Goal: Communication & Community: Answer question/provide support

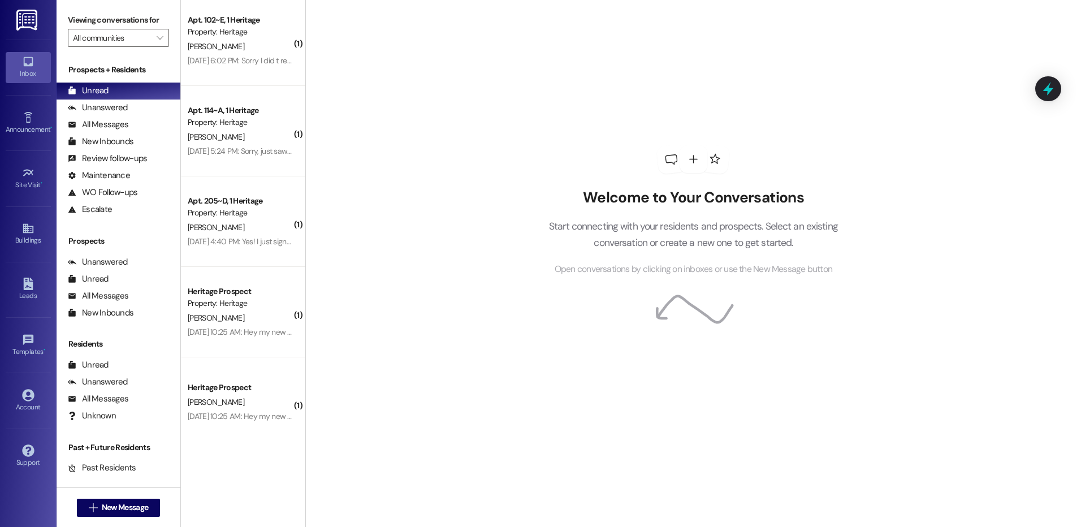
scroll to position [367, 0]
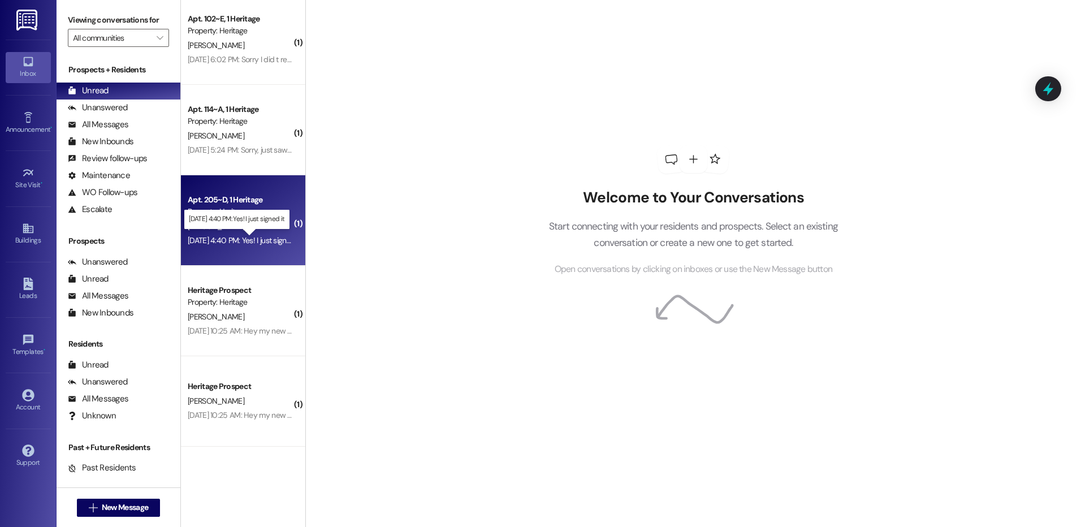
click at [230, 237] on div "Sep 19, 2025 at 4:40 PM: Yes! I just signed it Sep 19, 2025 at 4:40 PM: Yes! I …" at bounding box center [244, 240] width 113 height 10
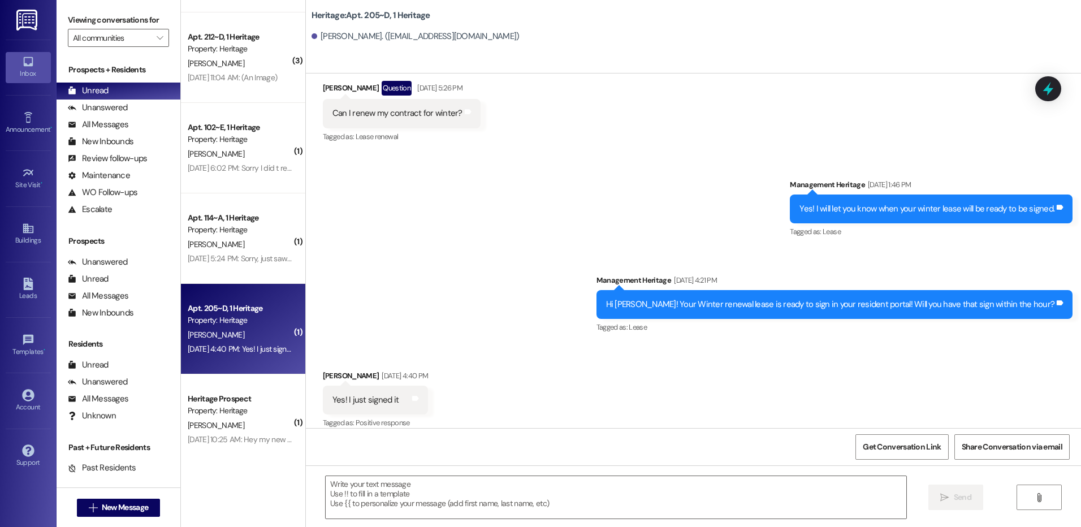
scroll to position [254, 0]
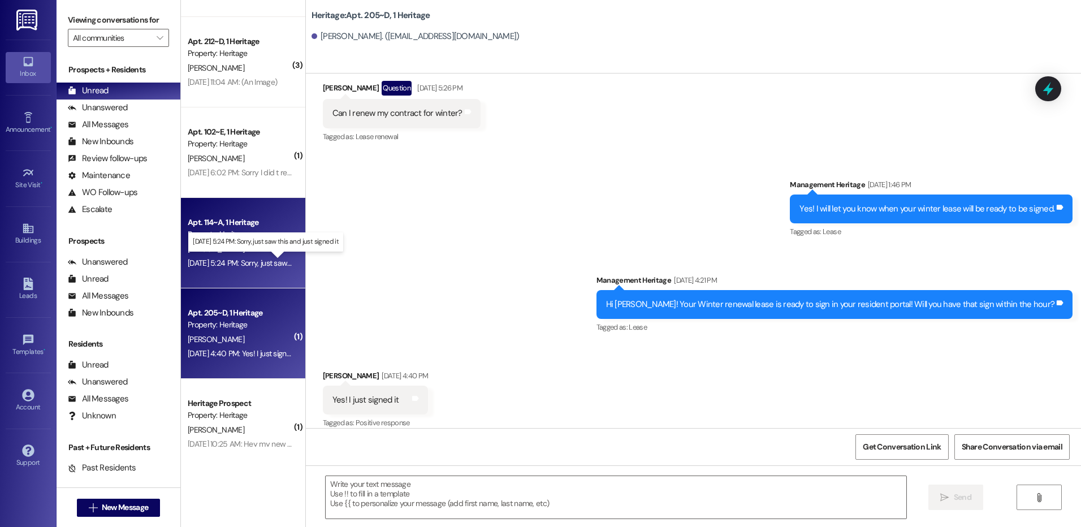
click at [230, 264] on div "Sep 19, 2025 at 5:24 PM: Sorry, just saw this and just signed it Sep 19, 2025 a…" at bounding box center [273, 263] width 171 height 10
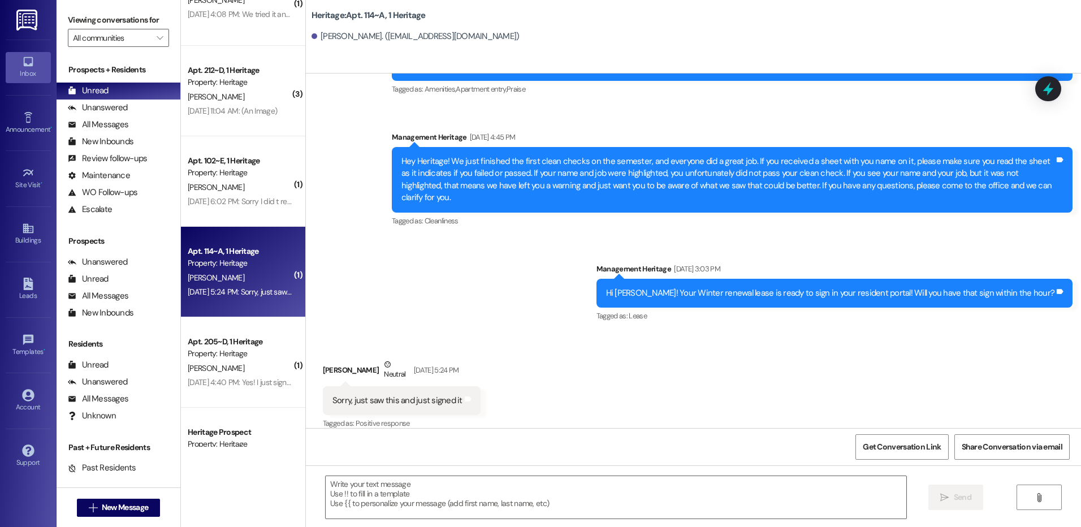
scroll to position [198, 0]
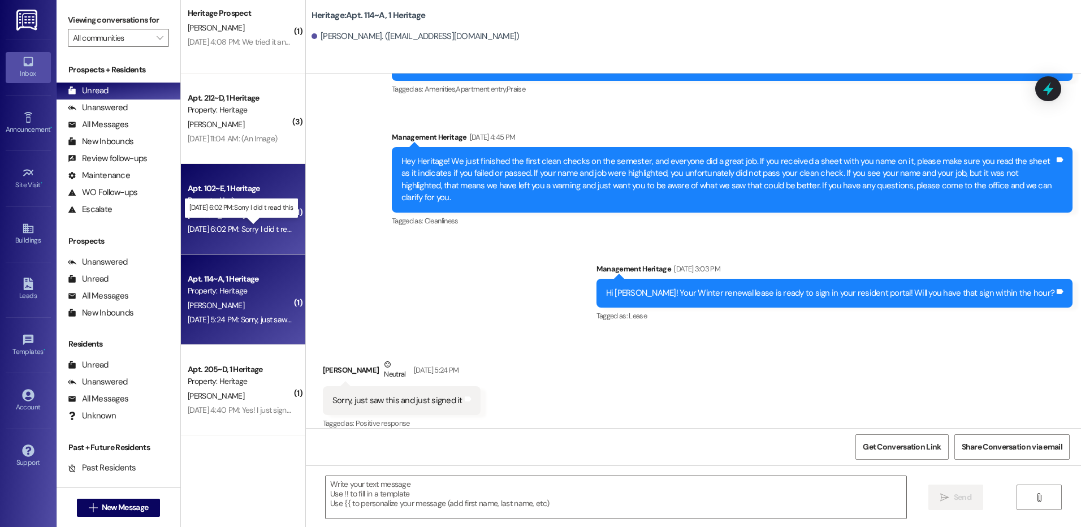
click at [239, 228] on div "Sep 19, 2025 at 6:02 PM: Sorry I did t read this Sep 19, 2025 at 6:02 PM: Sorry…" at bounding box center [249, 229] width 122 height 10
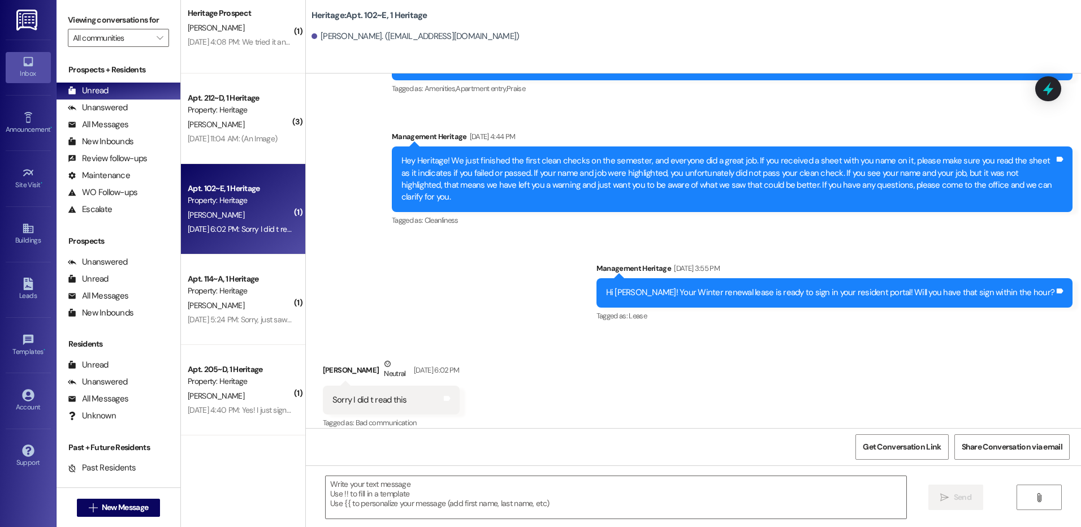
scroll to position [141, 0]
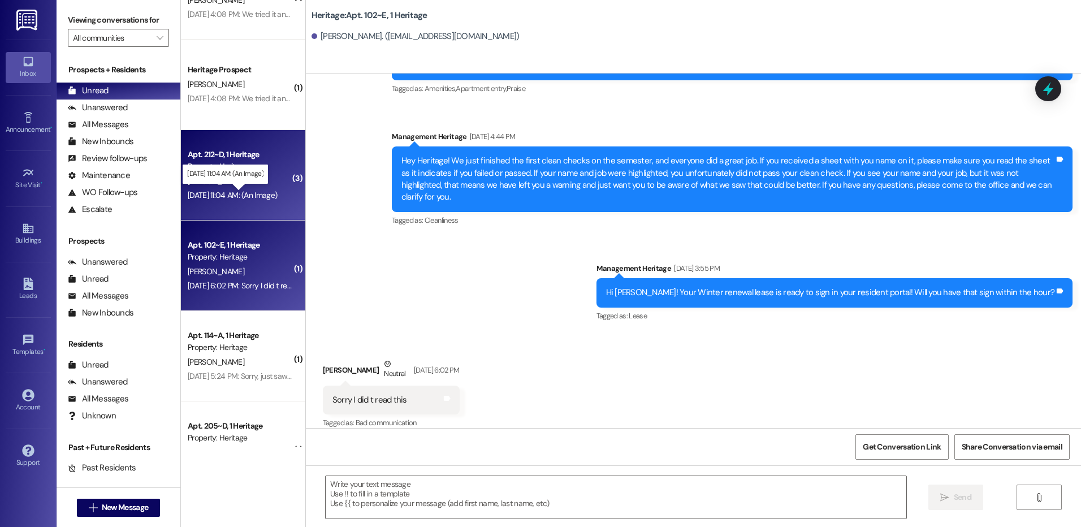
click at [233, 198] on div "Sep 20, 2025 at 11:04 AM: (An Image) Sep 20, 2025 at 11:04 AM: (An Image)" at bounding box center [232, 195] width 89 height 10
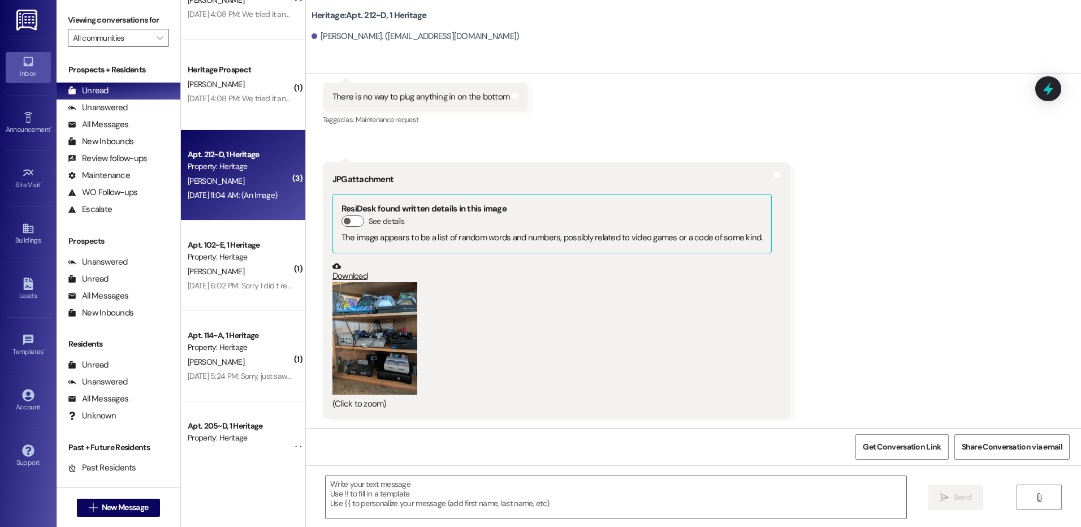
scroll to position [17063, 0]
click at [379, 320] on button "Zoom image" at bounding box center [374, 338] width 85 height 112
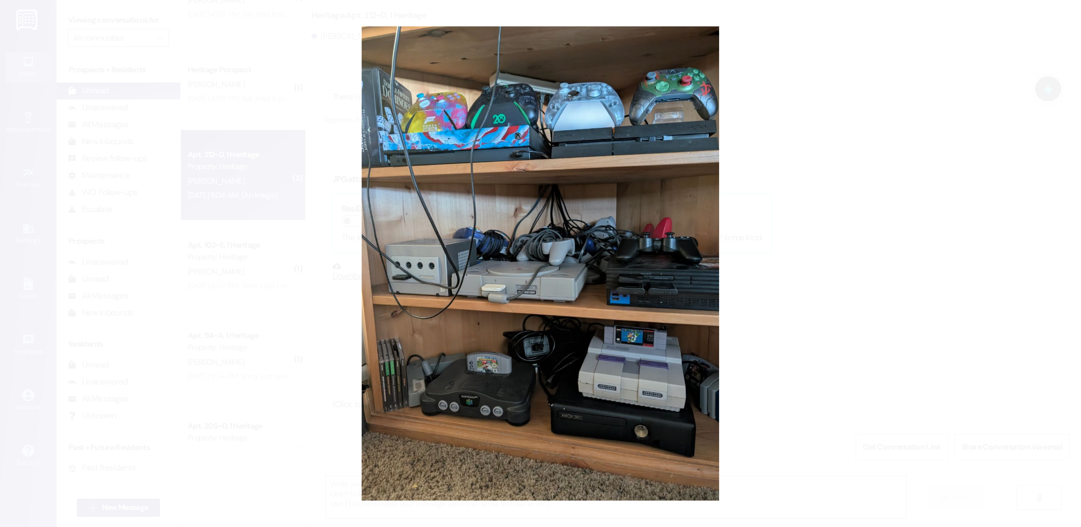
click at [776, 197] on button "Unzoom image" at bounding box center [540, 263] width 1081 height 527
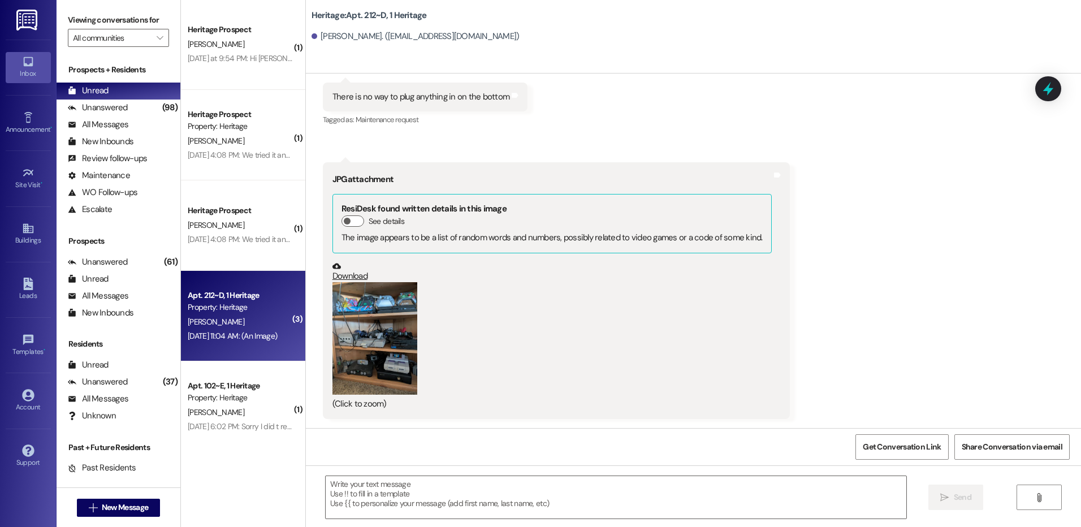
scroll to position [0, 0]
click at [141, 504] on span "New Message" at bounding box center [125, 507] width 46 height 12
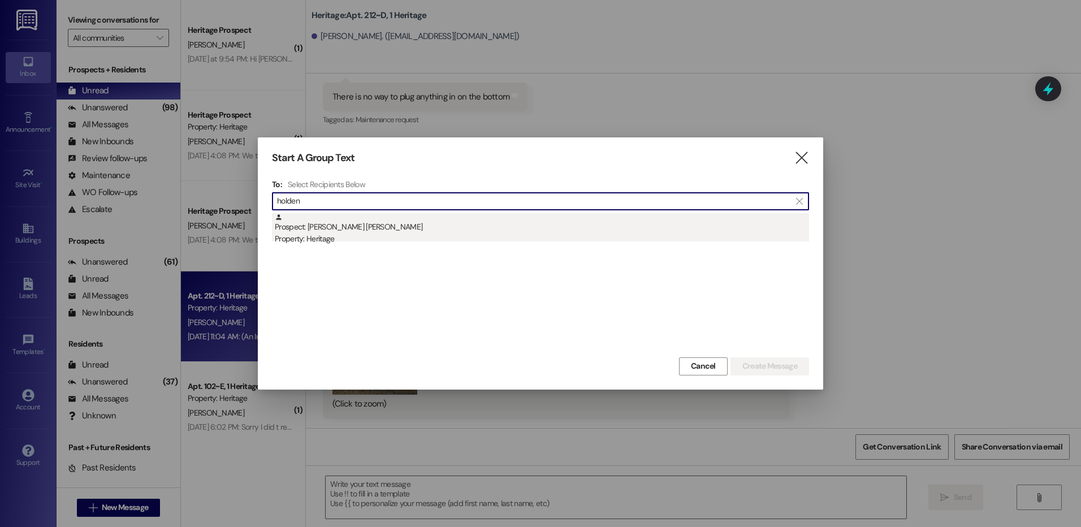
type input "holden"
click at [480, 217] on div "Prospect: Holden Lederer Property: Heritage" at bounding box center [542, 229] width 534 height 32
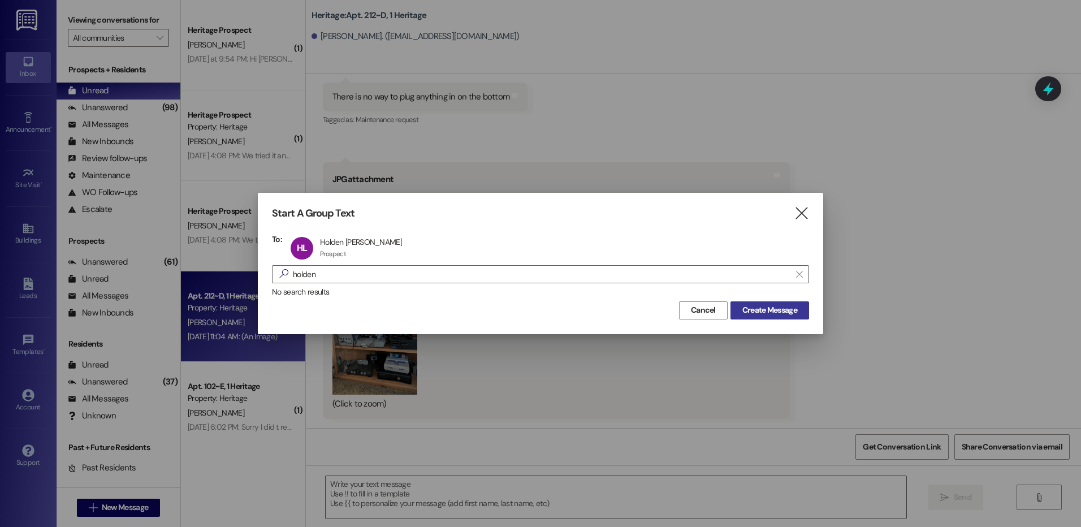
click at [754, 311] on span "Create Message" at bounding box center [769, 310] width 55 height 12
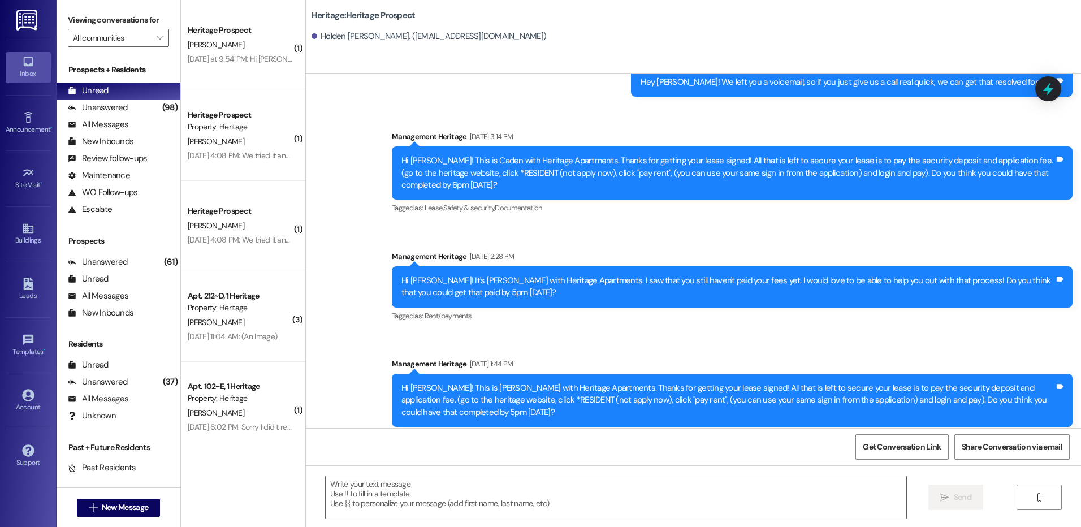
scroll to position [924, 0]
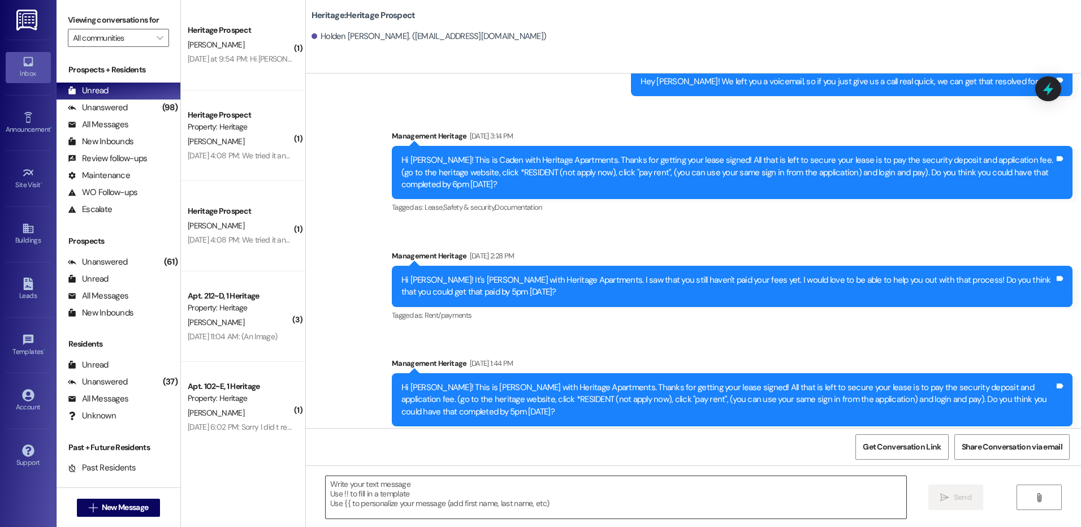
click at [395, 504] on textarea at bounding box center [616, 497] width 580 height 42
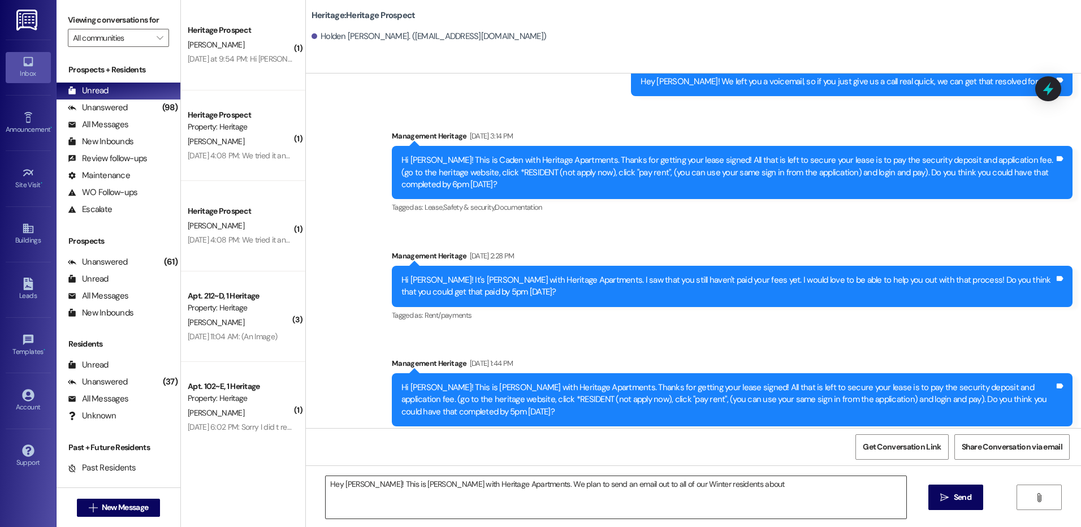
click at [727, 481] on textarea "Hey Holden! This is Paige with Heritage Apartments. We plan to send an email ou…" at bounding box center [616, 497] width 580 height 42
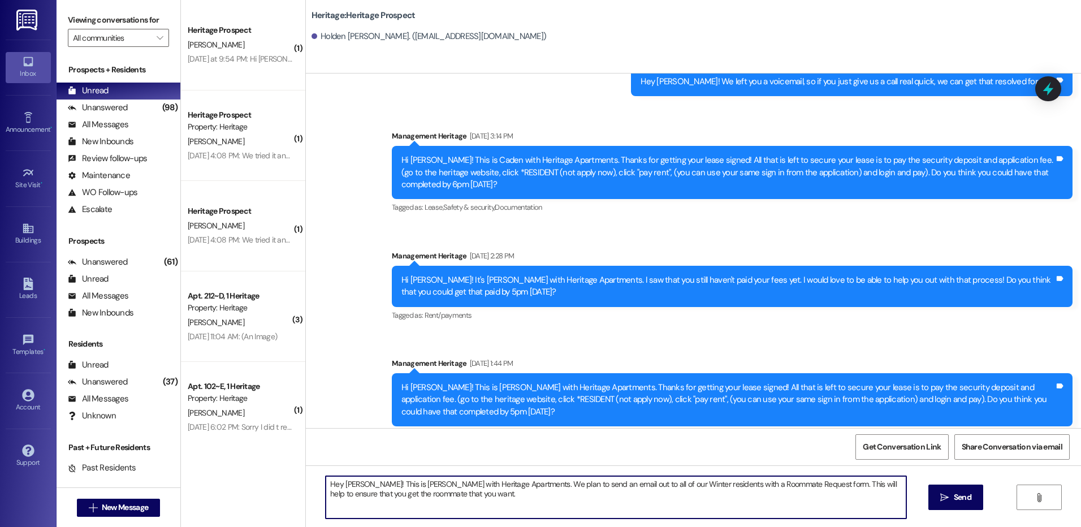
type textarea "Hey Holden! This is Paige with Heritage Apartments. We plan to send an email ou…"
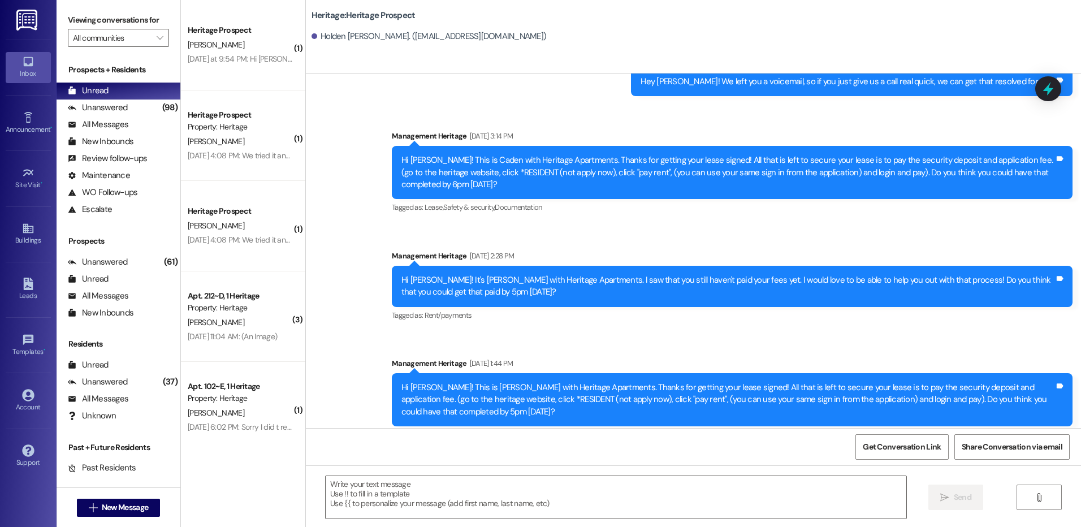
scroll to position [1015, 0]
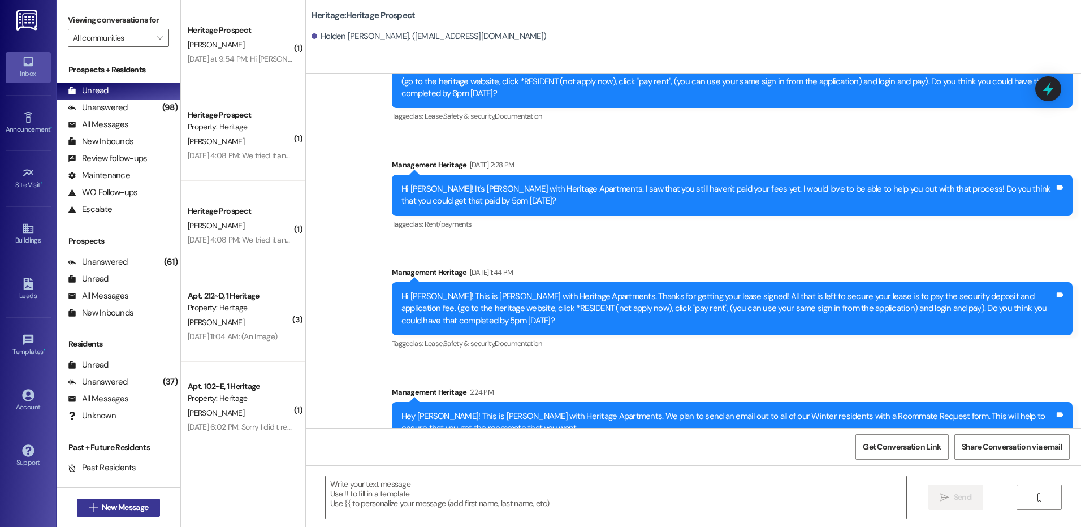
click at [113, 508] on span "New Message" at bounding box center [125, 507] width 46 height 12
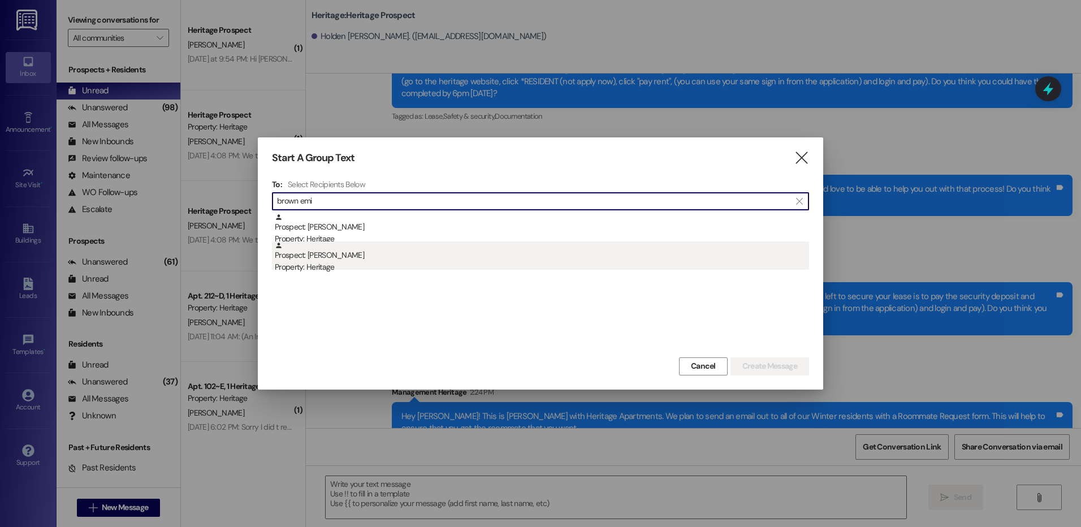
type input "brown emi"
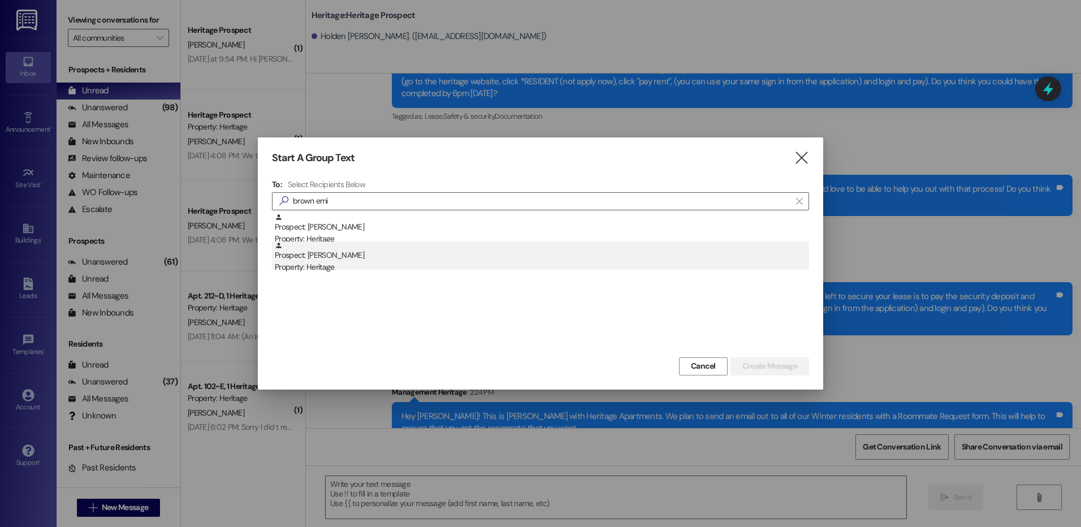
click at [337, 259] on div "Prospect: Emilee Brown Property: Heritage" at bounding box center [542, 257] width 534 height 32
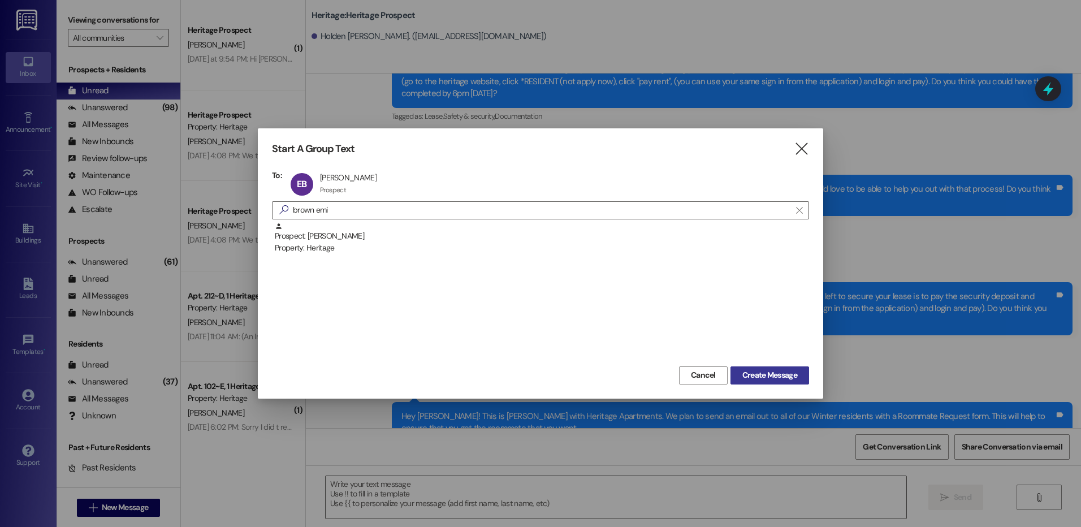
click at [763, 376] on span "Create Message" at bounding box center [769, 375] width 55 height 12
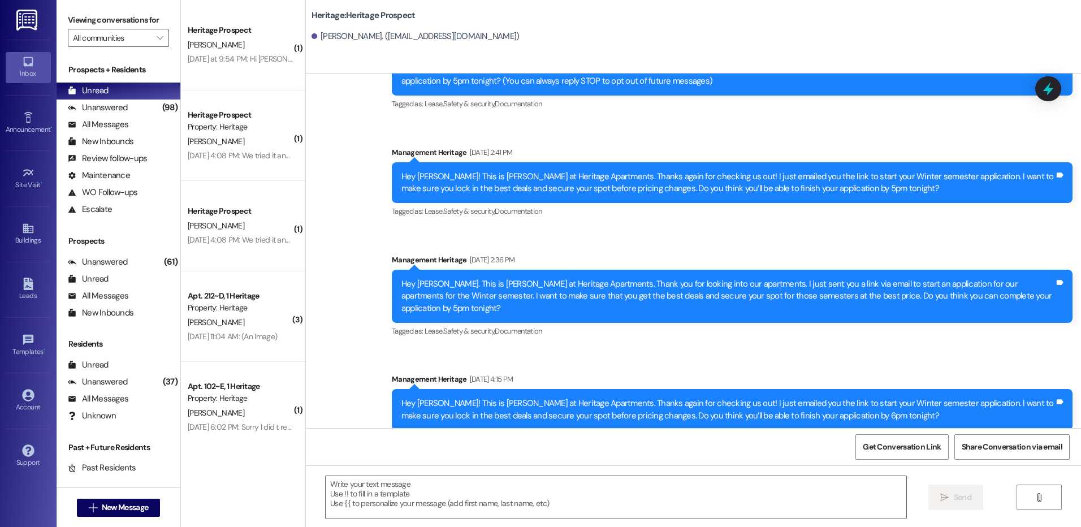
scroll to position [205, 0]
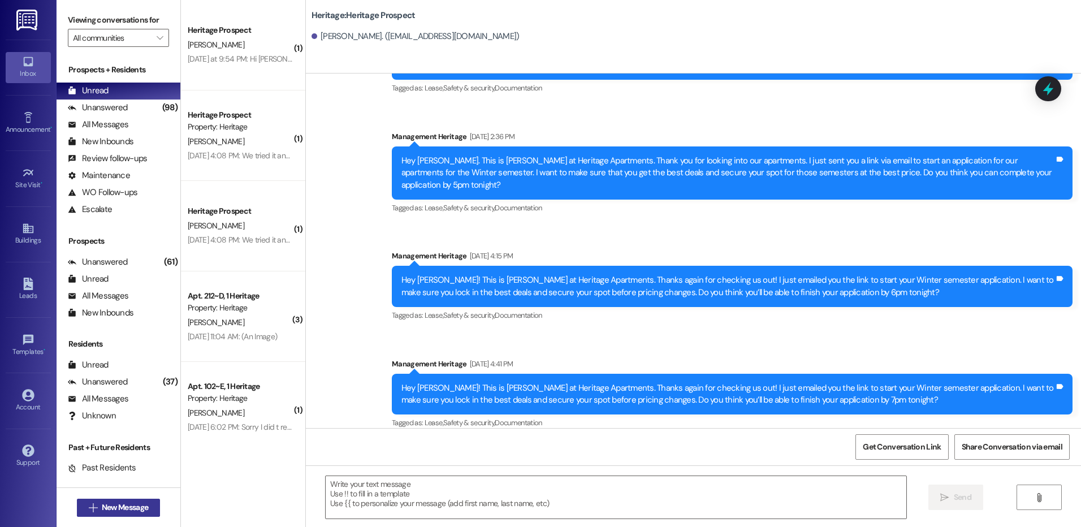
click at [106, 509] on span "New Message" at bounding box center [125, 507] width 46 height 12
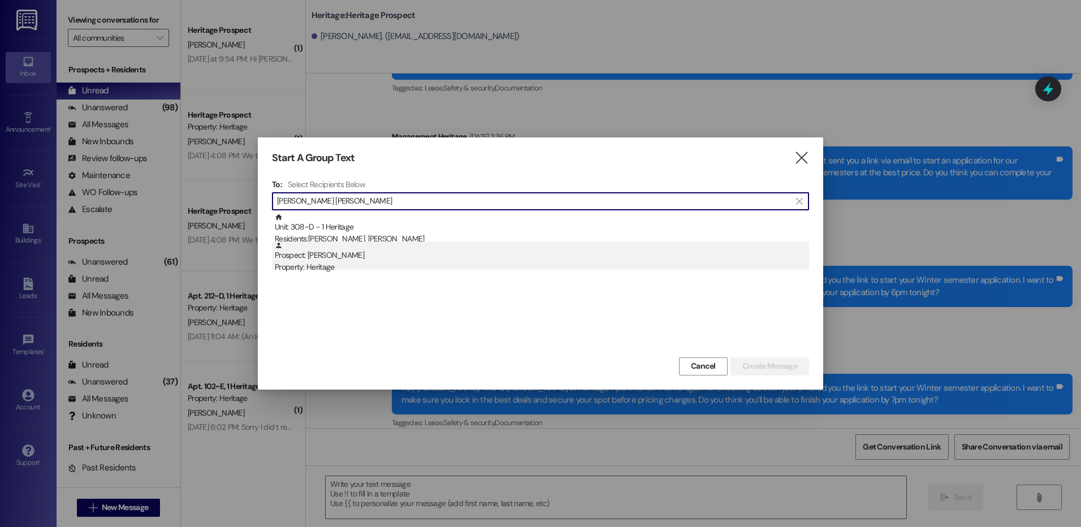
type input "emma jen"
click at [328, 258] on div "Prospect: Emma Jensen Property: Heritage" at bounding box center [542, 257] width 534 height 32
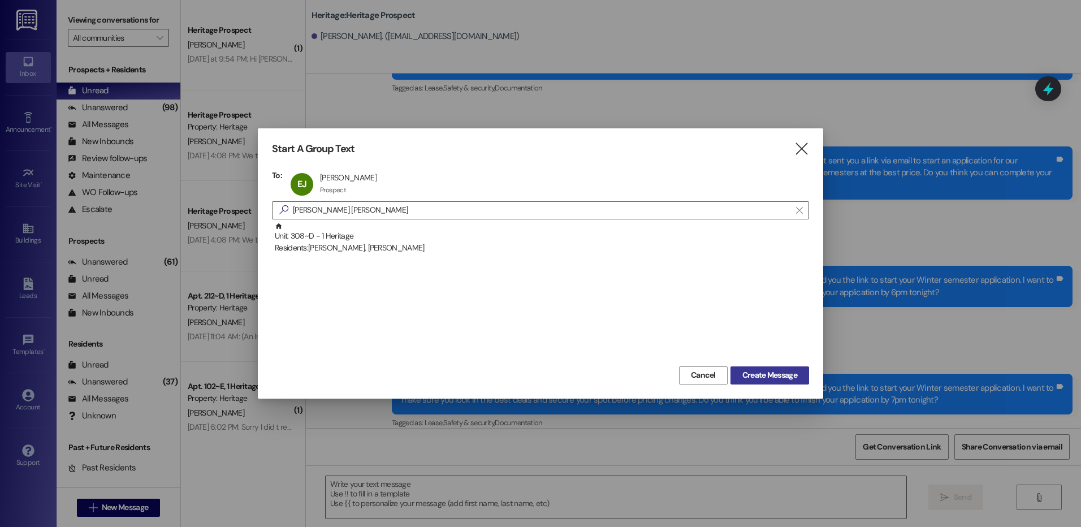
click at [784, 380] on span "Create Message" at bounding box center [769, 375] width 55 height 12
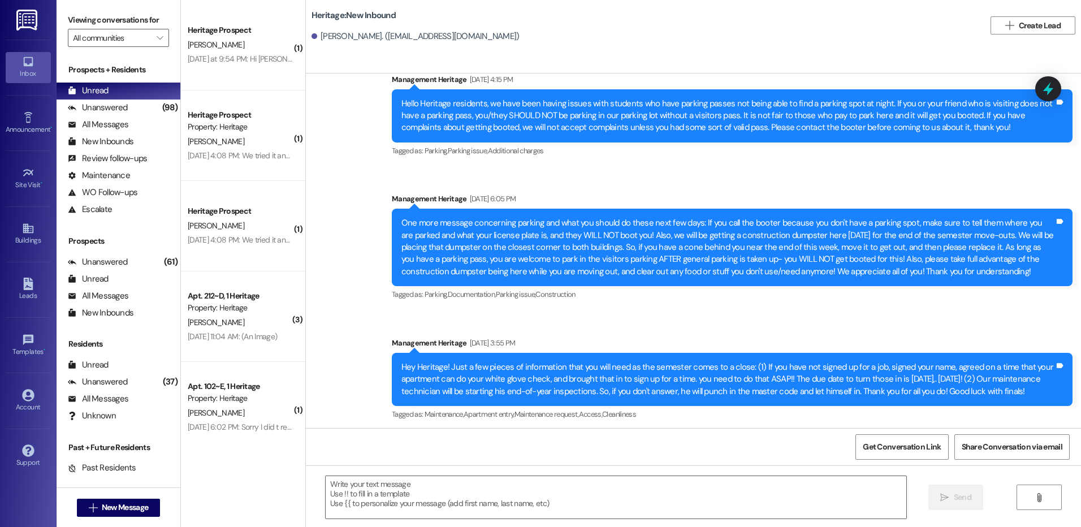
scroll to position [7141, 0]
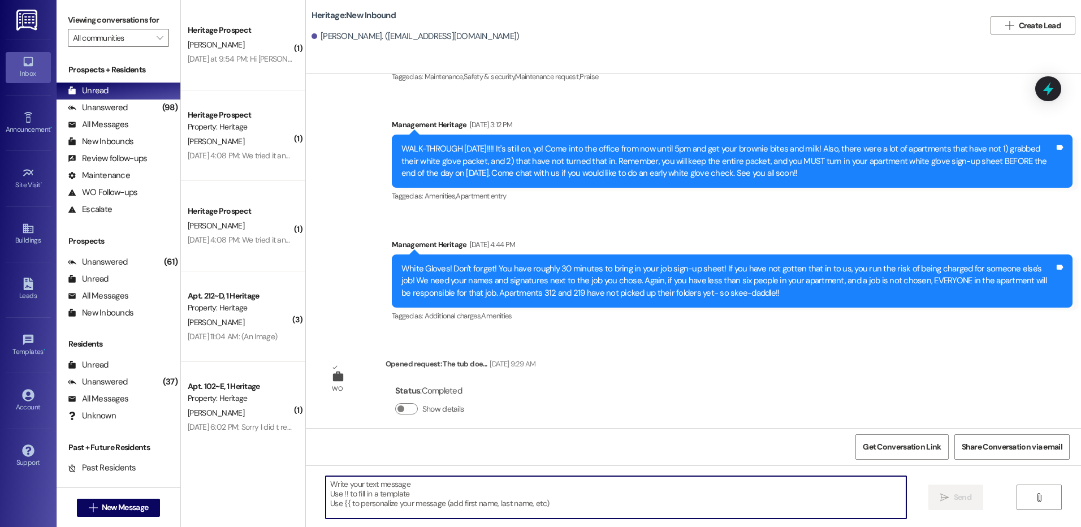
click at [353, 510] on textarea at bounding box center [616, 497] width 580 height 42
paste textarea "Hey ___. This is Paige at Heritage Apartments. Thank you for looking into our a…"
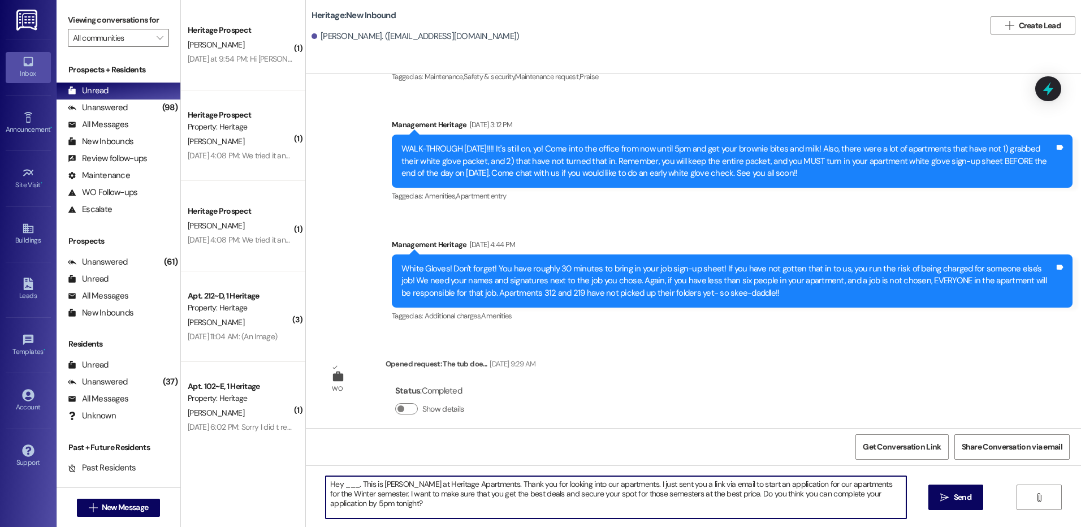
click at [340, 490] on textarea "Hey ___. This is Paige at Heritage Apartments. Thank you for looking into our a…" at bounding box center [616, 497] width 580 height 42
click at [340, 484] on textarea "Hey ___. This is Paige at Heritage Apartments. Thank you for looking into our a…" at bounding box center [616, 497] width 580 height 42
click at [340, 482] on textarea "Hey ___. This is Paige at Heritage Apartments. Thank you for looking into our a…" at bounding box center [616, 497] width 580 height 42
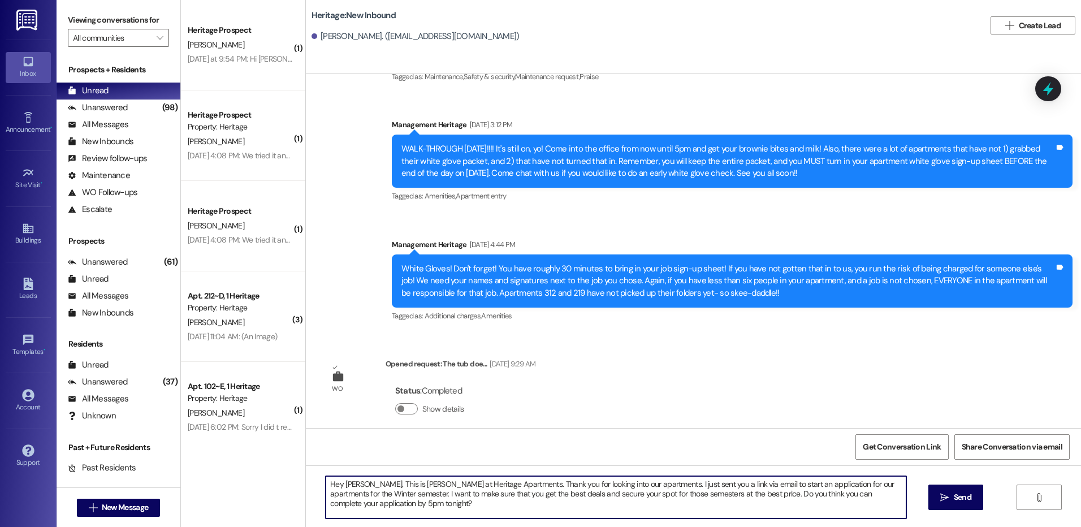
click at [340, 482] on textarea "Hey Emma. This is Paige at Heritage Apartments. Thank you for looking into our …" at bounding box center [616, 497] width 580 height 42
type textarea "Hey Emma. This is Paige at Heritage Apartments. Thank you for looking into our …"
click at [943, 490] on button " Send" at bounding box center [955, 496] width 55 height 25
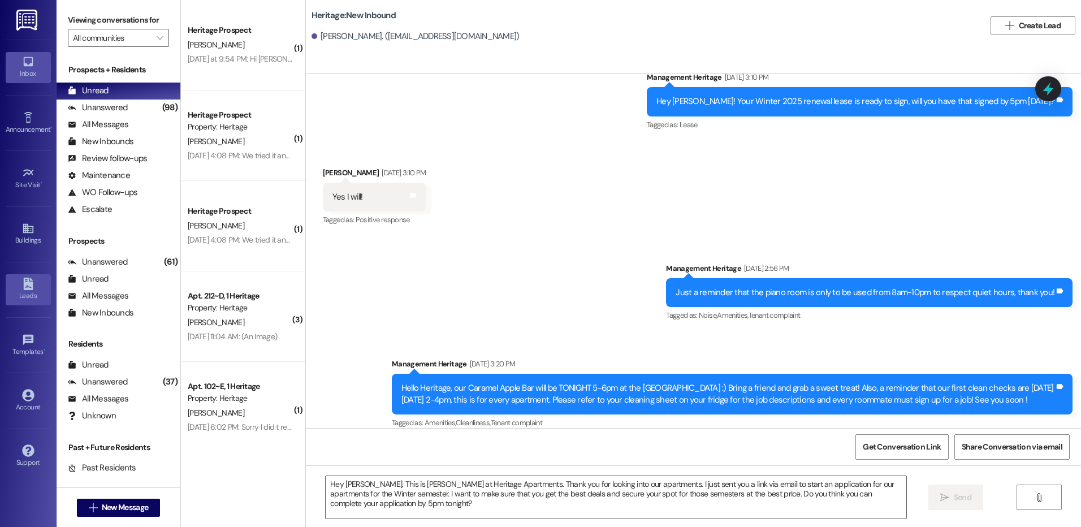
scroll to position [3919, 0]
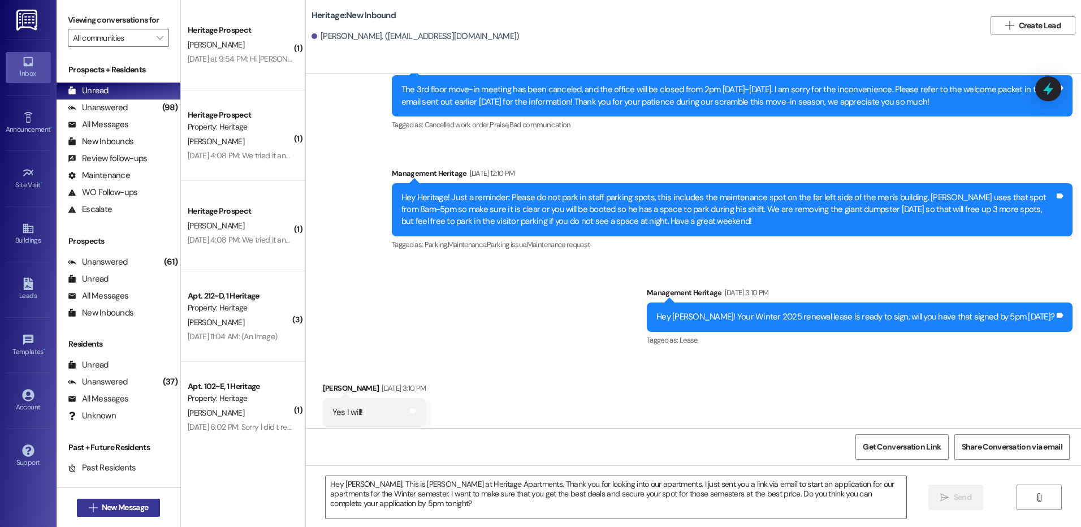
click at [141, 505] on span "New Message" at bounding box center [125, 507] width 46 height 12
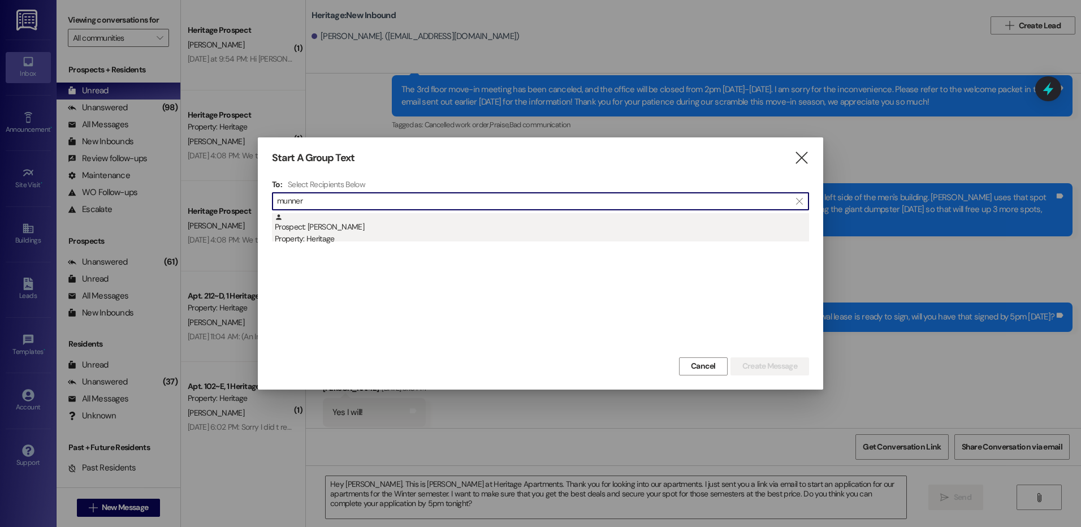
type input "munner"
click at [464, 228] on div "Prospect: Isabella Munnerlyn Property: Heritage" at bounding box center [542, 229] width 534 height 32
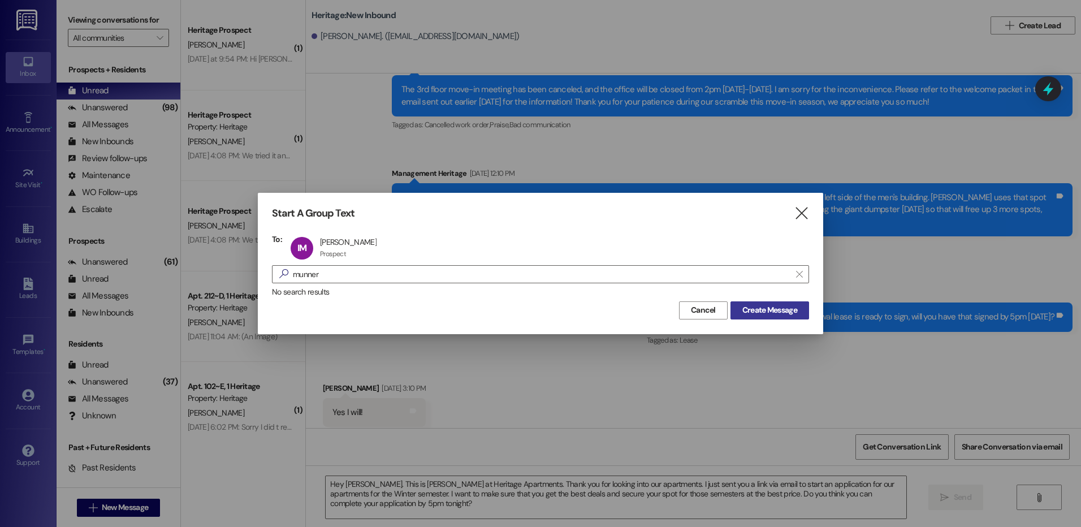
click at [742, 316] on span "Create Message" at bounding box center [769, 310] width 55 height 12
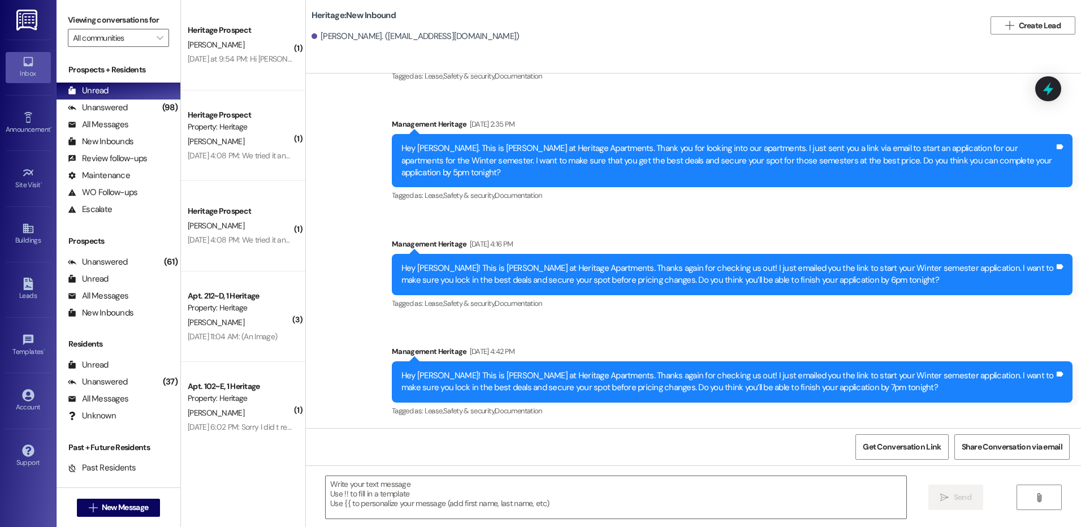
scroll to position [420, 0]
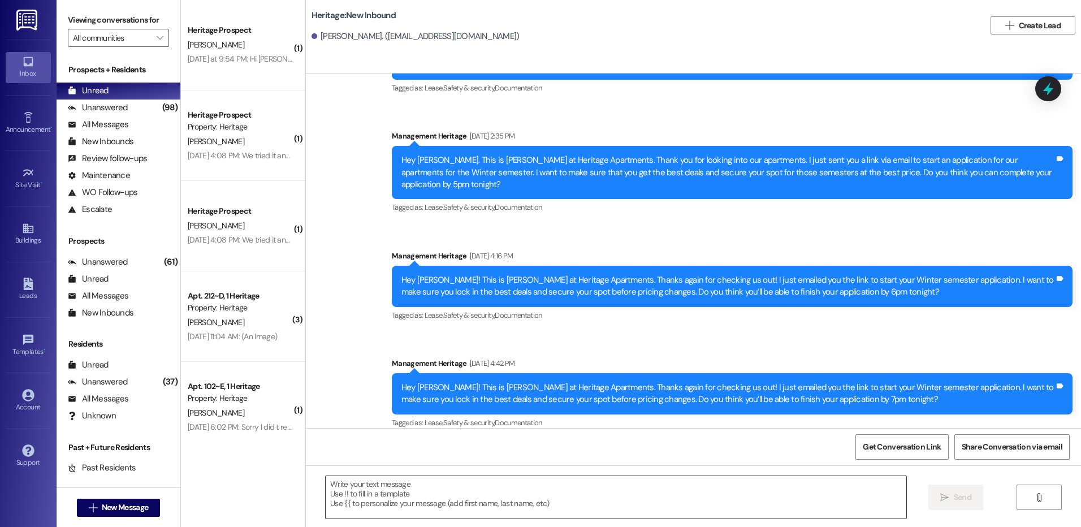
click at [389, 494] on textarea at bounding box center [616, 497] width 580 height 42
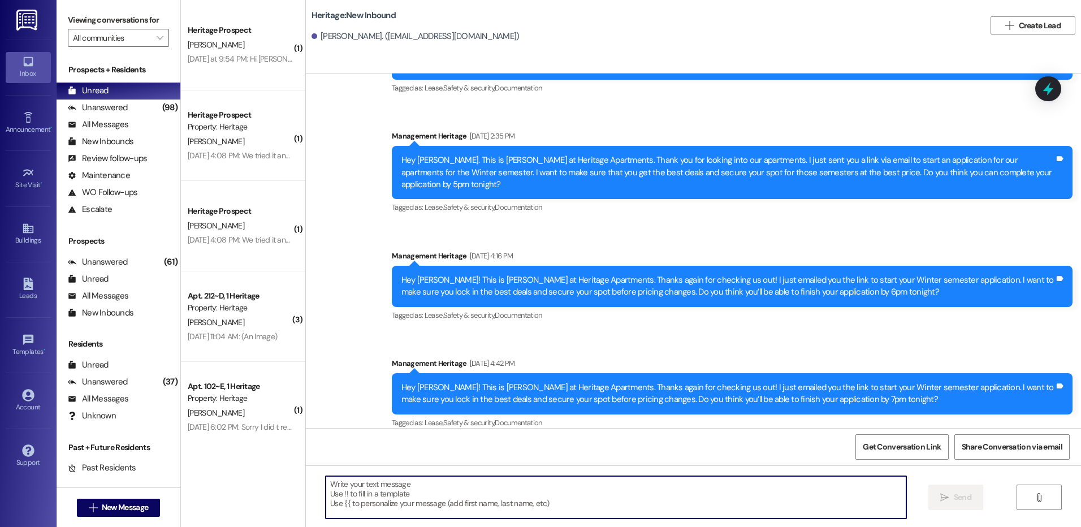
paste textarea "Hi ___! This is Paige with Heritage Apartments. We haven’t heard from you in a …"
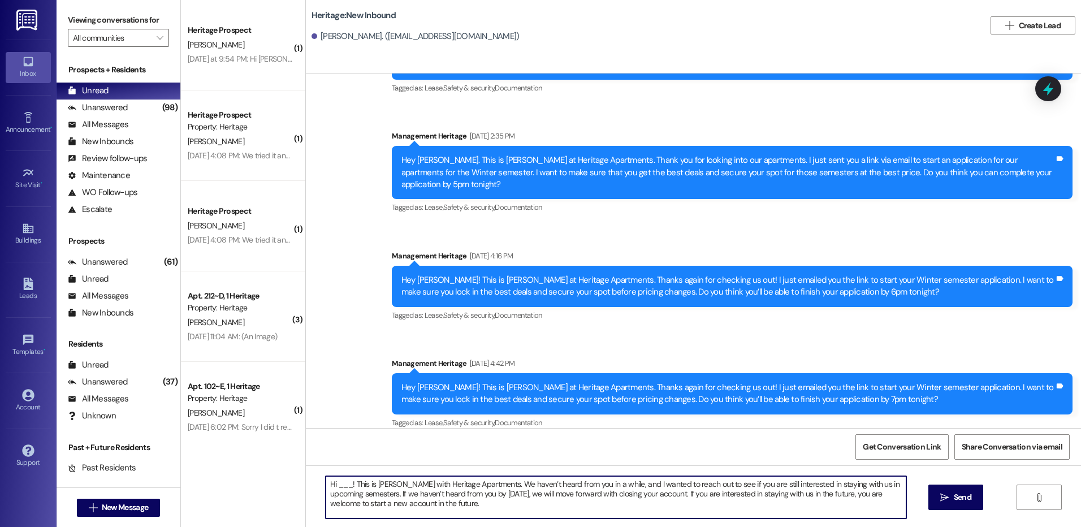
click at [337, 482] on textarea "Hi ___! This is Paige with Heritage Apartments. We haven’t heard from you in a …" at bounding box center [616, 497] width 580 height 42
click at [337, 482] on textarea "Hi Isabella! This is Paige with Heritage Apartments. We haven’t heard from you …" at bounding box center [616, 497] width 580 height 42
click at [336, 483] on textarea "Hi Isabella! This is Paige with Heritage Apartments. We haven’t heard from you …" at bounding box center [616, 497] width 580 height 42
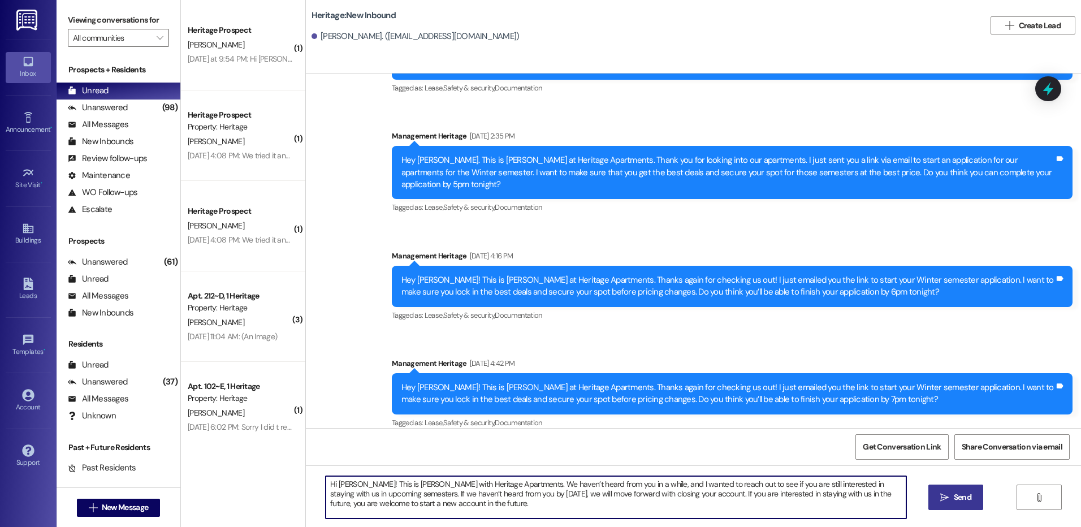
type textarea "Hi Isabella! This is Paige with Heritage Apartments. We haven’t heard from you …"
click at [940, 498] on icon "" at bounding box center [944, 497] width 8 height 9
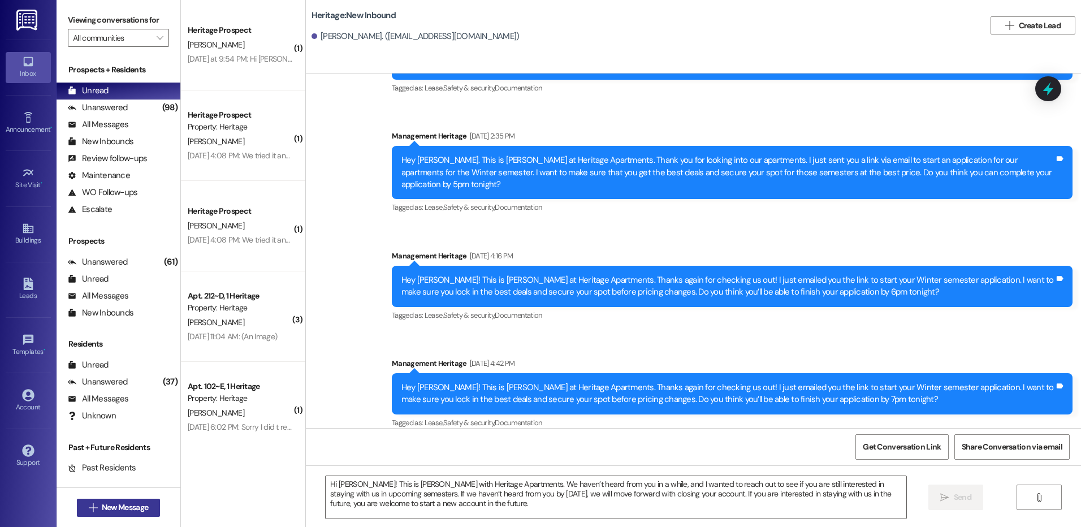
click at [129, 508] on span "New Message" at bounding box center [125, 507] width 46 height 12
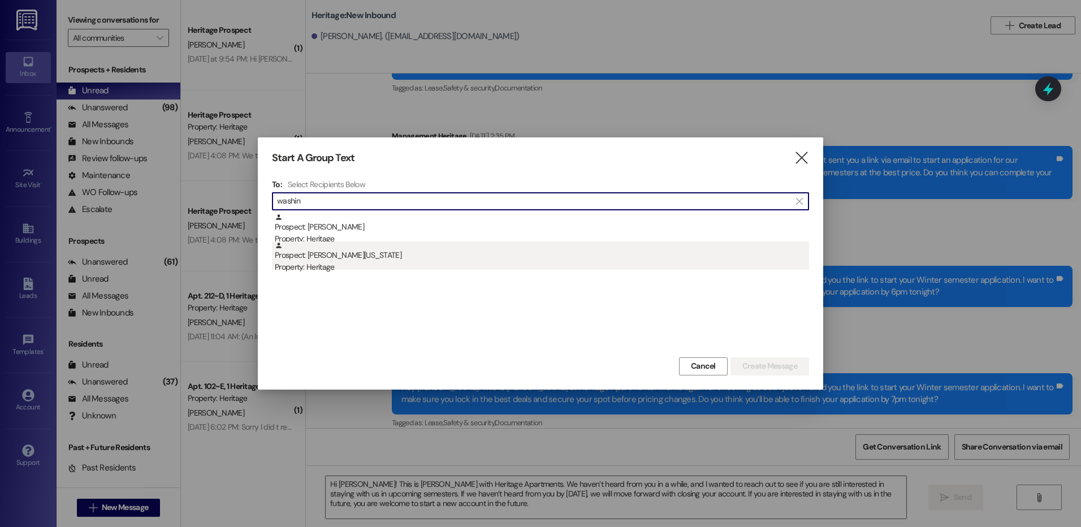
type input "washin"
click at [429, 264] on div "Property: Heritage" at bounding box center [542, 267] width 534 height 12
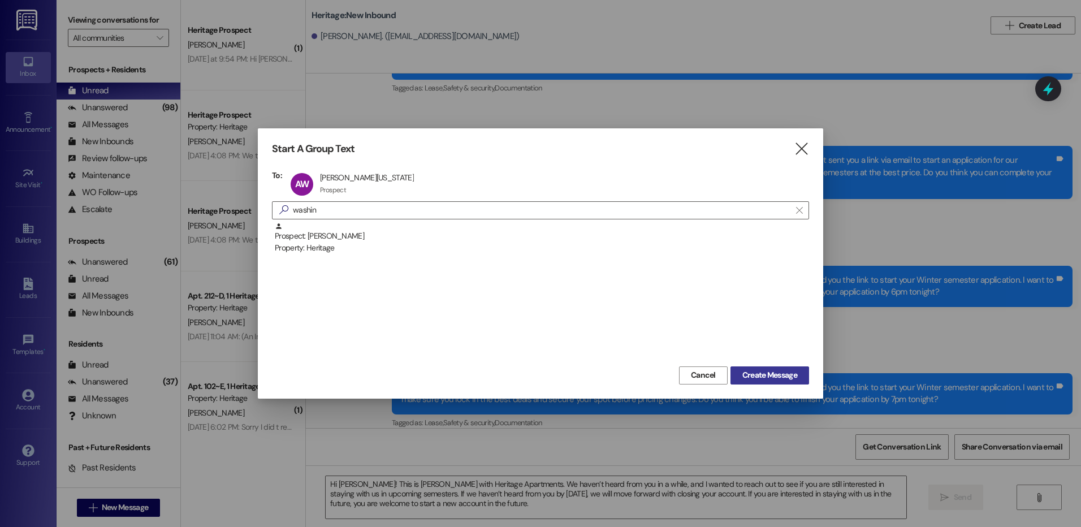
click at [753, 379] on span "Create Message" at bounding box center [769, 375] width 55 height 12
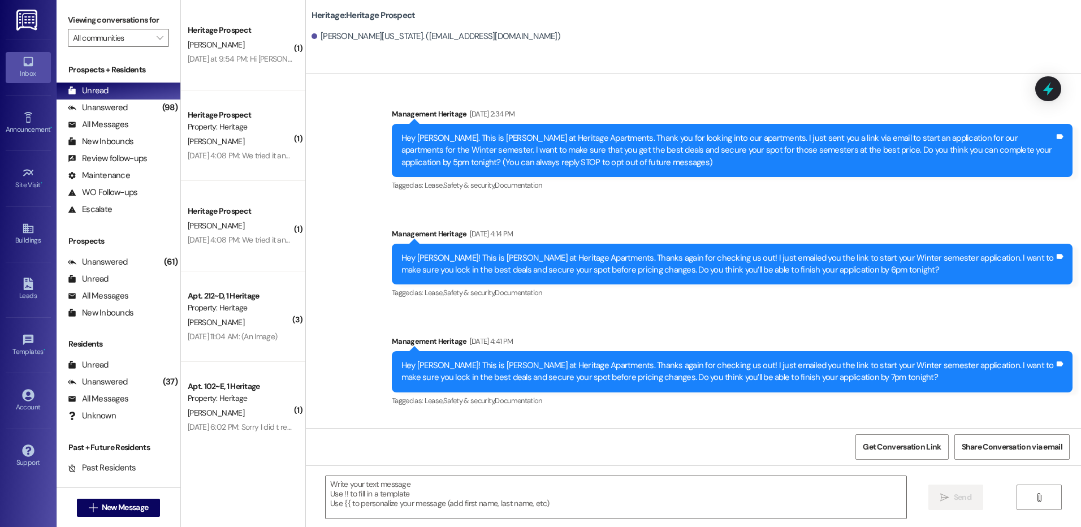
scroll to position [0, 0]
click at [243, 74] on div "Heritage Prospect T. Fluckiger Yesterday at 9:54 PM: Hi Paige I don't know if i…" at bounding box center [243, 45] width 124 height 90
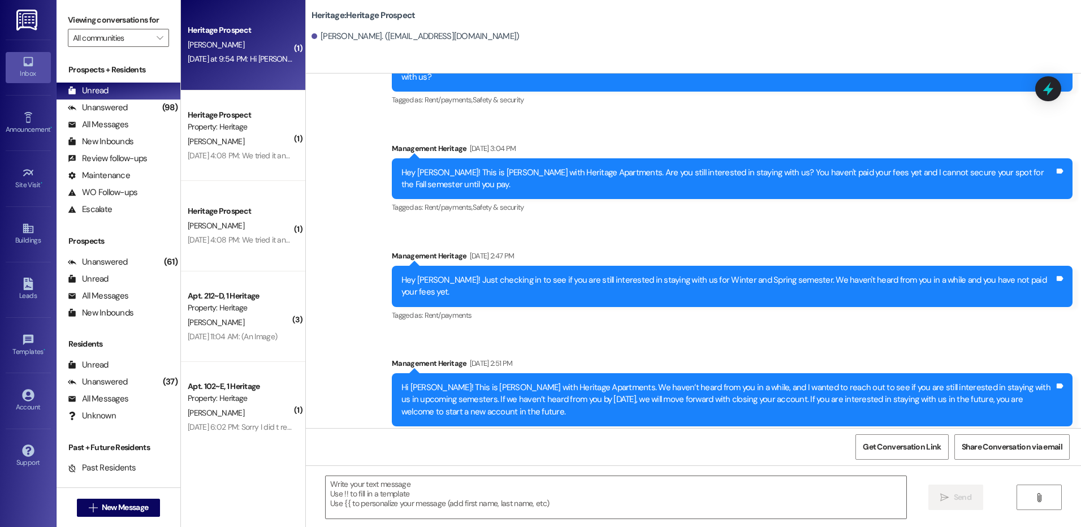
scroll to position [978, 0]
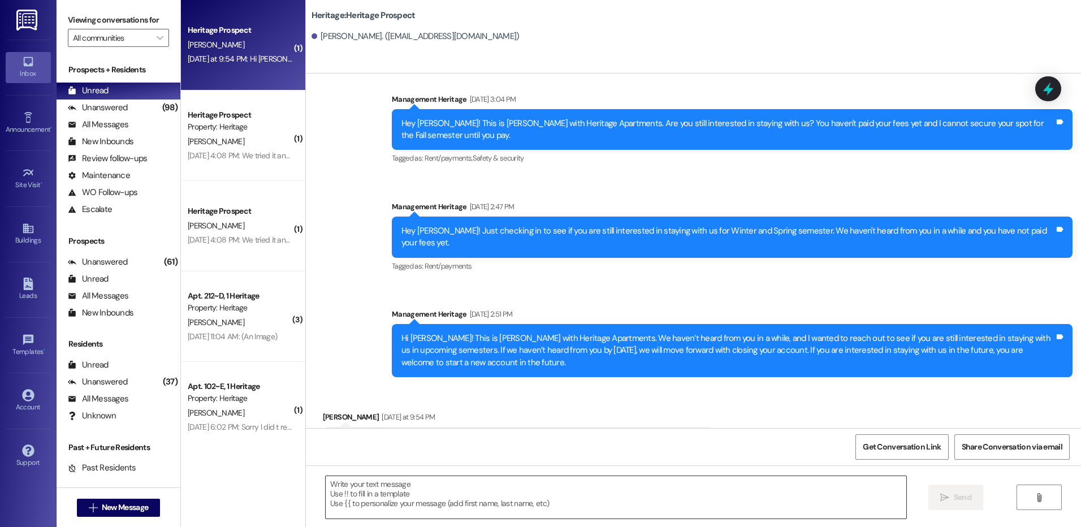
click at [421, 492] on textarea at bounding box center [616, 497] width 580 height 42
click at [408, 501] on textarea at bounding box center [616, 497] width 580 height 42
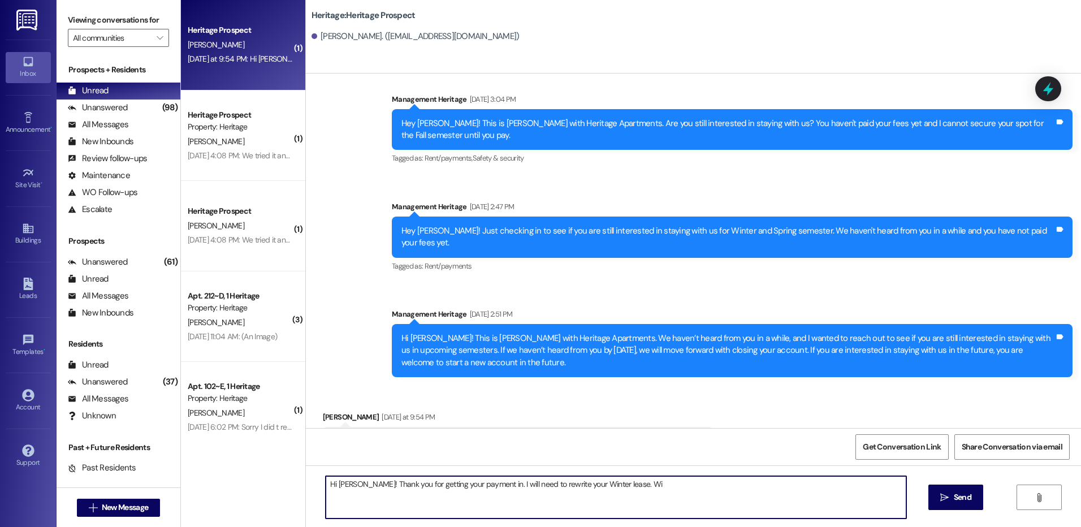
click at [644, 487] on textarea "Hi Tanner! Thank you for getting your payment in. I will need to rewrite your W…" at bounding box center [616, 497] width 580 height 42
type textarea "Hi Tanner! Thank you for getting your payment in. I will need to rewrite your W…"
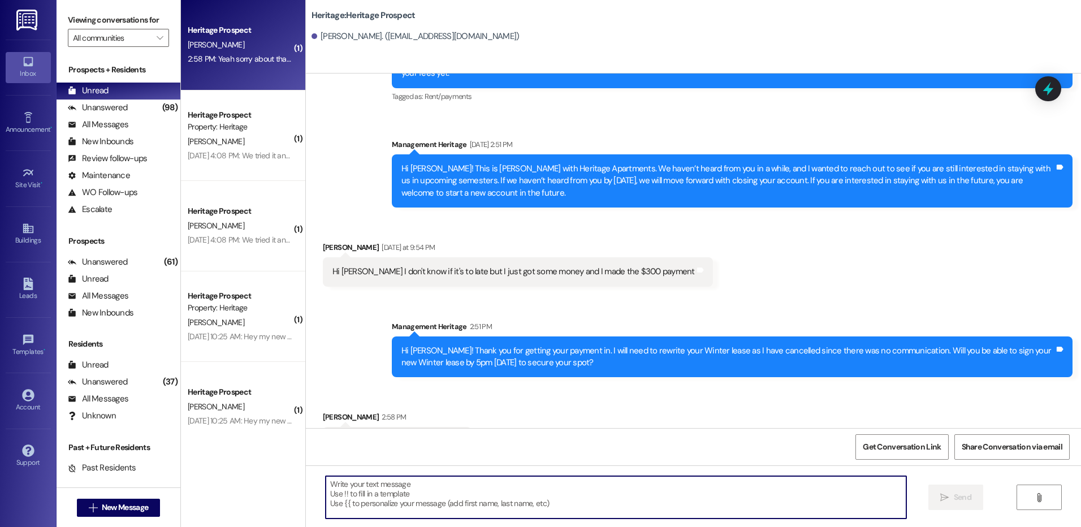
scroll to position [1148, 0]
click at [390, 497] on textarea at bounding box center [616, 497] width 580 height 42
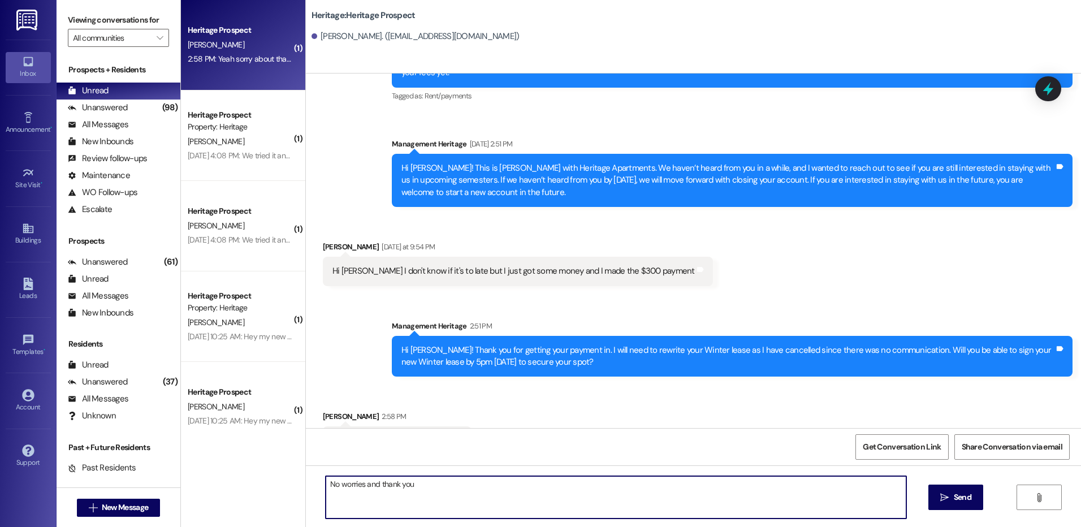
type textarea "No worries and thank you!"
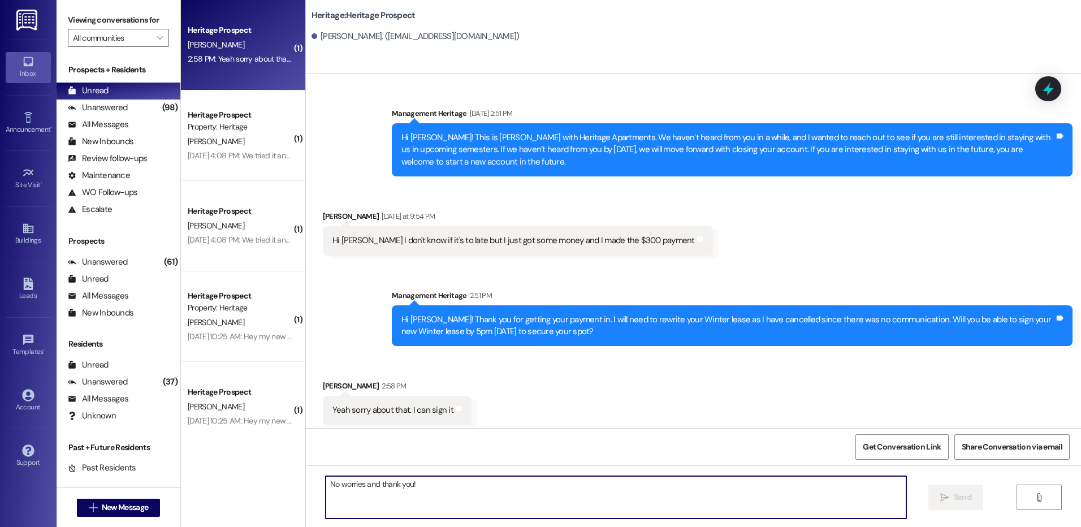
scroll to position [1227, 0]
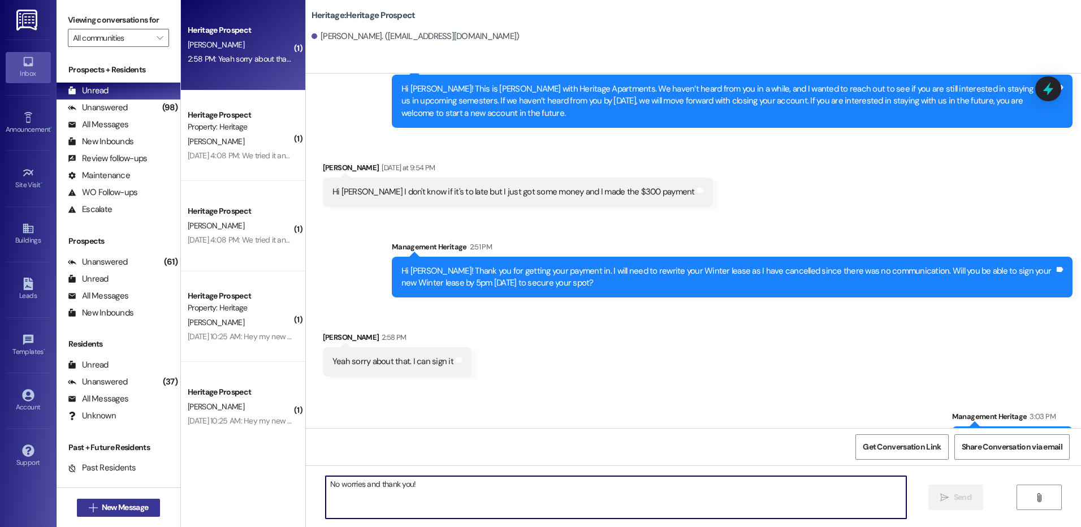
click at [121, 505] on span "New Message" at bounding box center [125, 507] width 46 height 12
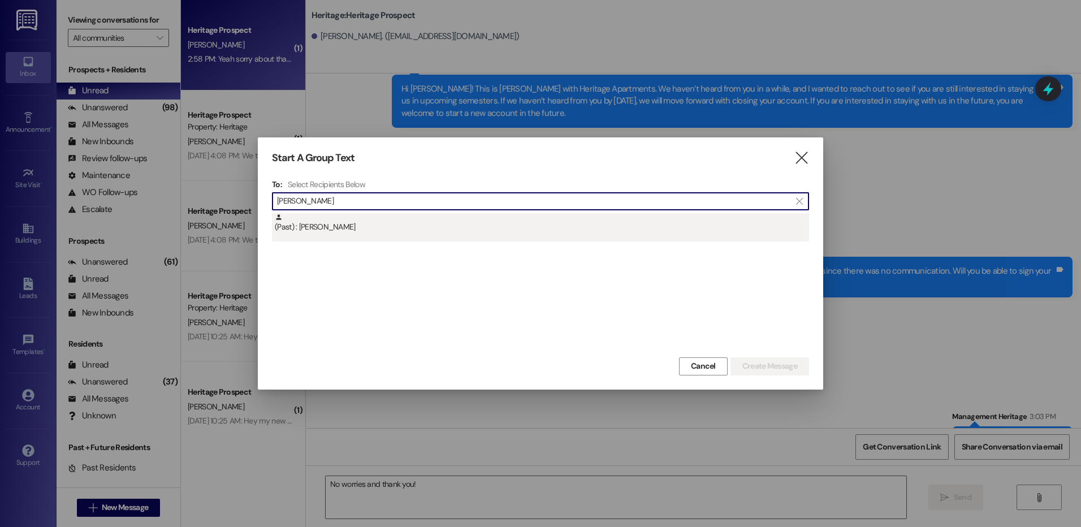
type input "amy camp"
click at [451, 223] on div "(Past) : Amy Campbell" at bounding box center [542, 223] width 534 height 20
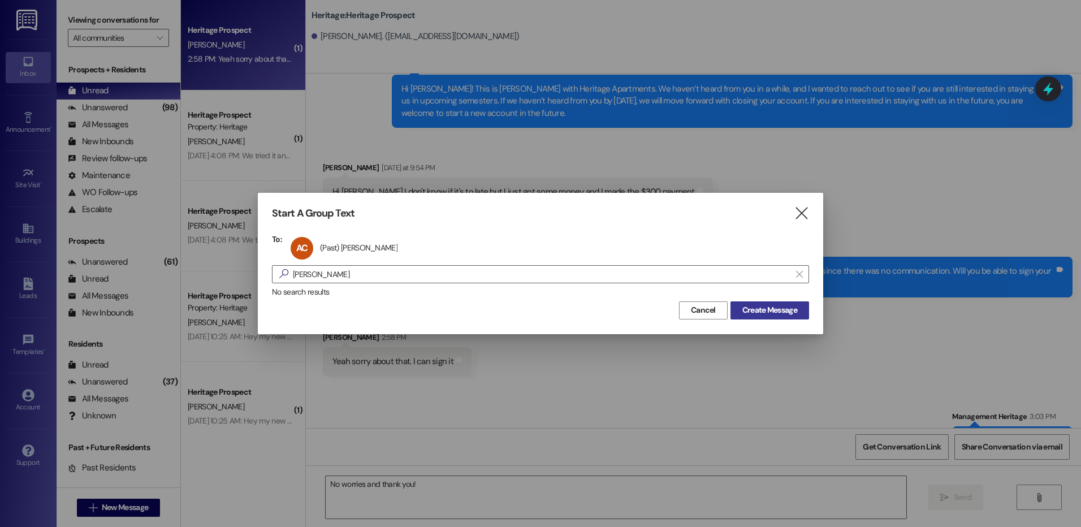
click at [761, 309] on span "Create Message" at bounding box center [769, 310] width 55 height 12
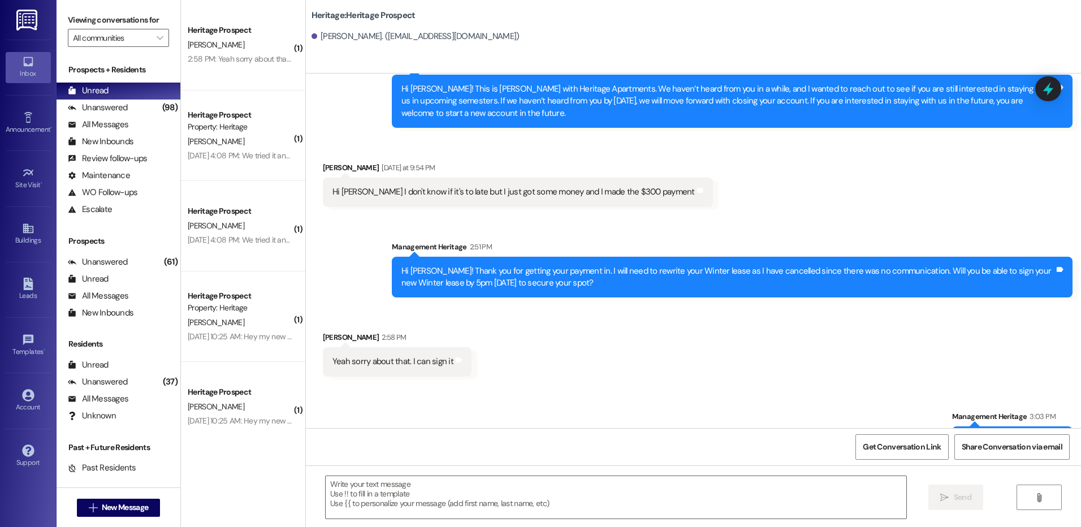
scroll to position [0, 0]
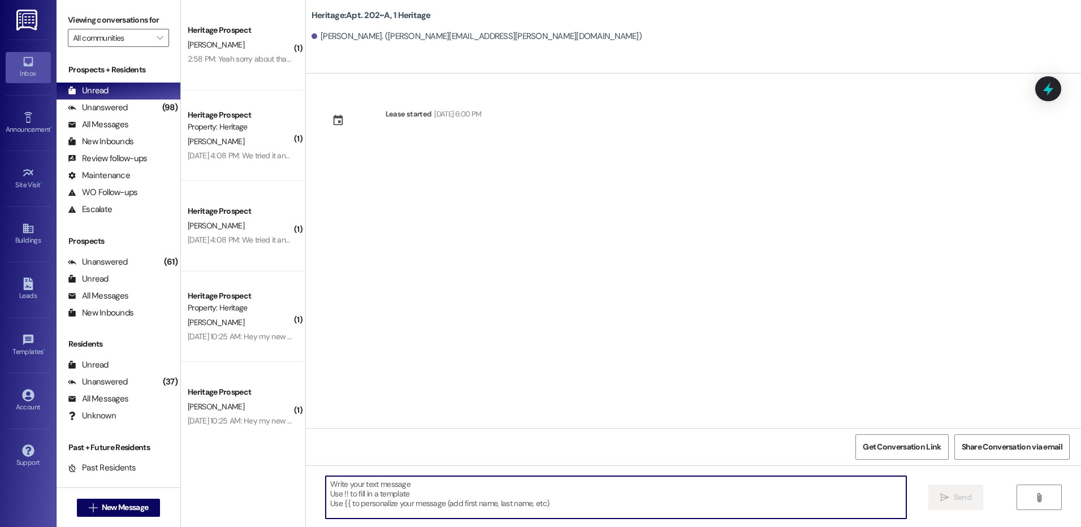
click at [350, 501] on textarea at bounding box center [616, 497] width 580 height 42
paste textarea "Hi ____! This is Paige with Heritage Apartments. I just sent your ____ semester…"
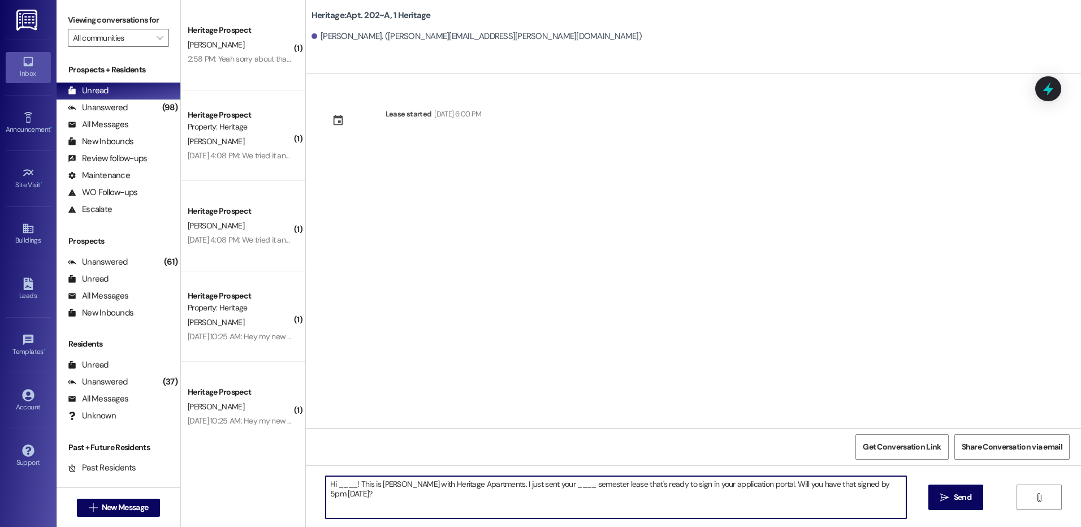
click at [341, 486] on textarea "Hi ____! This is Paige with Heritage Apartments. I just sent your ____ semester…" at bounding box center [616, 497] width 580 height 42
click at [343, 486] on textarea "Hi ____! This is Paige with Heritage Apartments. I just sent your ____ semester…" at bounding box center [616, 497] width 580 height 42
click at [539, 485] on textarea "Hi Amy! This is Paige with Heritage Apartments. I just sent your ____ semester …" at bounding box center [616, 497] width 580 height 42
type textarea "Hi Amy! This is Paige with Heritage Apartments. I just sent your Winter semeste…"
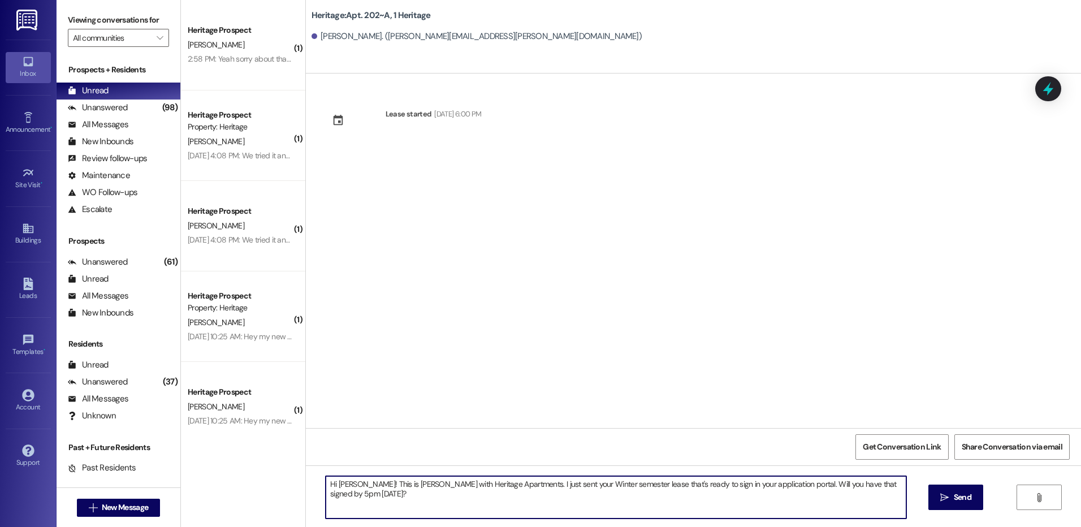
click at [690, 468] on div "Hi Amy! This is Paige with Heritage Apartments. I just sent your Winter semeste…" at bounding box center [693, 507] width 775 height 85
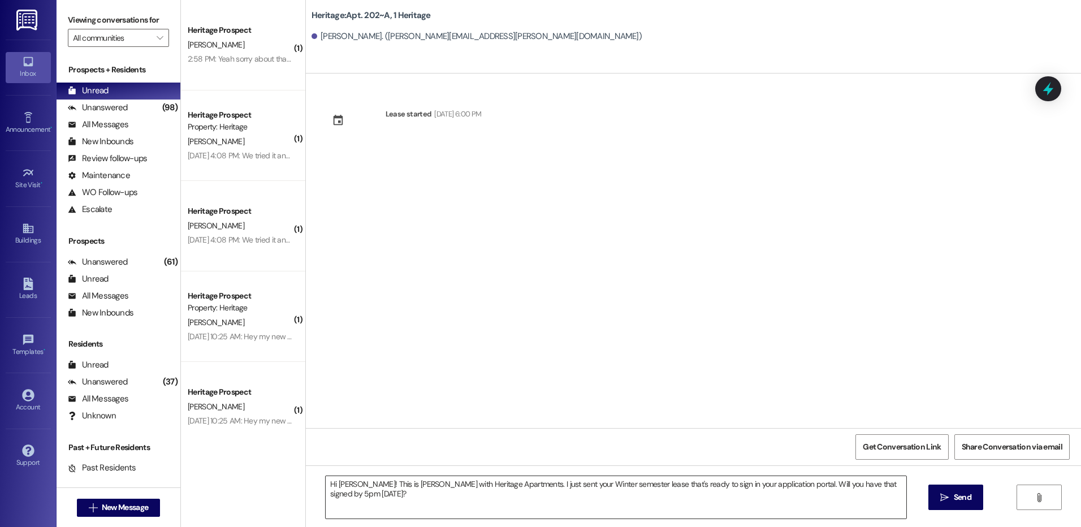
click at [697, 478] on textarea "Hi Amy! This is Paige with Heritage Apartments. I just sent your Winter semeste…" at bounding box center [616, 497] width 580 height 42
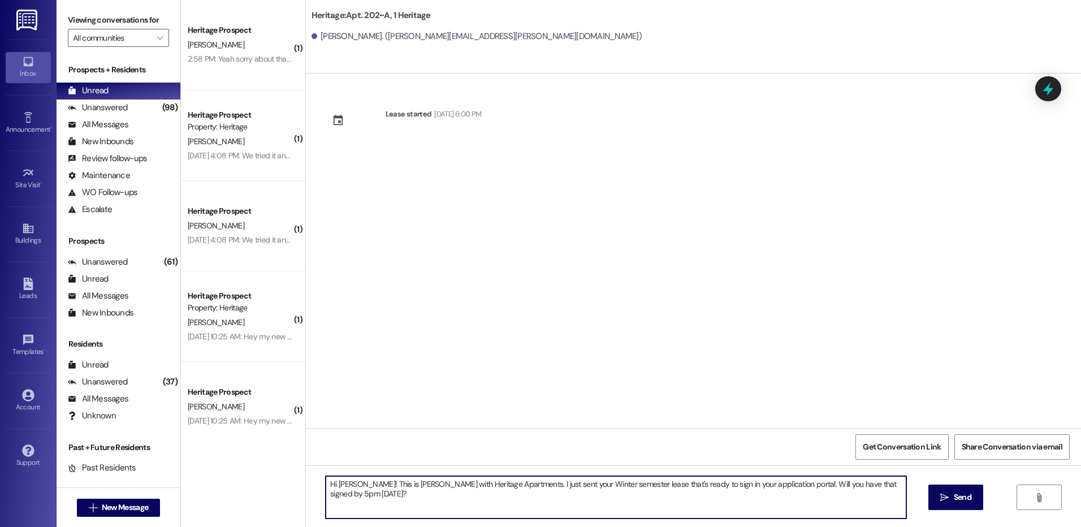
click at [697, 478] on textarea "Hi Amy! This is Paige with Heritage Apartments. I just sent your Winter semeste…" at bounding box center [616, 497] width 580 height 42
click at [954, 502] on span "Send" at bounding box center [963, 497] width 18 height 12
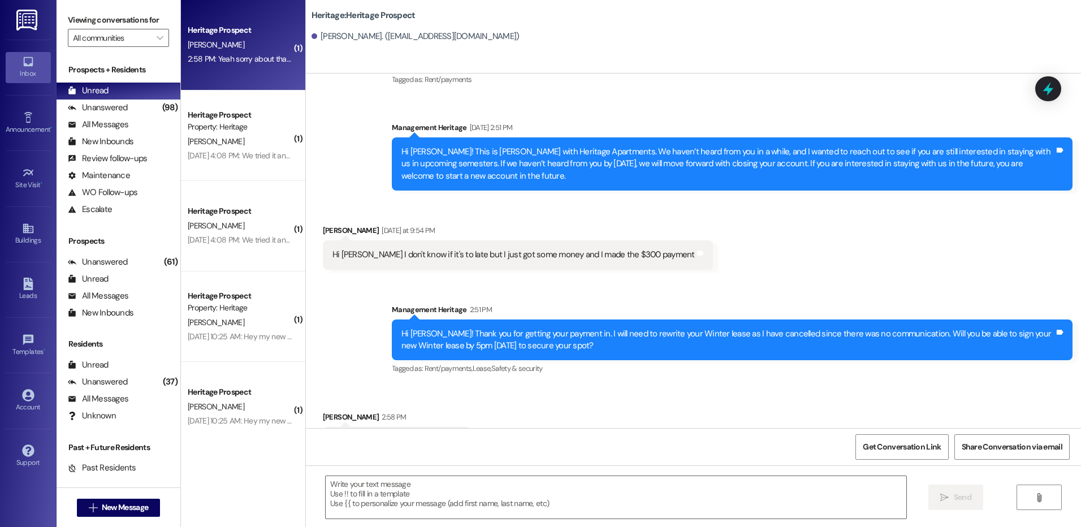
scroll to position [1244, 0]
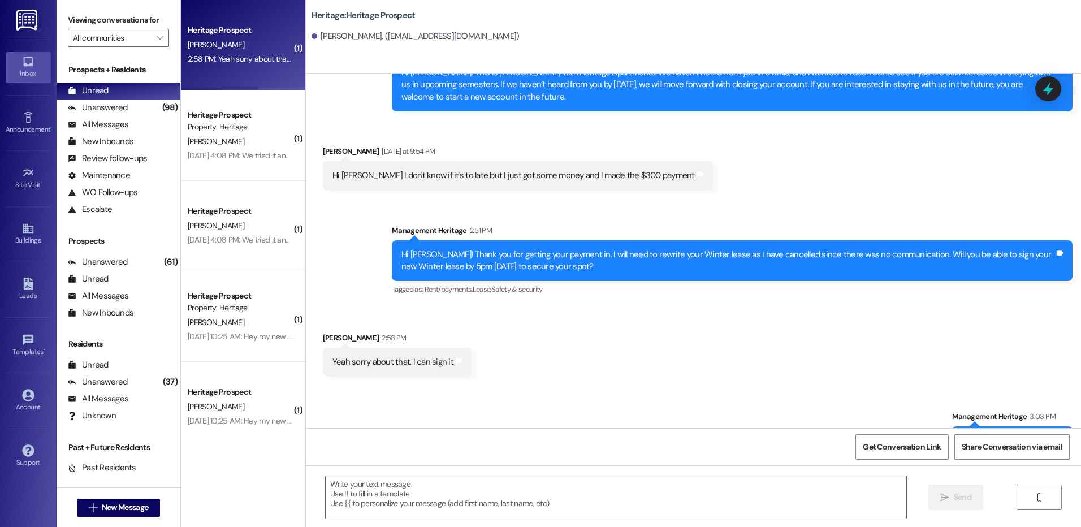
click at [435, 161] on div "Hi Paige I don't know if it's to late but I just got some money and I made the …" at bounding box center [518, 175] width 390 height 29
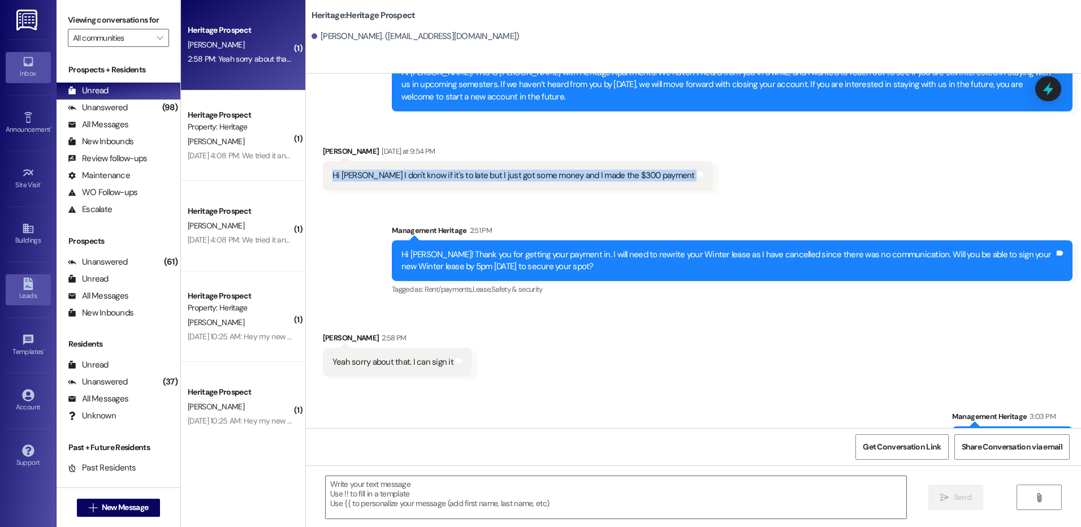
copy div "Hi Paige I don't know if it's to late but I just got some money and I made the …"
click at [119, 509] on span "New Message" at bounding box center [125, 507] width 46 height 12
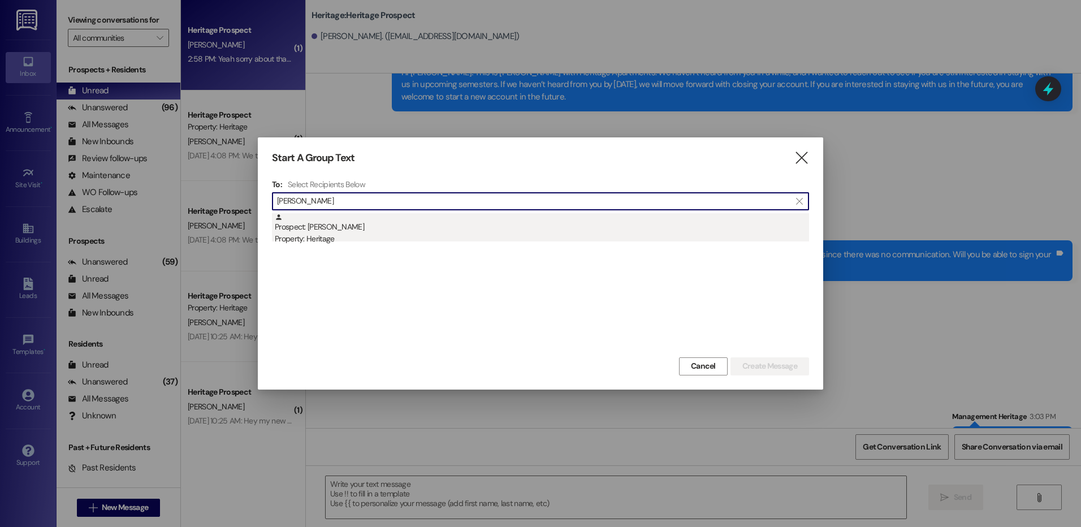
type input "julie tho"
click at [443, 223] on div "Prospect: Julie Thomas Property: Heritage" at bounding box center [542, 229] width 534 height 32
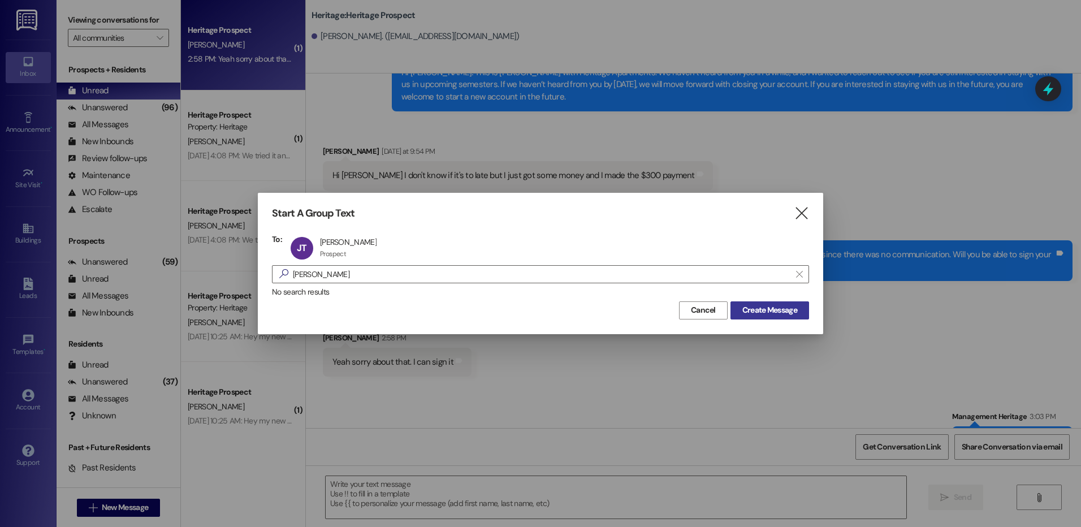
click at [790, 316] on span "Create Message" at bounding box center [769, 310] width 55 height 12
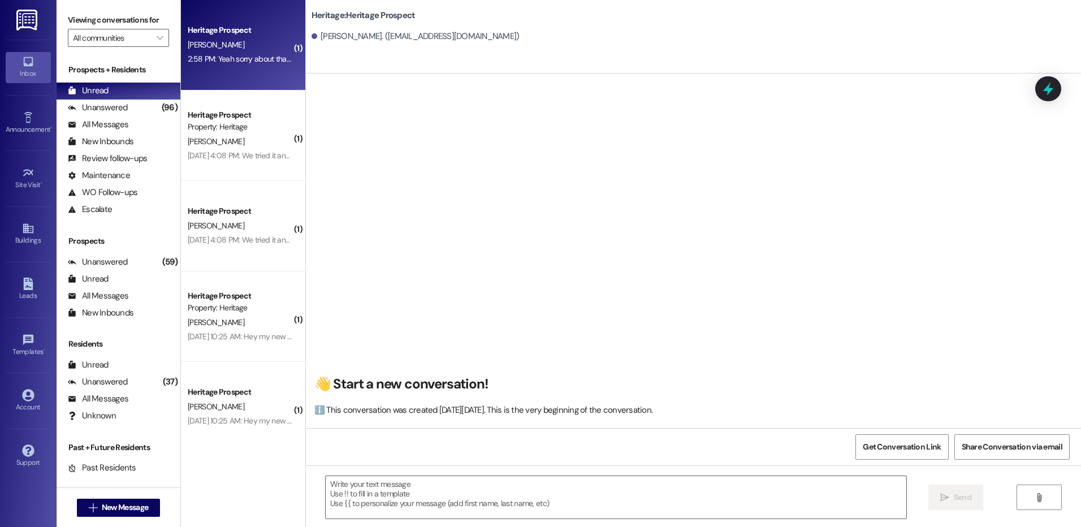
scroll to position [1, 0]
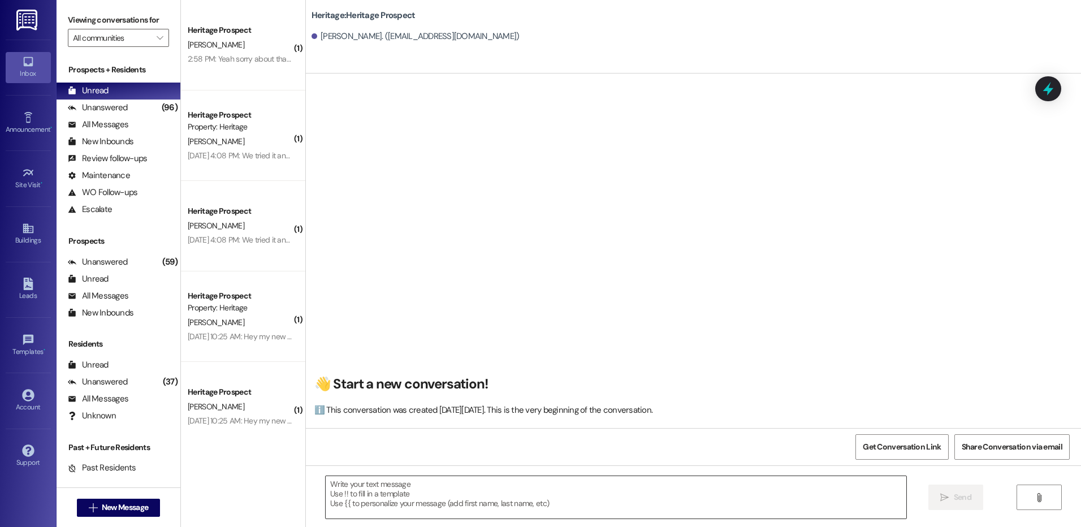
click at [404, 499] on textarea at bounding box center [616, 497] width 580 height 42
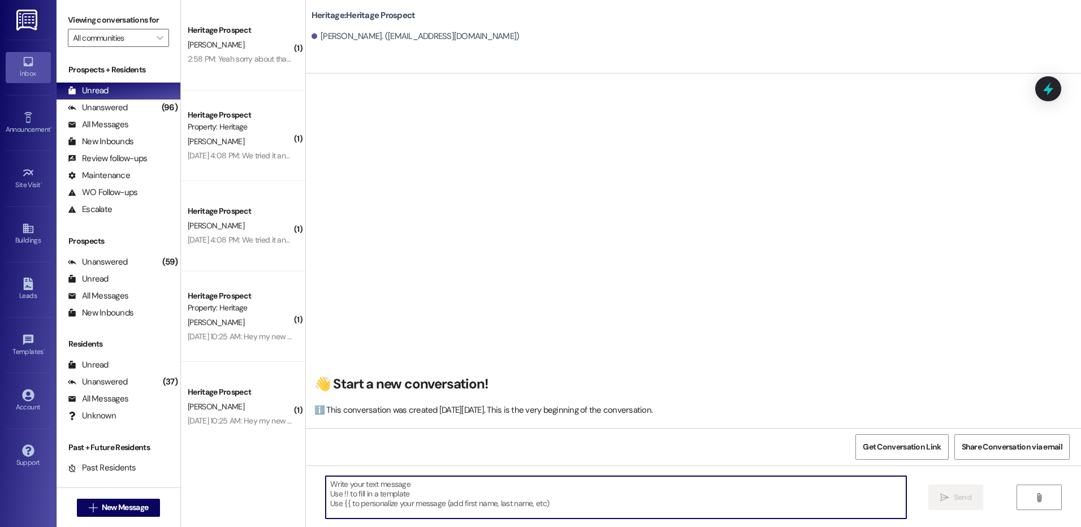
paste textarea "Hi ____! This is Paige with Heritage Apartments. I just sent your ____ semester…"
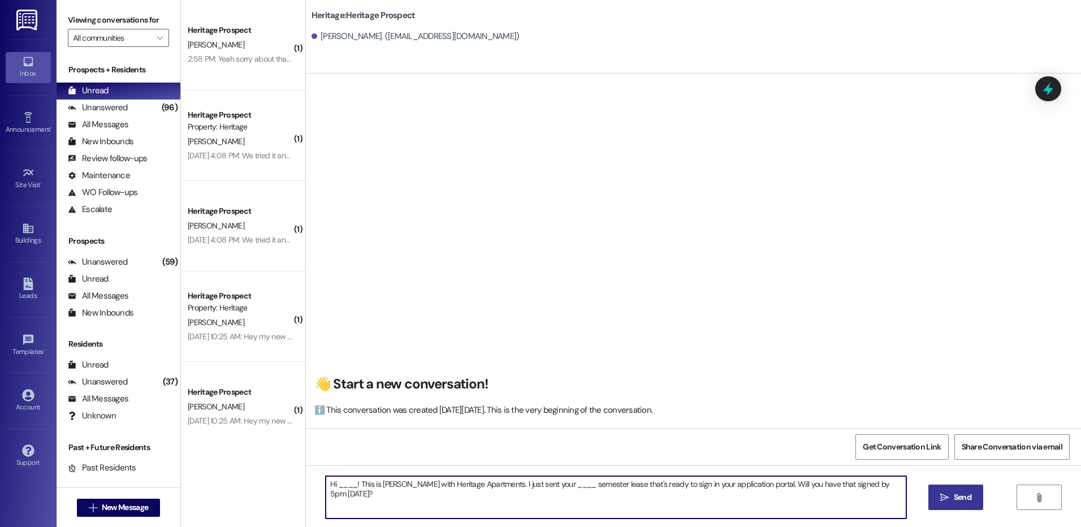
click at [337, 484] on textarea "Hi ____! This is Paige with Heritage Apartments. I just sent your ____ semester…" at bounding box center [616, 497] width 580 height 42
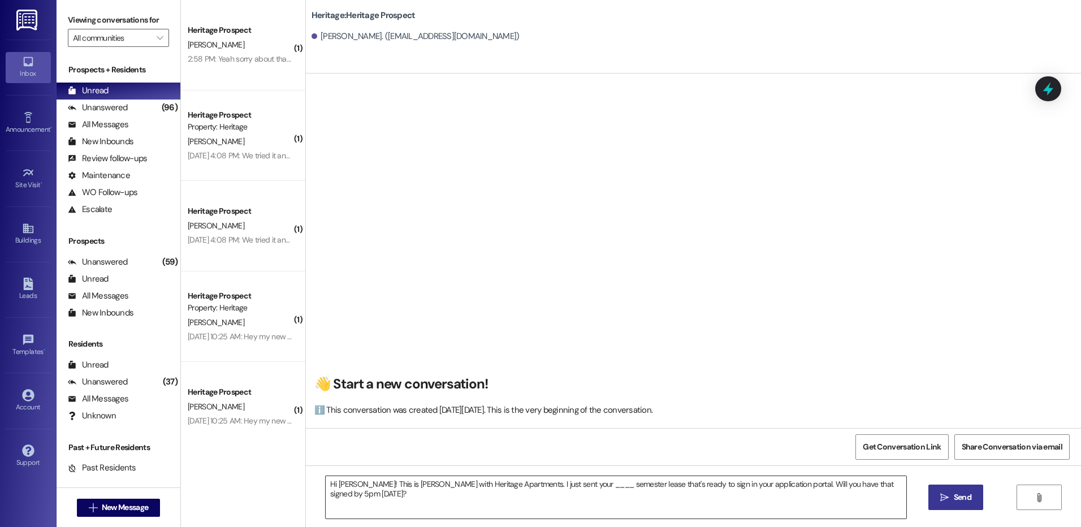
click at [537, 482] on textarea "Hi Julie! This is Paige with Heritage Apartments. I just sent your ____ semeste…" at bounding box center [616, 497] width 580 height 42
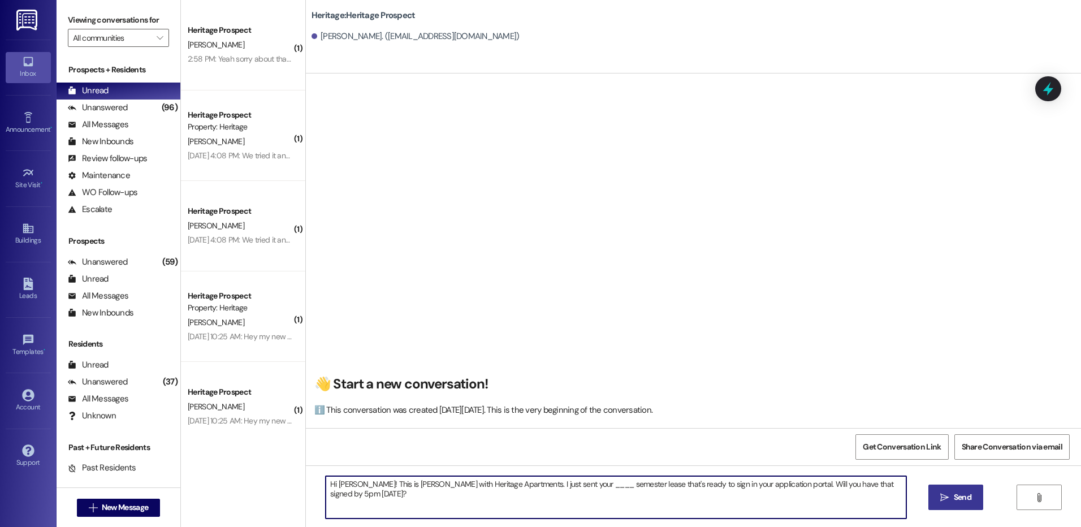
click at [537, 482] on textarea "Hi Julie! This is Paige with Heritage Apartments. I just sent your ____ semeste…" at bounding box center [616, 497] width 580 height 42
click at [537, 482] on textarea "Hi Julie! This is Paige with Heritage Apartments. I just sent your Winter/Sprin…" at bounding box center [616, 497] width 580 height 42
type textarea "Hi Julie! This is Paige with Heritage Apartments. I just sent your Winter/Sprin…"
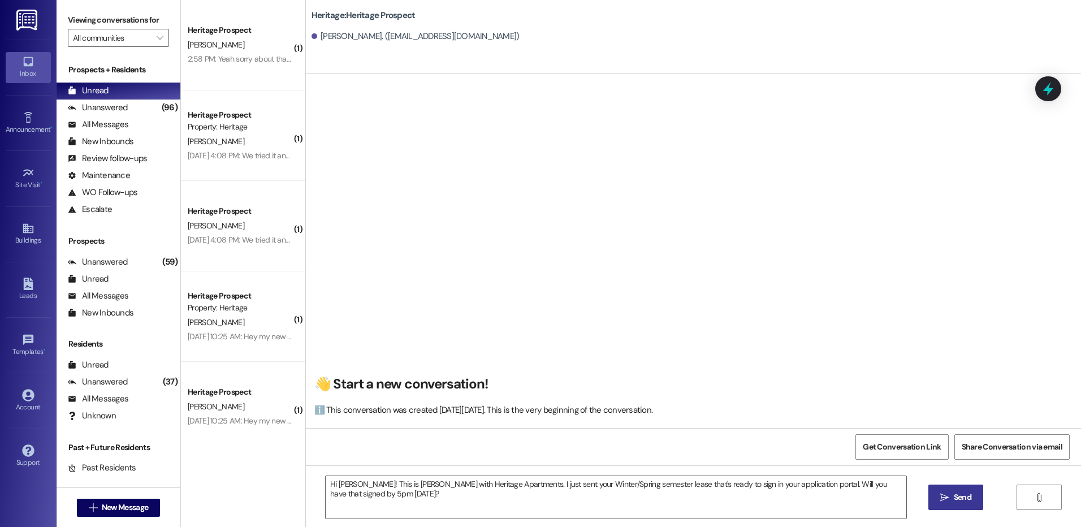
click at [942, 482] on div "Hi Julie! This is Paige with Heritage Apartments. I just sent your Winter/Sprin…" at bounding box center [693, 507] width 775 height 85
click at [947, 495] on icon "" at bounding box center [944, 497] width 8 height 9
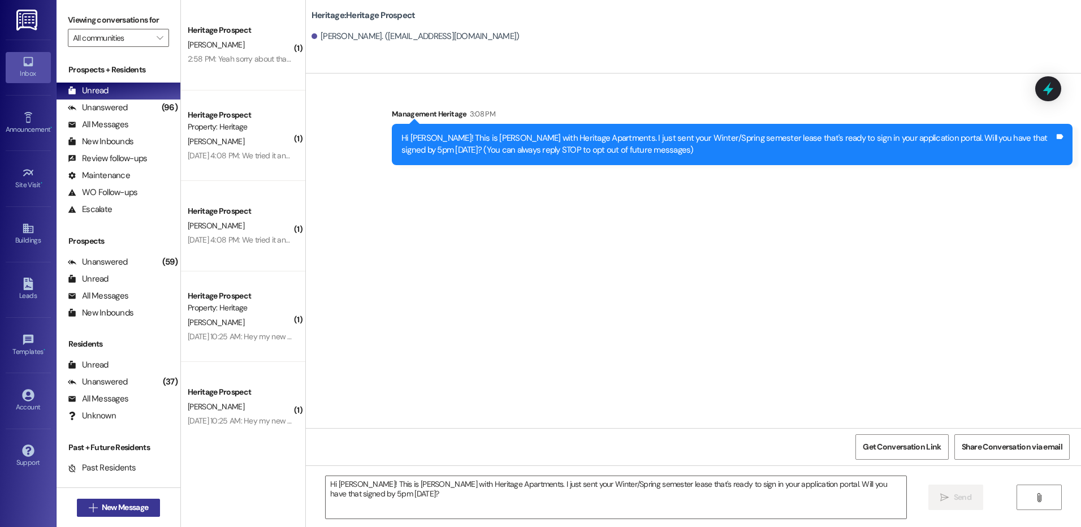
click at [146, 516] on button " New Message" at bounding box center [119, 508] width 84 height 18
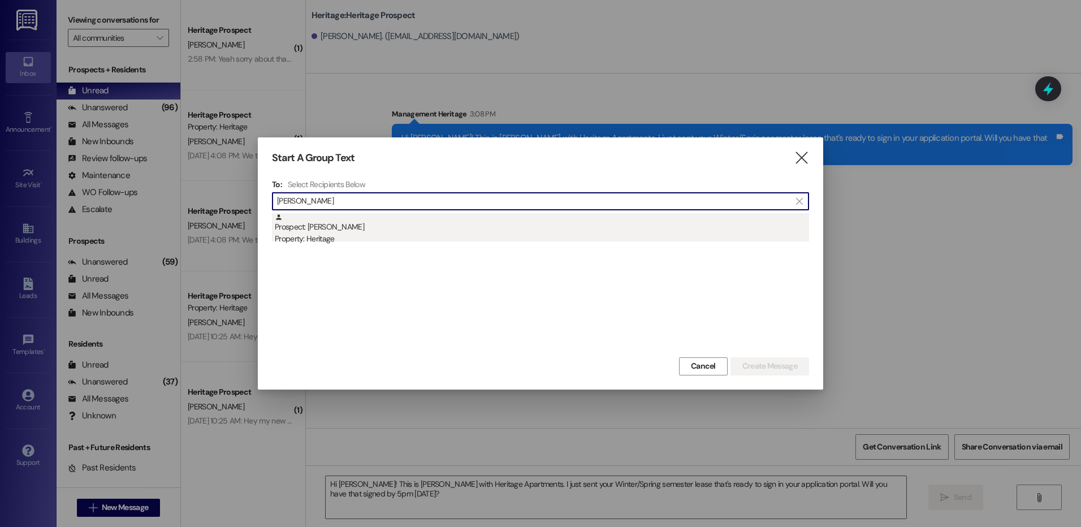
type input "lauralee"
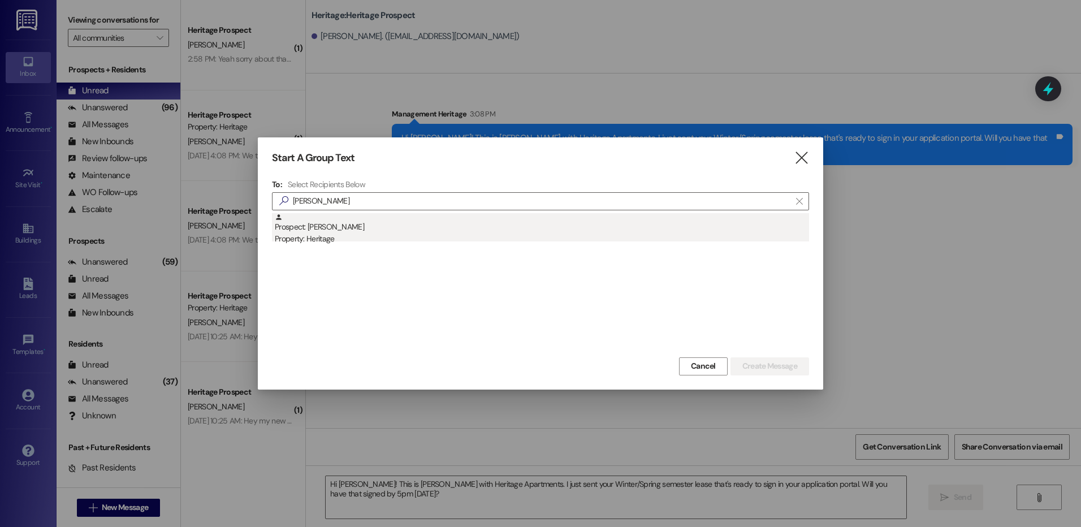
click at [460, 235] on div "Property: Heritage" at bounding box center [542, 239] width 534 height 12
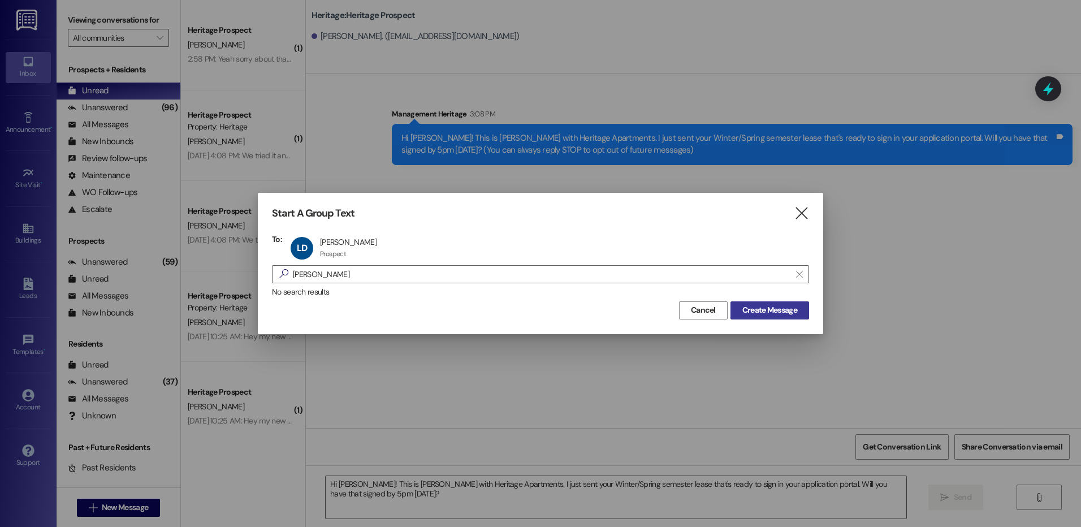
click at [778, 316] on span "Create Message" at bounding box center [769, 310] width 55 height 12
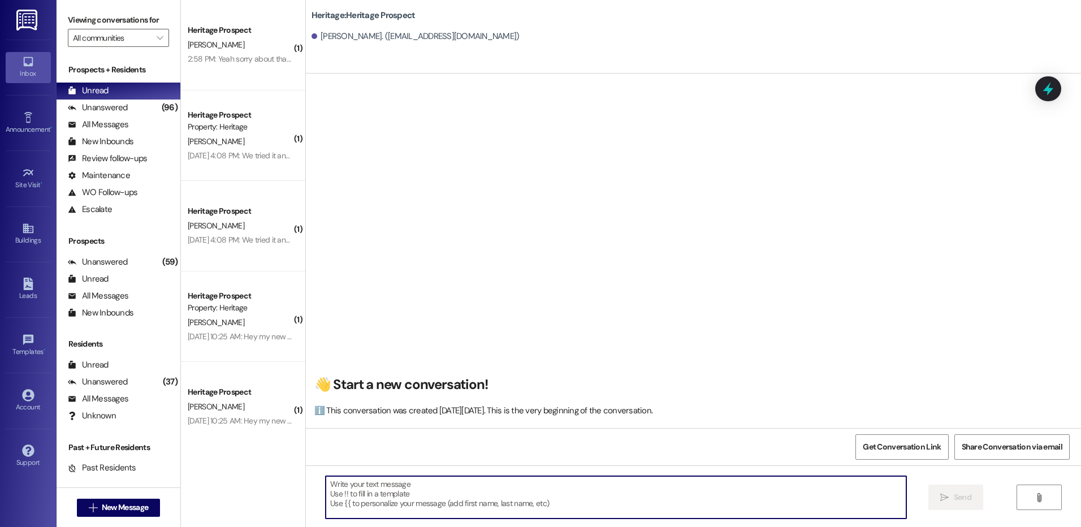
click at [410, 504] on textarea at bounding box center [616, 497] width 580 height 42
paste textarea "Hi ____! This is Paige with Heritage Apartments. I just sent your ____ semester…"
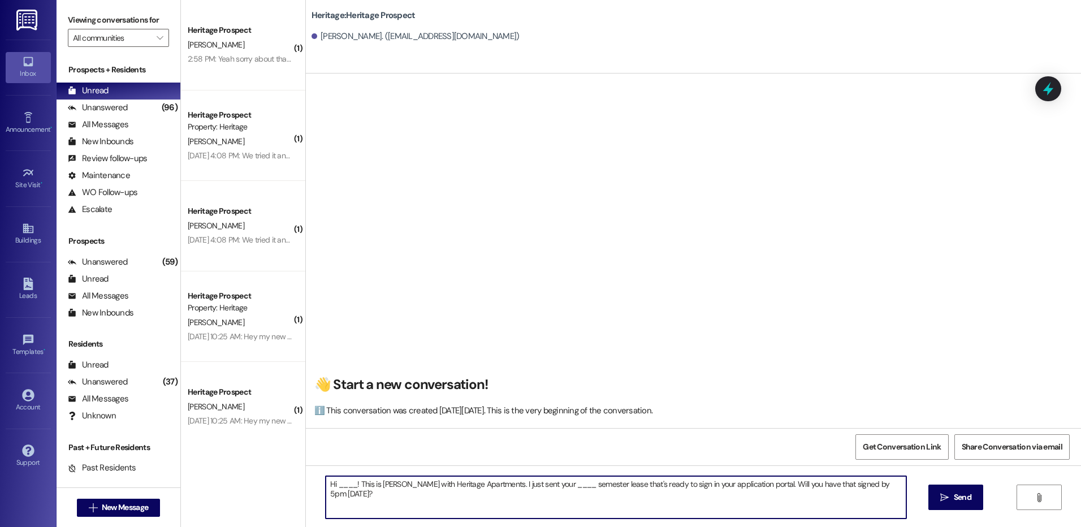
click at [332, 478] on textarea "Hi ____! This is Paige with Heritage Apartments. I just sent your ____ semester…" at bounding box center [616, 497] width 580 height 42
click at [550, 484] on textarea "Hi Lauralee! This is Paige with Heritage Apartments. I just sent your ____ seme…" at bounding box center [616, 497] width 580 height 42
click at [855, 483] on textarea "Hi Lauralee! This is Paige with Heritage Apartments. I just sent your Winter se…" at bounding box center [616, 497] width 580 height 42
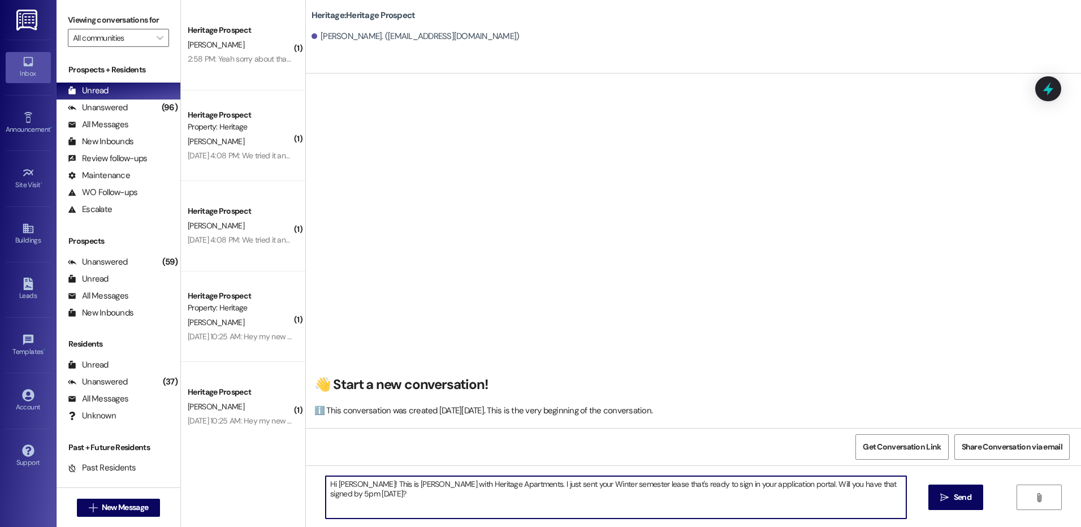
click at [855, 483] on textarea "Hi Lauralee! This is Paige with Heritage Apartments. I just sent your Winter se…" at bounding box center [616, 497] width 580 height 42
type textarea "Hi Lauralee! This is Paige with Heritage Apartments. I just sent your Winter se…"
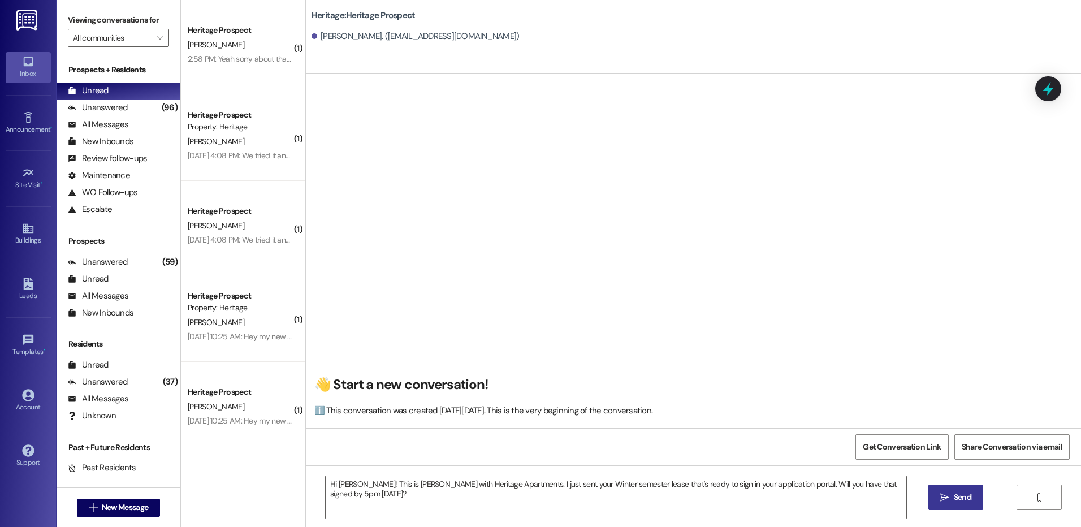
click at [976, 500] on button " Send" at bounding box center [955, 496] width 55 height 25
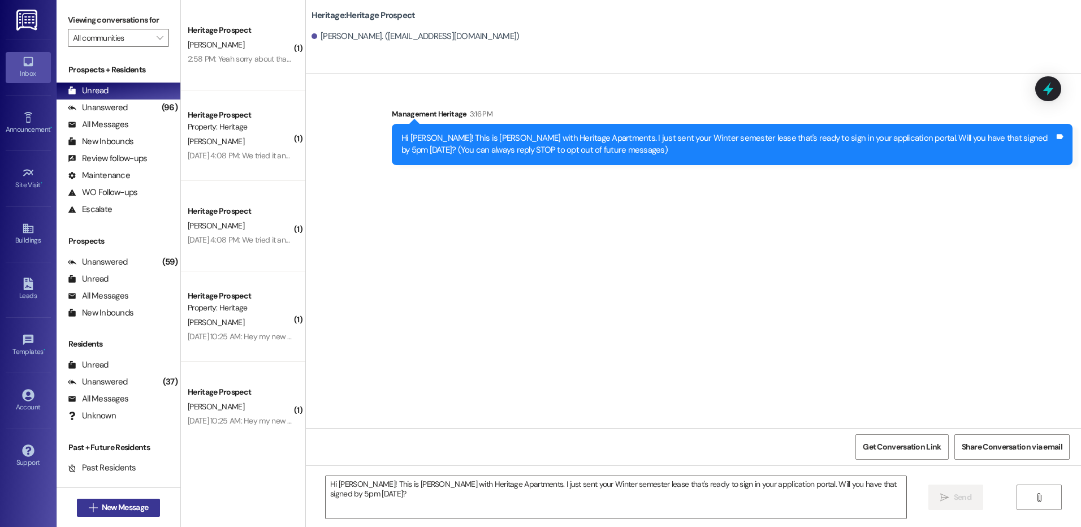
click at [89, 512] on icon "" at bounding box center [93, 507] width 8 height 9
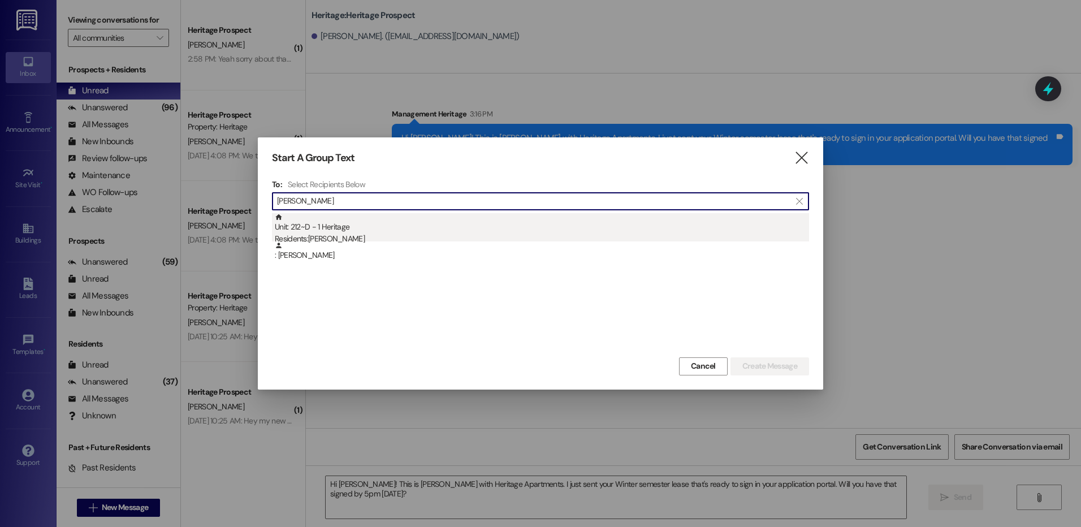
type input "ryan bj"
click at [361, 229] on div "Unit: 212~D - 1 Heritage Residents: Ryan Bjornberg" at bounding box center [542, 229] width 534 height 32
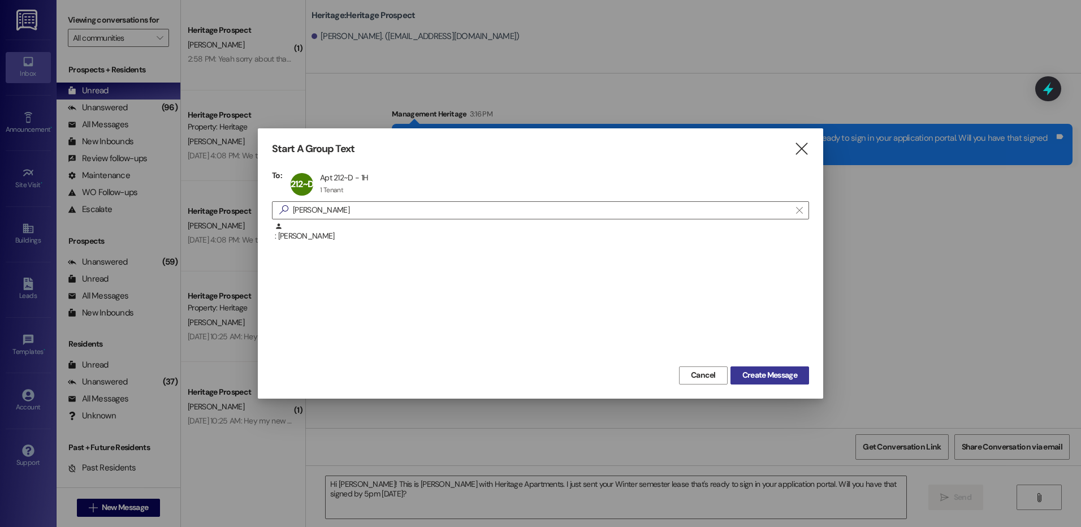
click at [762, 369] on button "Create Message" at bounding box center [769, 375] width 79 height 18
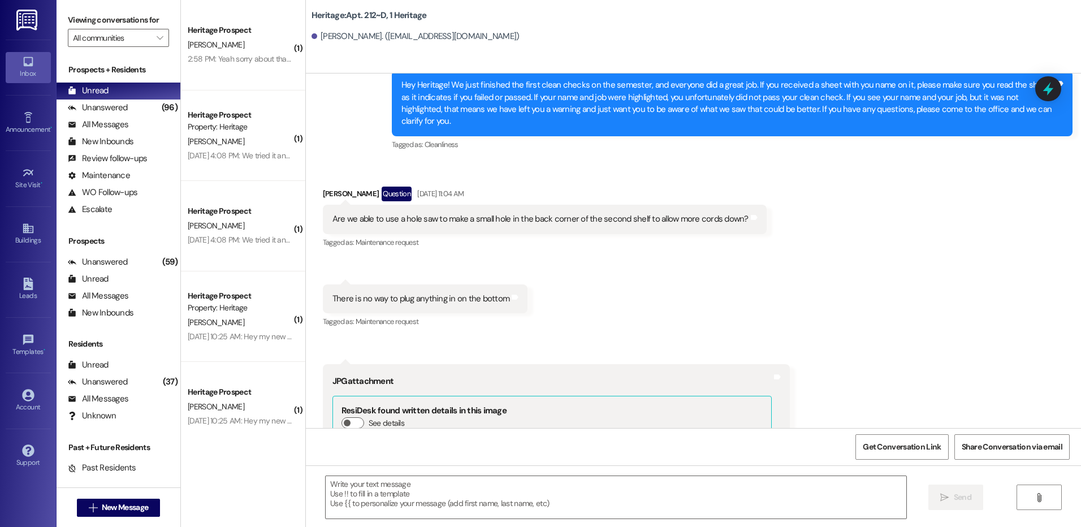
scroll to position [16893, 0]
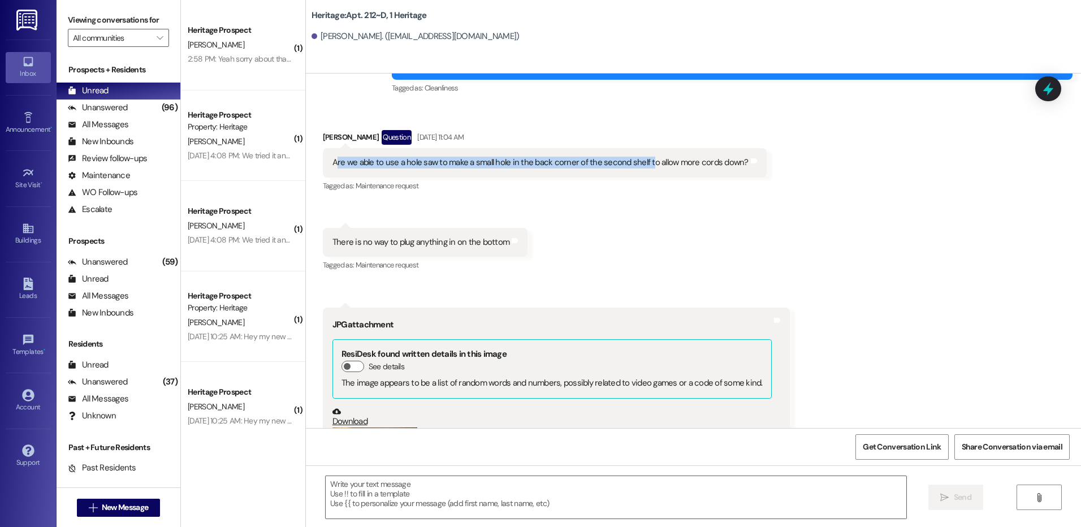
drag, startPoint x: 330, startPoint y: 188, endPoint x: 642, endPoint y: 197, distance: 312.2
click at [642, 177] on div "Are we able to use a hole saw to make a small hole in the back corner of the se…" at bounding box center [545, 162] width 444 height 29
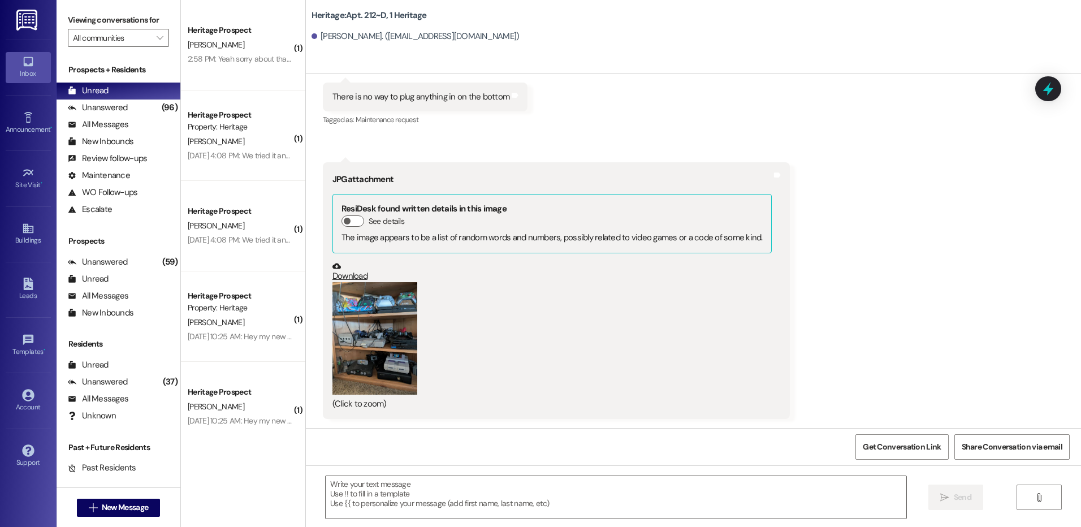
scroll to position [17063, 0]
click at [388, 335] on button "Zoom image" at bounding box center [374, 338] width 85 height 112
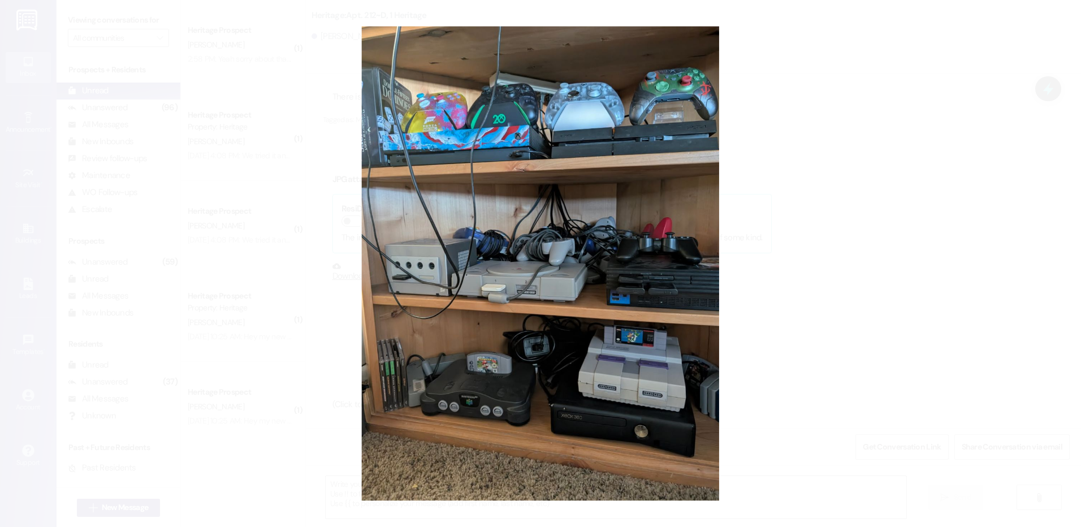
click at [809, 184] on button "Unzoom image" at bounding box center [540, 263] width 1081 height 527
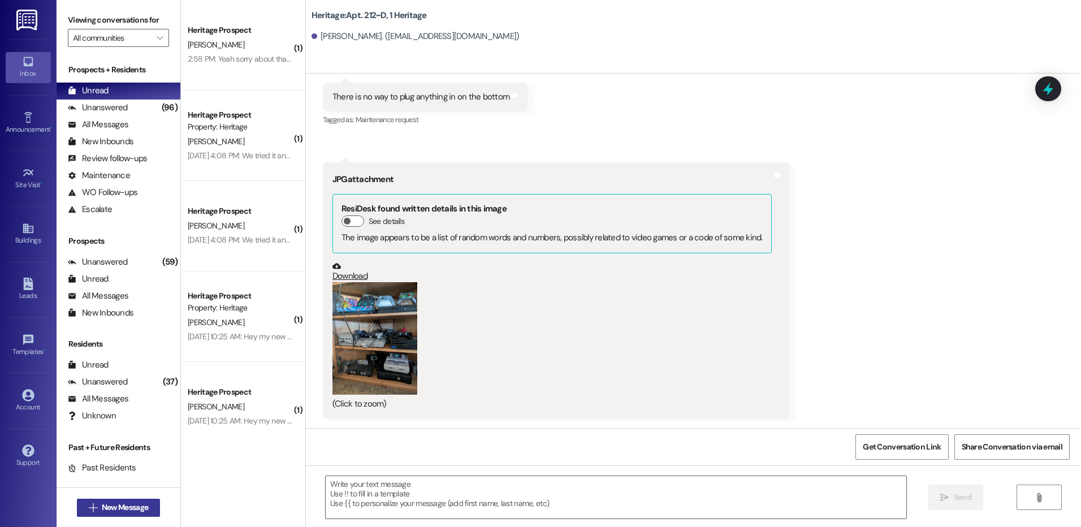
click at [99, 504] on span "New Message" at bounding box center [124, 507] width 51 height 12
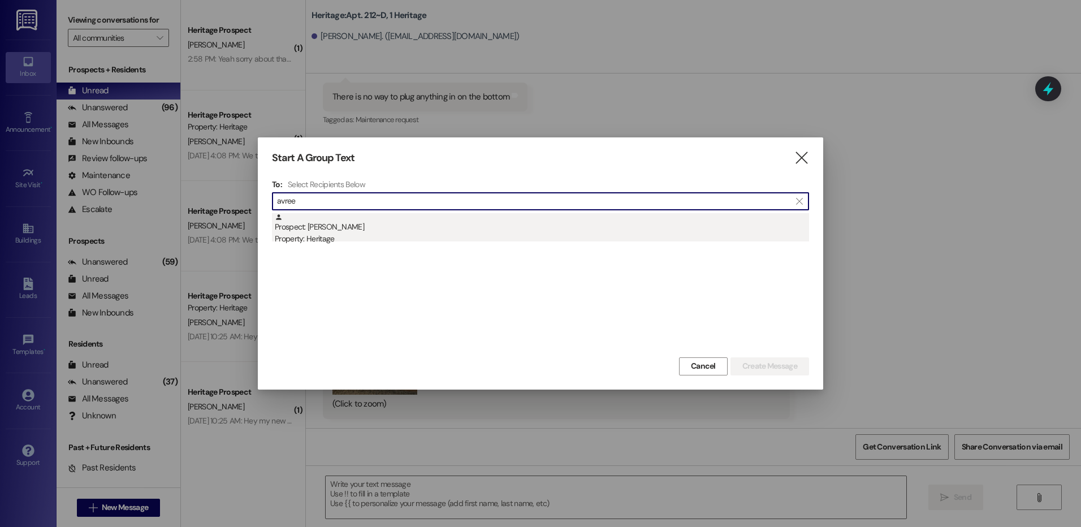
type input "avree"
click at [403, 235] on div "Property: Heritage" at bounding box center [542, 239] width 534 height 12
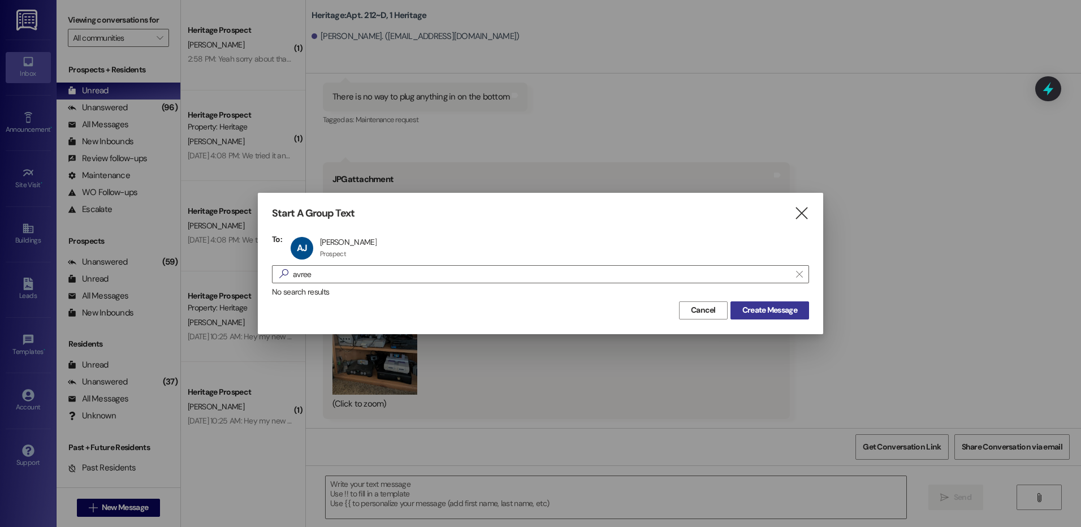
click at [752, 308] on span "Create Message" at bounding box center [769, 310] width 55 height 12
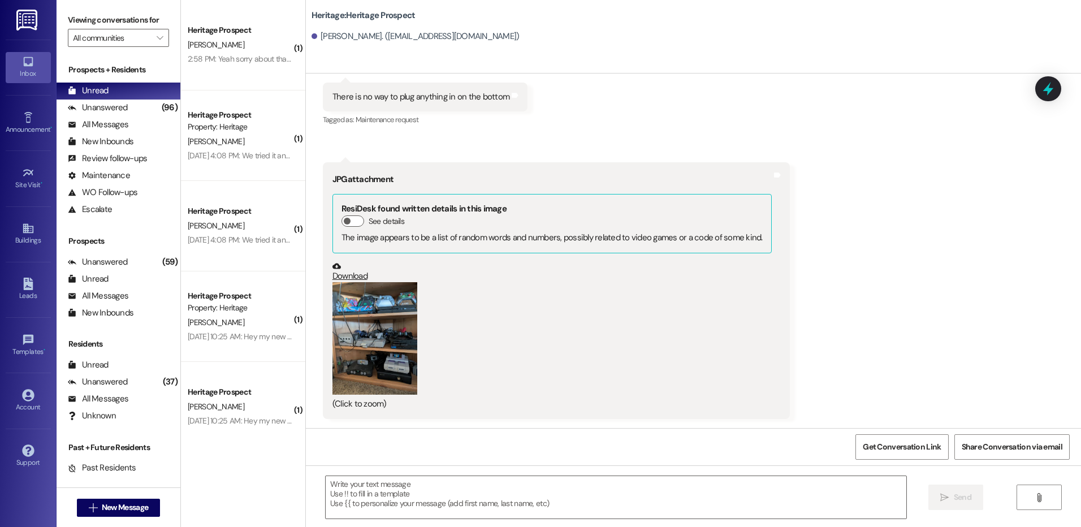
scroll to position [0, 0]
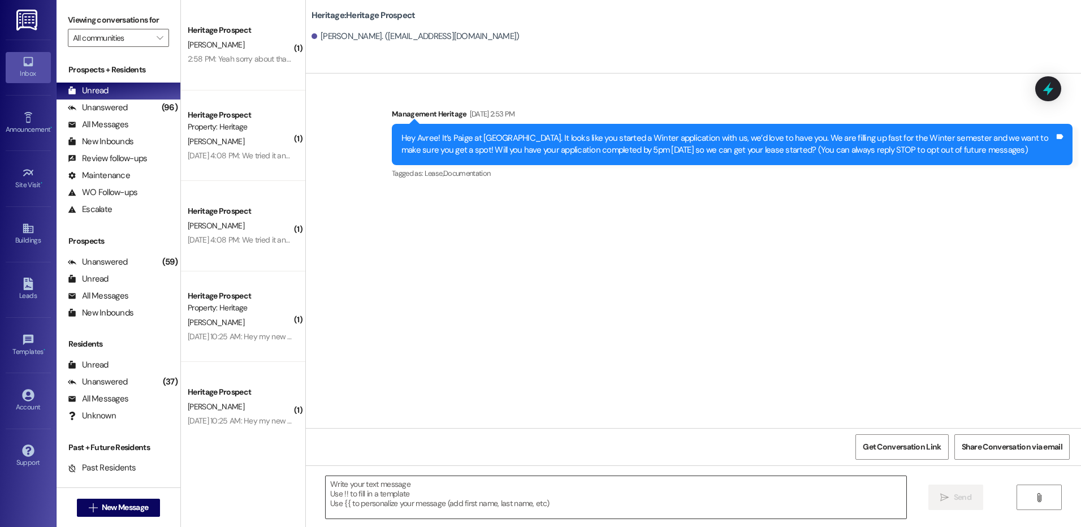
click at [405, 505] on textarea at bounding box center [616, 497] width 580 height 42
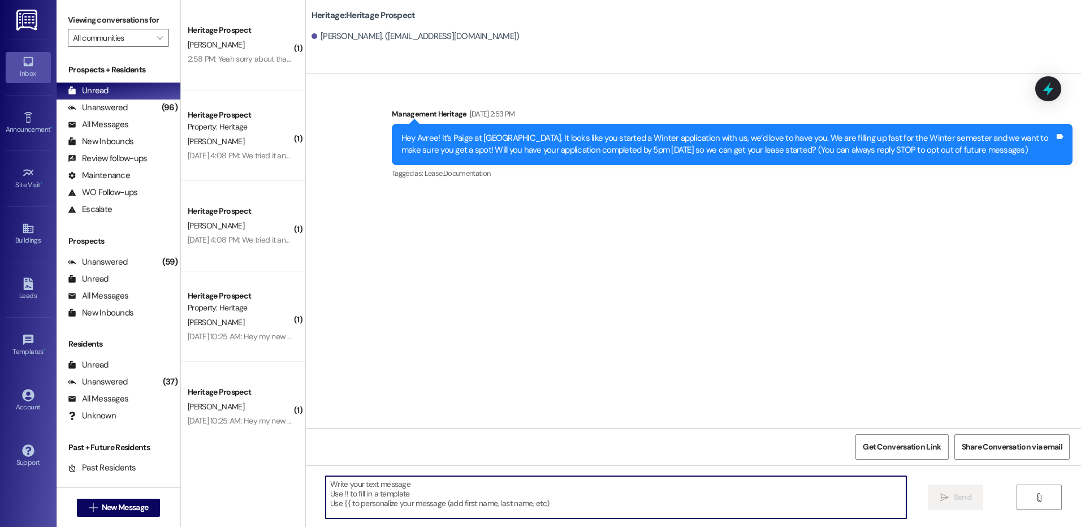
paste textarea "Hi ____! This is Paige with Heritage Apartments. I just sent your ____ semester…"
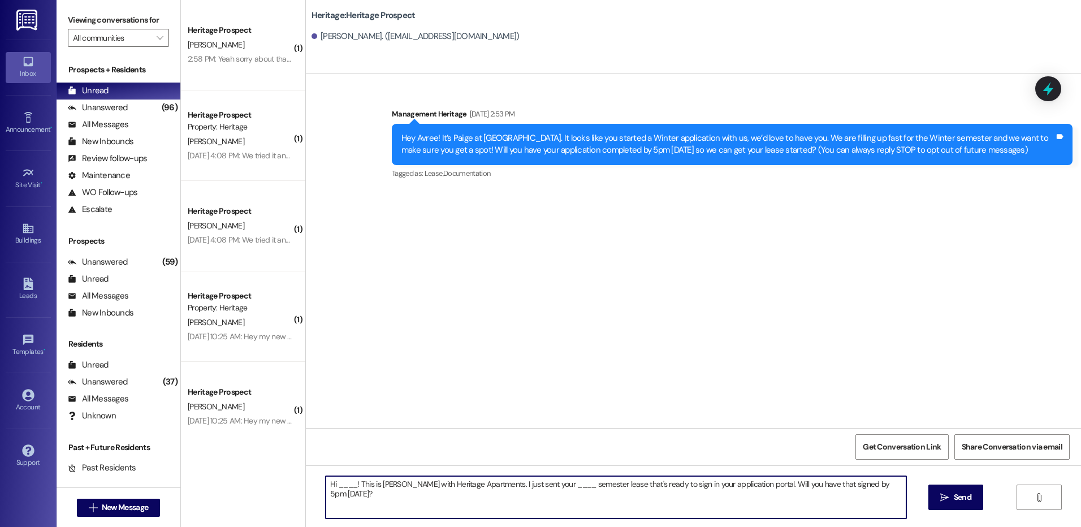
click at [343, 490] on textarea "Hi ____! This is Paige with Heritage Apartments. I just sent your ____ semester…" at bounding box center [616, 497] width 580 height 42
click at [530, 490] on textarea "Hi Avree! This is Paige with Heritage Apartments. I just sent your ____ semeste…" at bounding box center [616, 497] width 580 height 42
click at [530, 490] on textarea "Hi Avree! This is Paige with Heritage Apartments. I just sent your Winter semes…" at bounding box center [616, 497] width 580 height 42
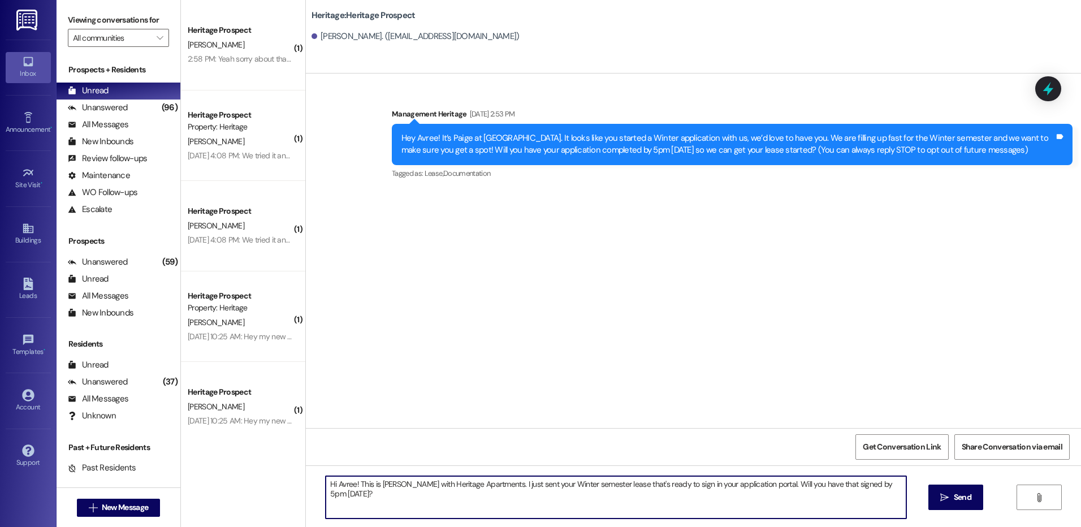
click at [530, 490] on textarea "Hi Avree! This is Paige with Heritage Apartments. I just sent your Winter semes…" at bounding box center [616, 497] width 580 height 42
type textarea "Hi Avree! This is Paige with Heritage Apartments. I just sent your Winter semes…"
click at [935, 484] on button " Send" at bounding box center [955, 496] width 55 height 25
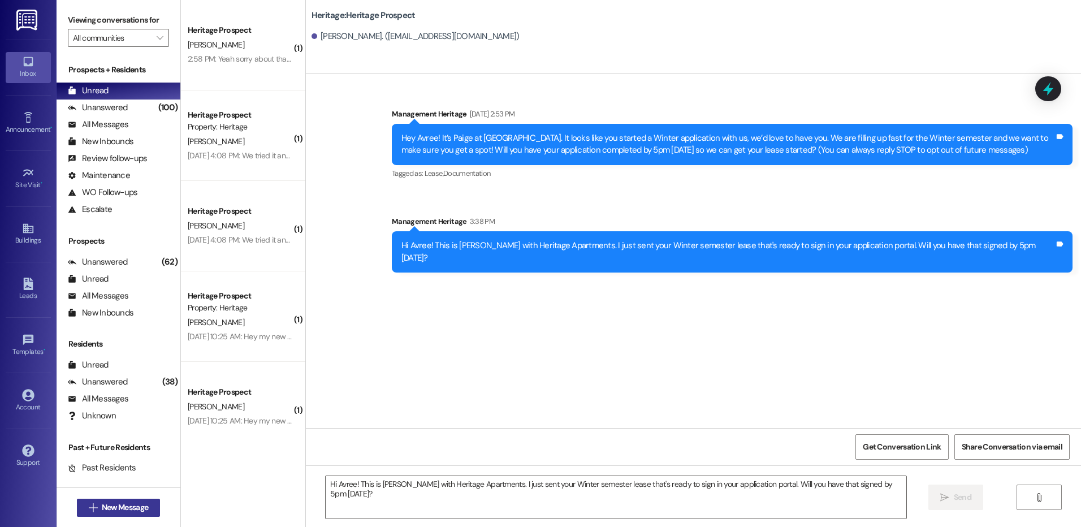
click at [122, 512] on span "New Message" at bounding box center [125, 507] width 46 height 12
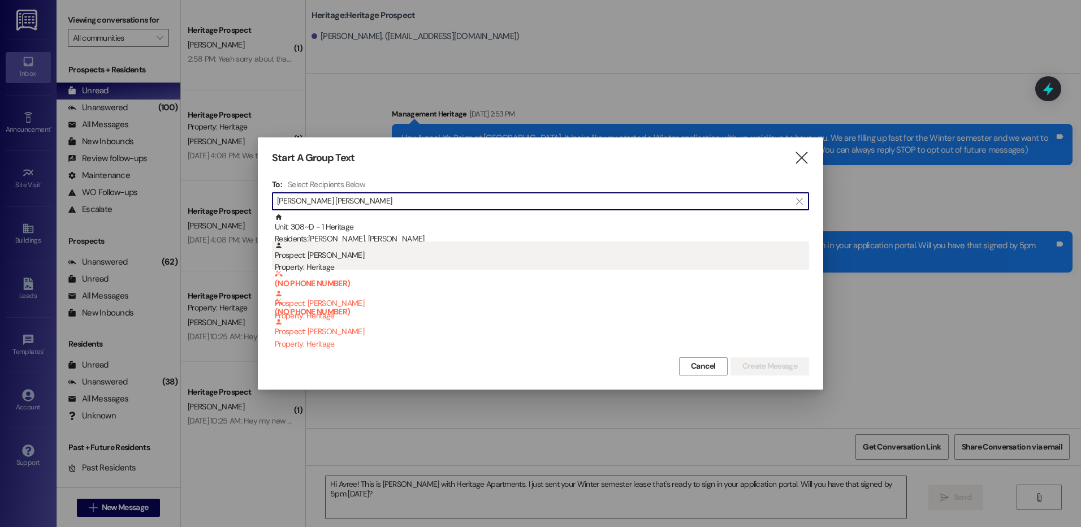
type input "emma jen"
click at [332, 253] on div "Prospect: Emma Jensen Property: Heritage" at bounding box center [542, 257] width 534 height 32
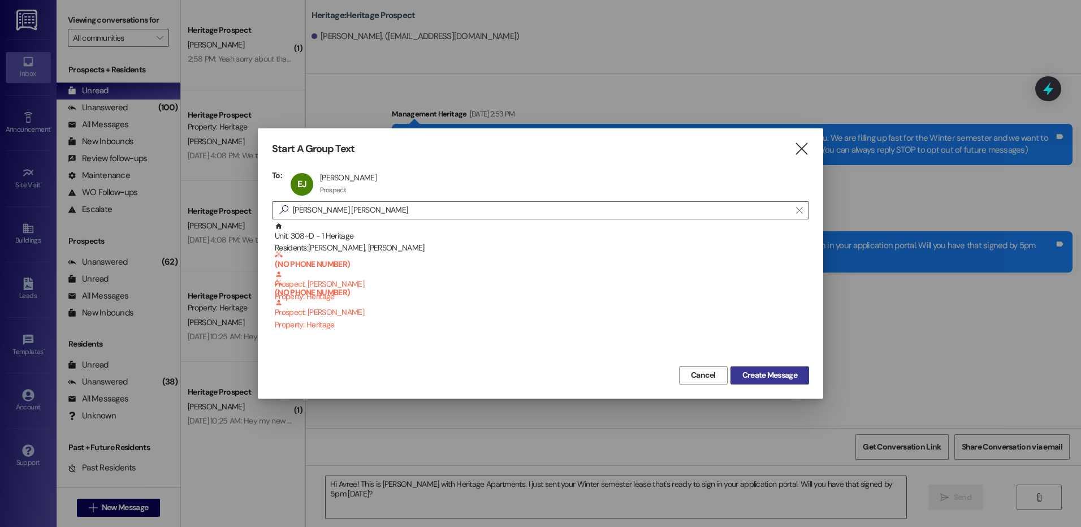
click at [770, 383] on button "Create Message" at bounding box center [769, 375] width 79 height 18
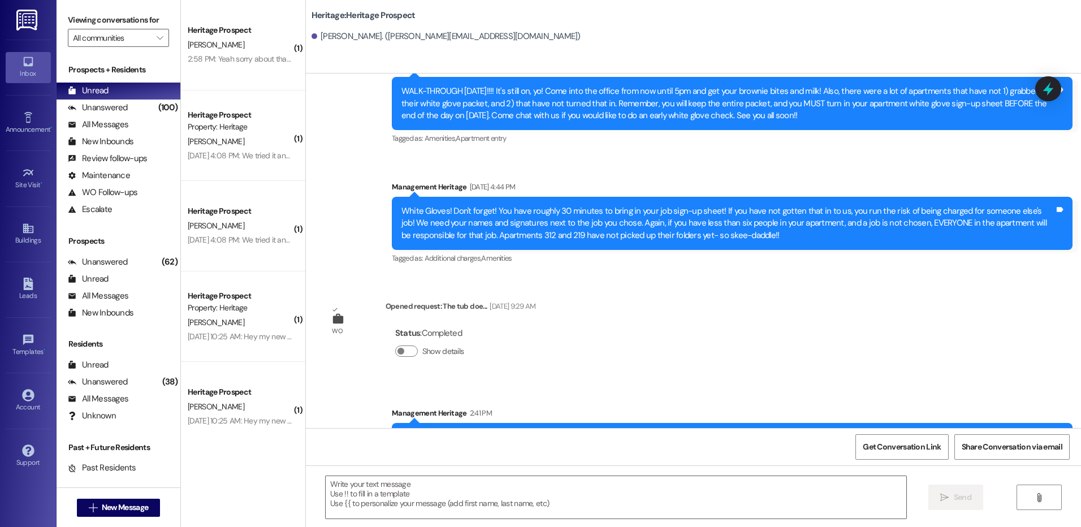
scroll to position [9298, 0]
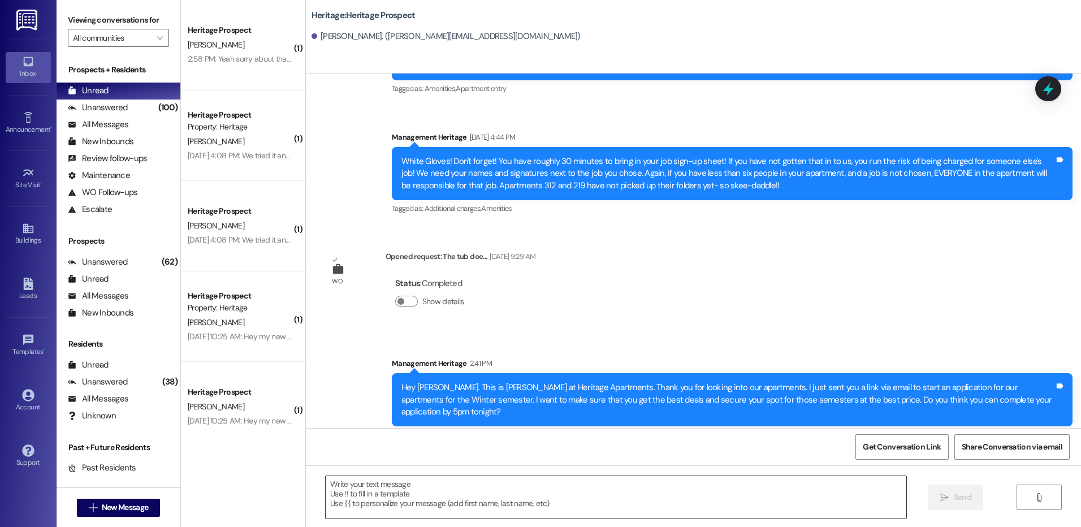
click at [435, 504] on textarea at bounding box center [616, 497] width 580 height 42
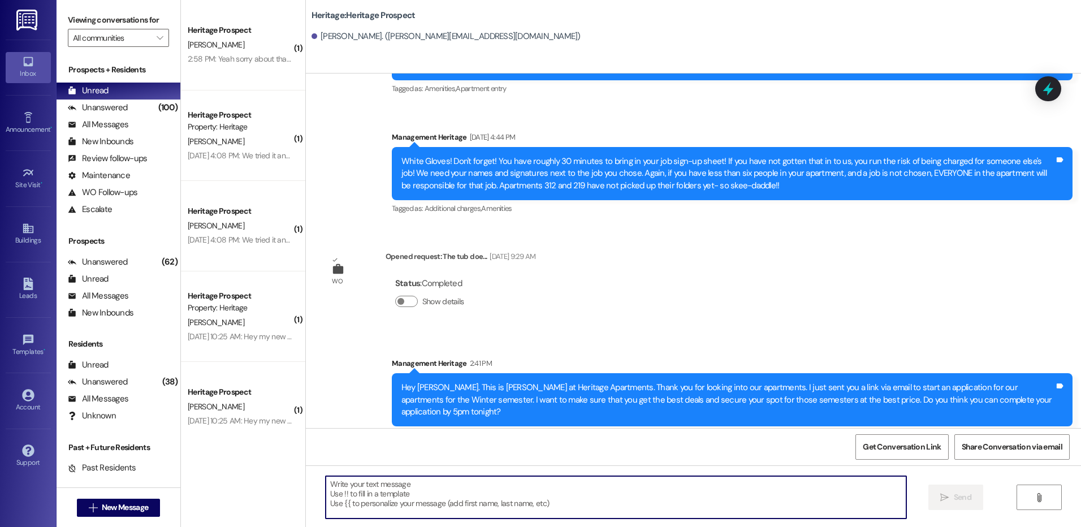
paste textarea "Hi ____! This is Paige with Heritage Apartments. I just sent your ____ semester…"
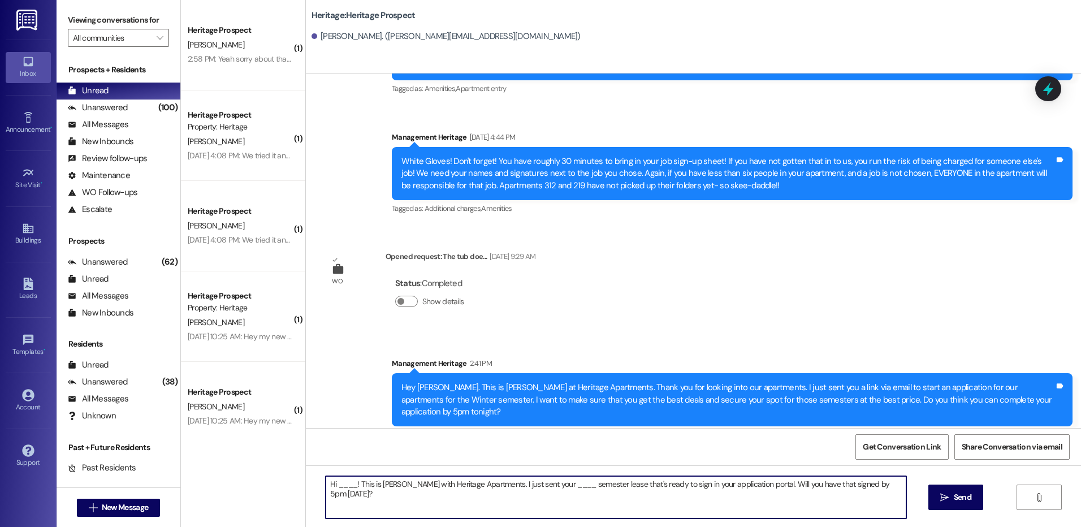
click at [342, 486] on textarea "Hi ____! This is Paige with Heritage Apartments. I just sent your ____ semester…" at bounding box center [616, 497] width 580 height 42
click at [343, 486] on textarea "Hi ____! This is Paige with Heritage Apartments. I just sent your ____ semester…" at bounding box center [616, 497] width 580 height 42
click at [536, 487] on textarea "Hi Emma! This is Paige with Heritage Apartments. I just sent your ____ semester…" at bounding box center [616, 497] width 580 height 42
click at [536, 487] on textarea "Hi Emma! This is Paige with Heritage Apartments. I just sent your Winter semest…" at bounding box center [616, 497] width 580 height 42
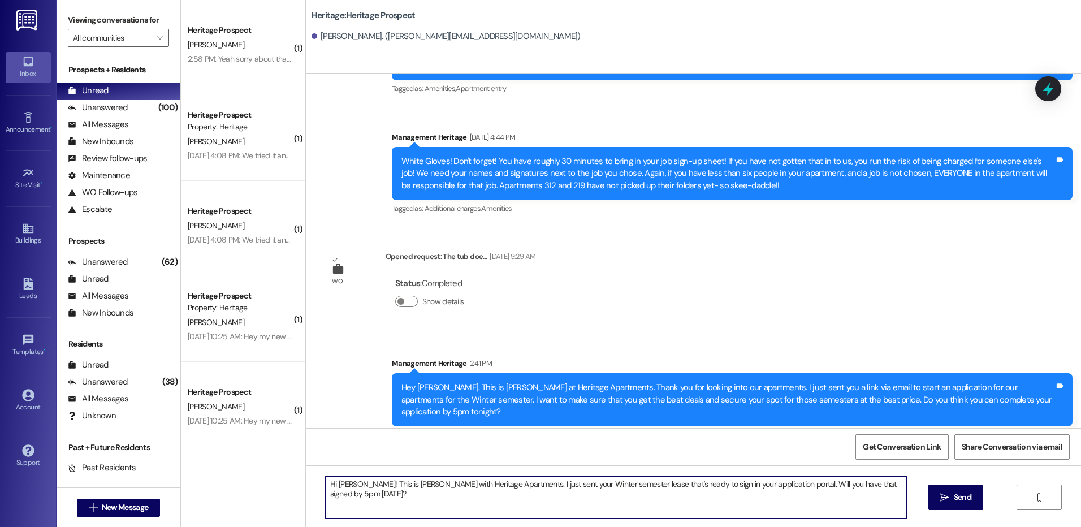
click at [536, 487] on textarea "Hi Emma! This is Paige with Heritage Apartments. I just sent your Winter semest…" at bounding box center [616, 497] width 580 height 42
type textarea "Hi Emma! This is Paige with Heritage Apartments. I just sent your Winter semest…"
click at [925, 495] on div "Hi Emma! This is Paige with Heritage Apartments. I just sent your Winter semest…" at bounding box center [693, 507] width 775 height 85
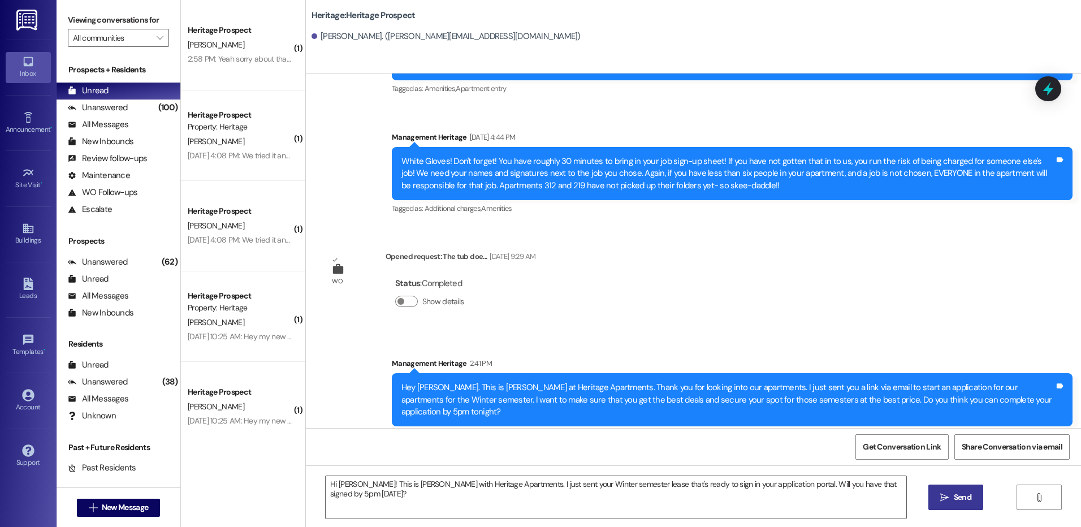
click at [944, 491] on button " Send" at bounding box center [955, 496] width 55 height 25
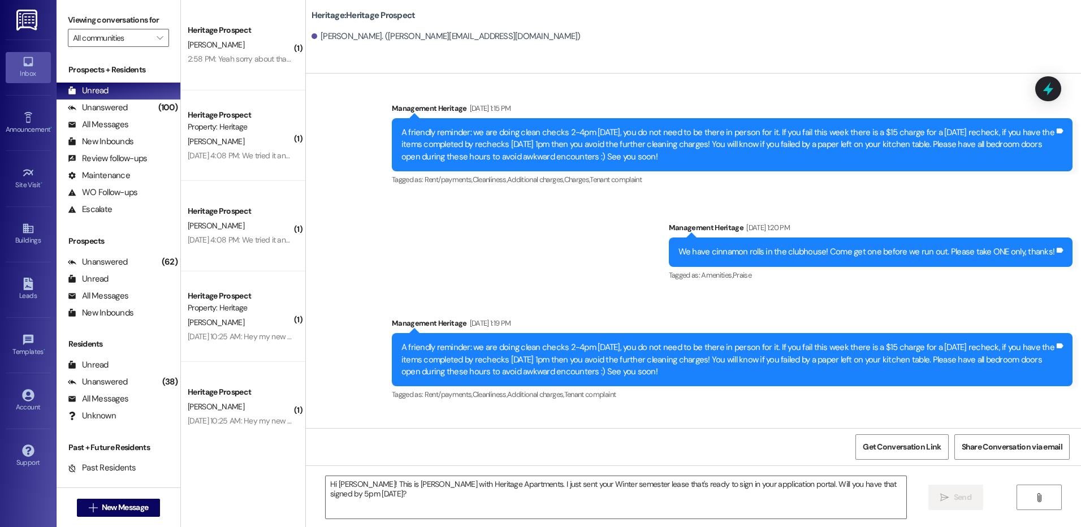
scroll to position [3919, 0]
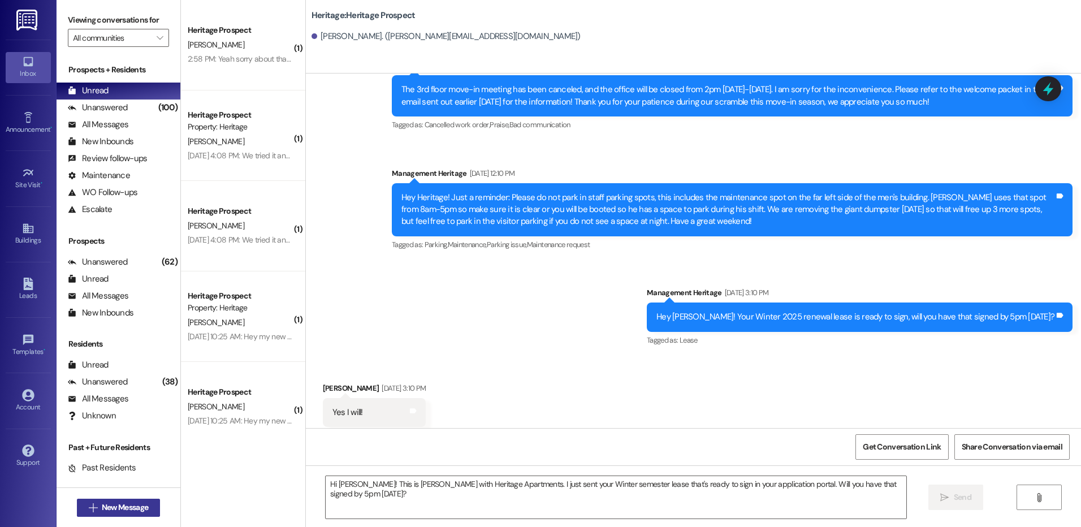
click at [121, 499] on button " New Message" at bounding box center [119, 508] width 84 height 18
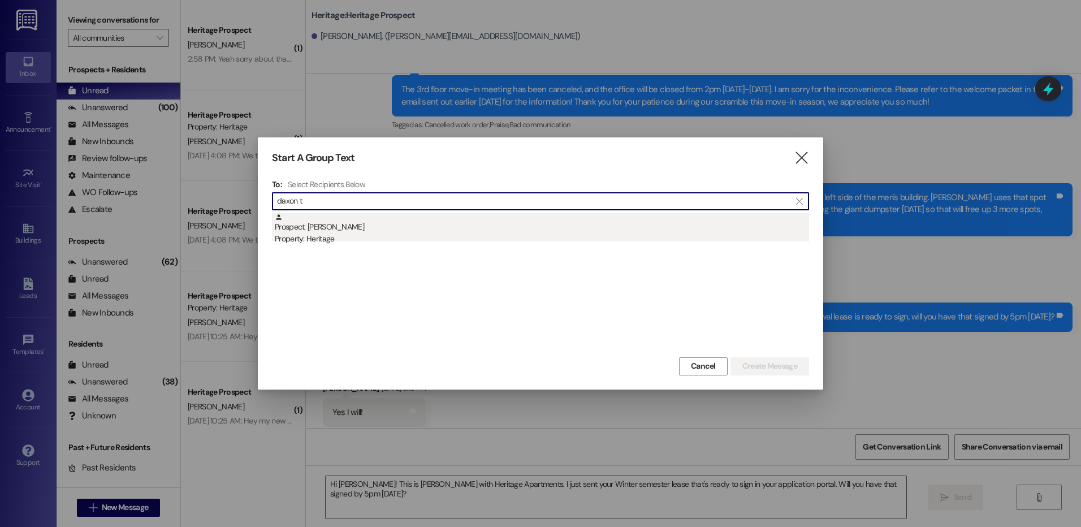
type input "daxon t"
click at [393, 227] on div "Prospect: Daxon Torgerson Property: Heritage" at bounding box center [542, 229] width 534 height 32
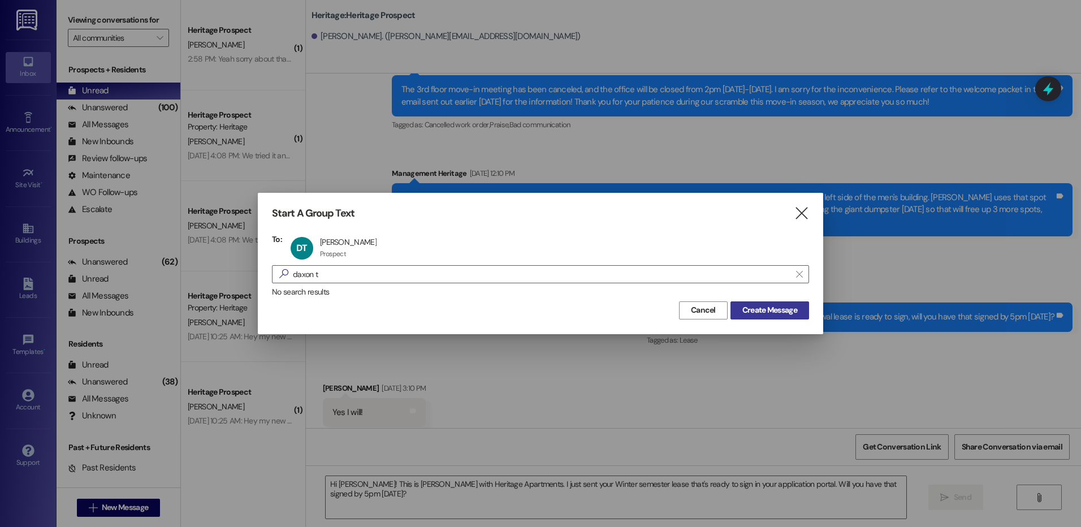
click at [758, 302] on button "Create Message" at bounding box center [769, 310] width 79 height 18
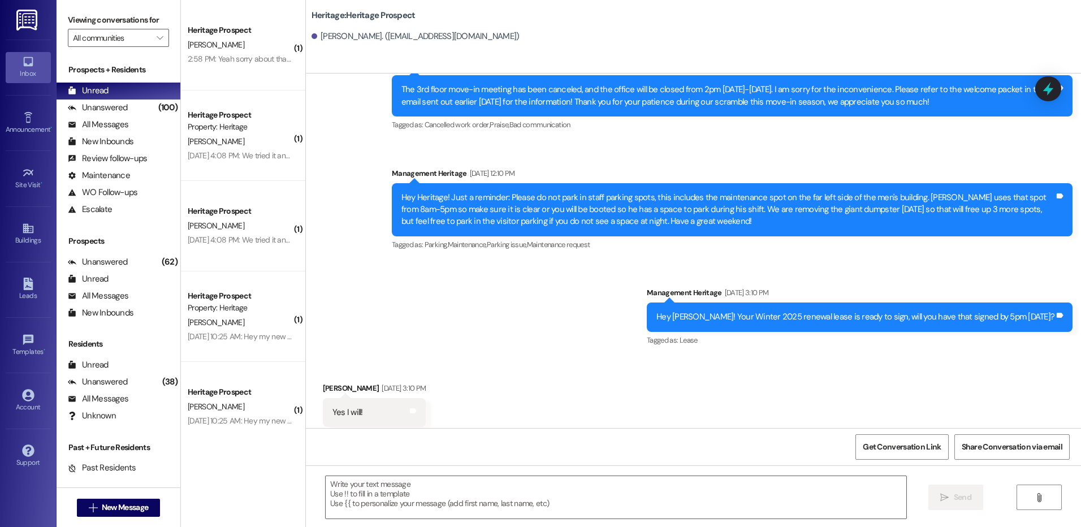
scroll to position [0, 0]
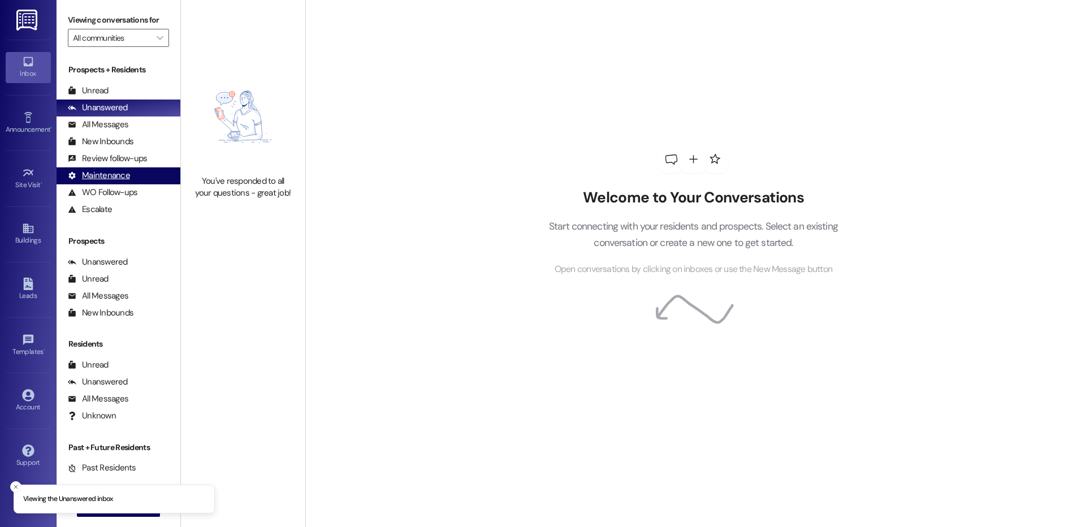
drag, startPoint x: 87, startPoint y: 86, endPoint x: 164, endPoint y: 175, distance: 117.4
click at [87, 86] on div "Unread" at bounding box center [88, 91] width 41 height 12
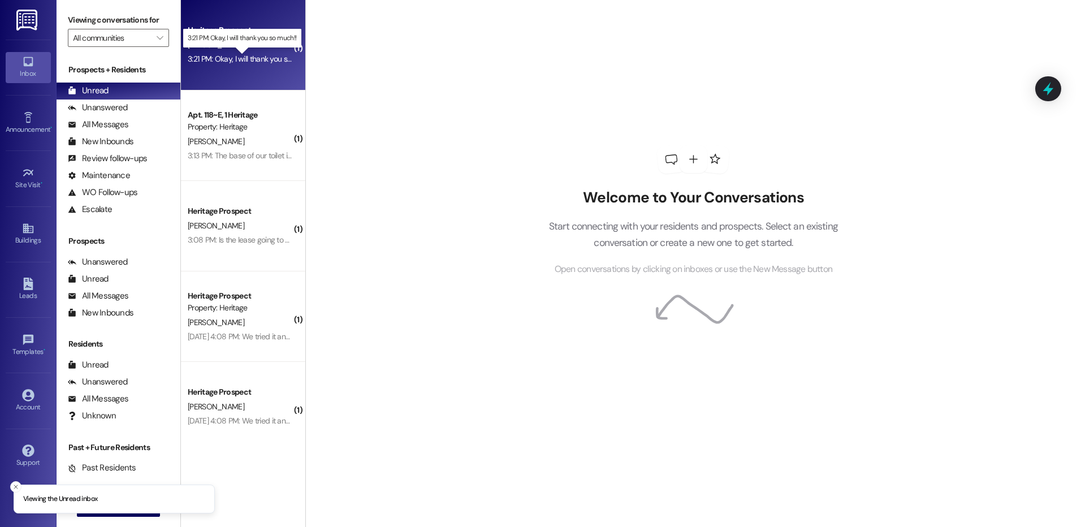
click at [243, 59] on div "3:21 PM: Okay, I will thank you so much!! 3:21 PM: Okay, I will thank you so mu…" at bounding box center [252, 59] width 128 height 10
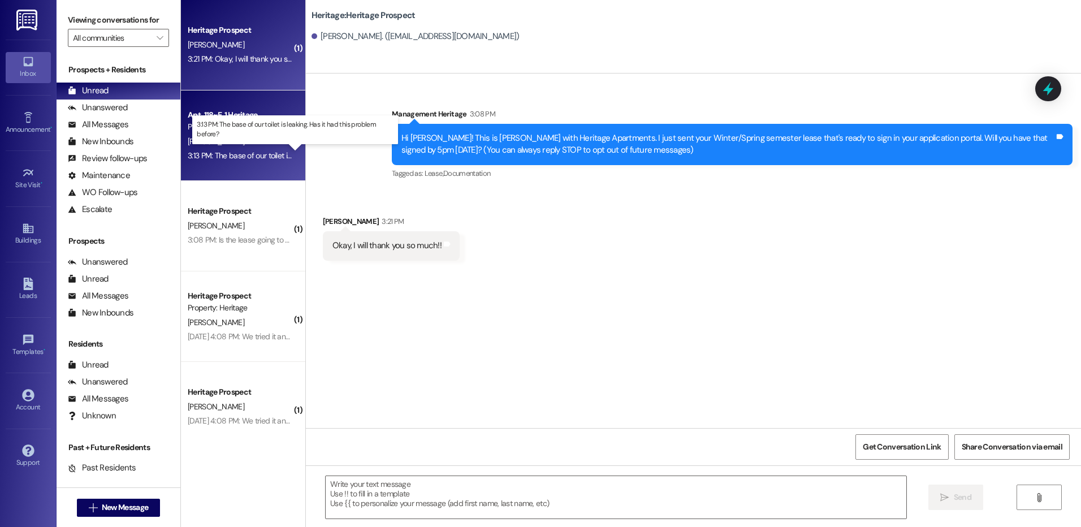
click at [233, 158] on div "3:13 PM: The base of our toilet is leaking. Has it had this problem before? 3:1…" at bounding box center [305, 155] width 235 height 10
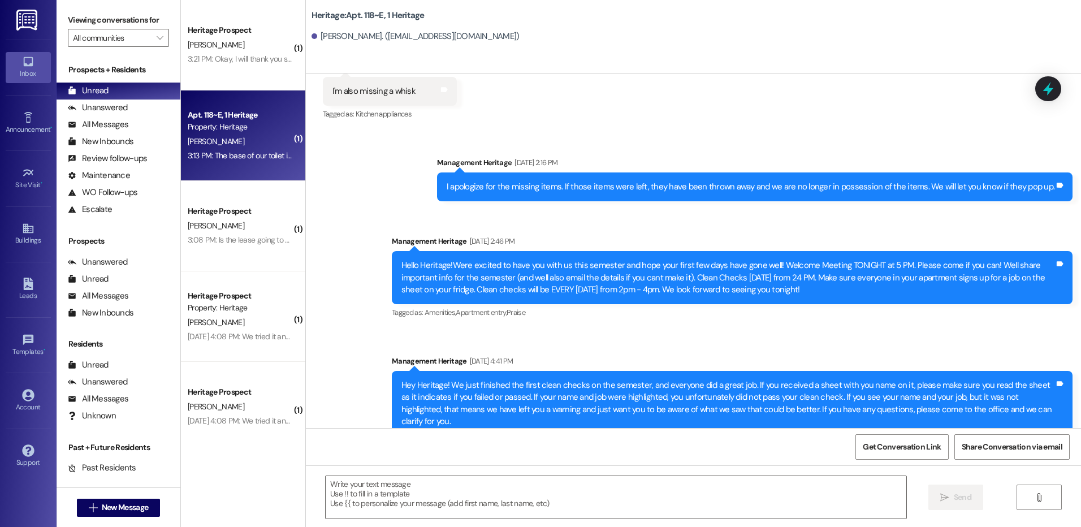
scroll to position [24621, 0]
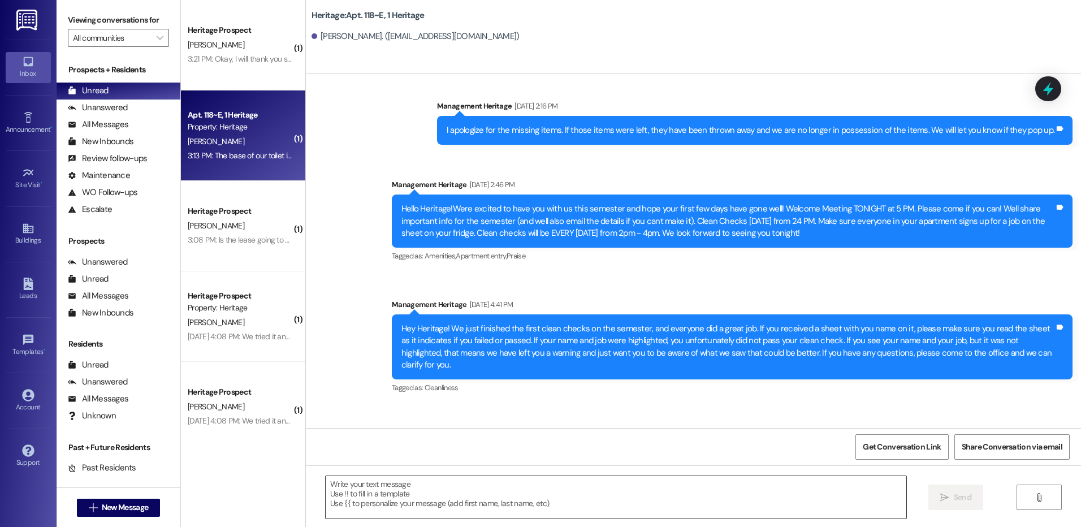
click at [376, 491] on textarea at bounding box center [616, 497] width 580 height 42
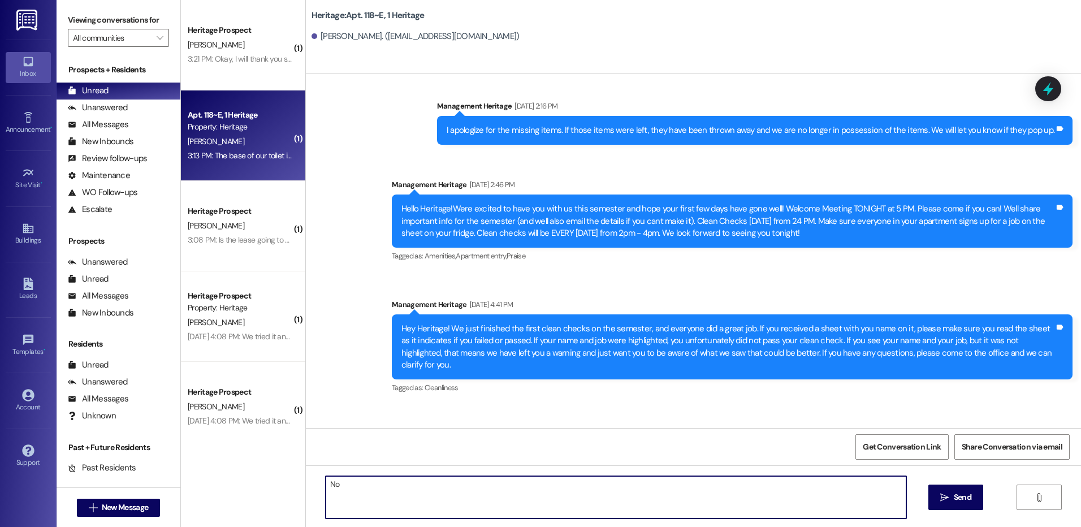
type textarea "N"
type textarea "Not to my recollection. Please submit a work order if you have not already and …"
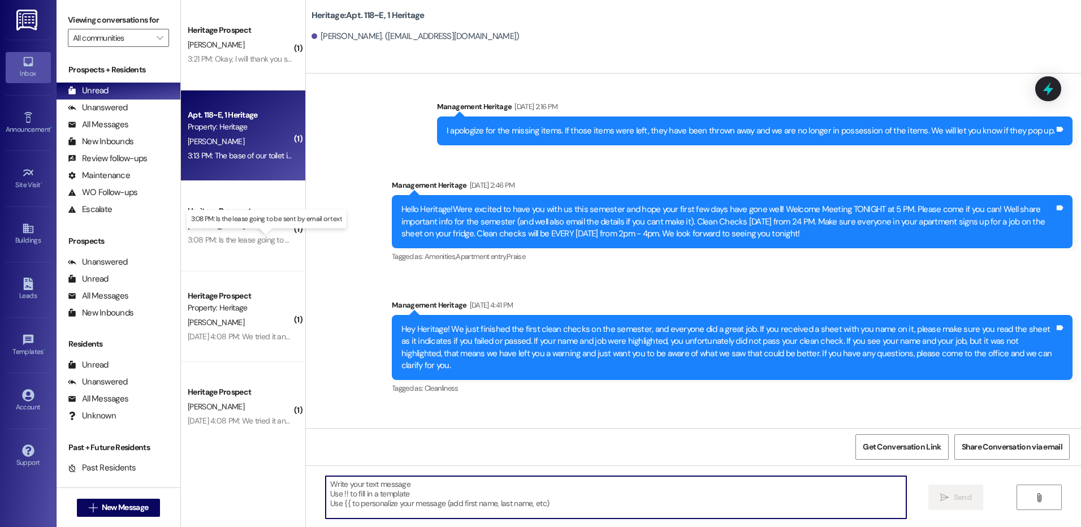
click at [241, 237] on div "3:08 PM: Is the lease going to be sent by email or text 3:08 PM: Is the lease g…" at bounding box center [275, 240] width 175 height 10
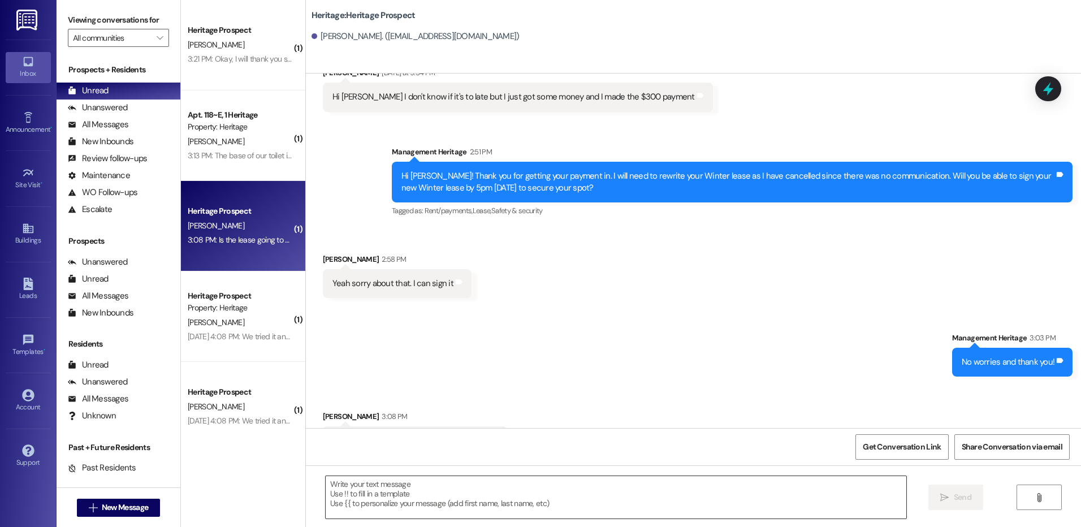
scroll to position [1323, 0]
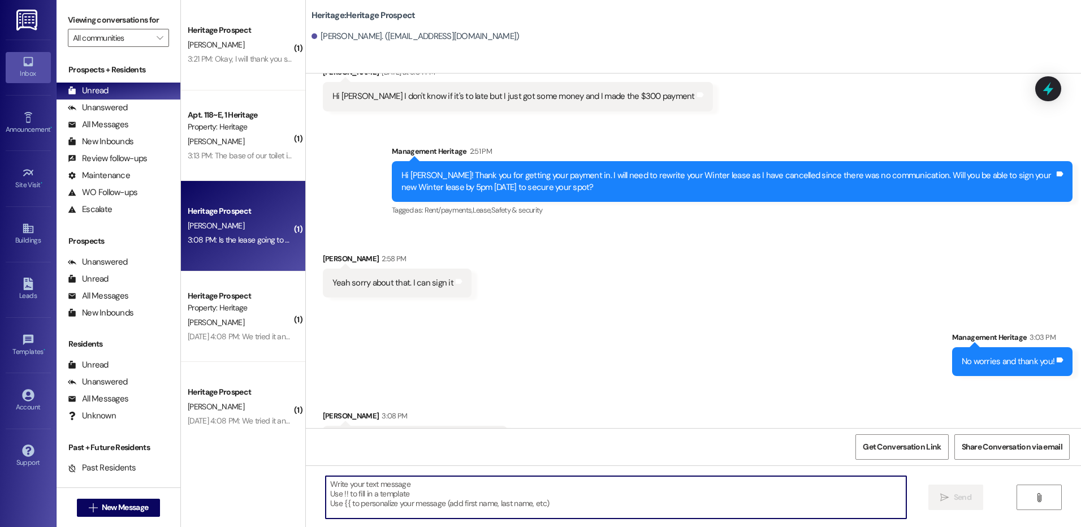
click at [442, 497] on textarea at bounding box center [616, 497] width 580 height 42
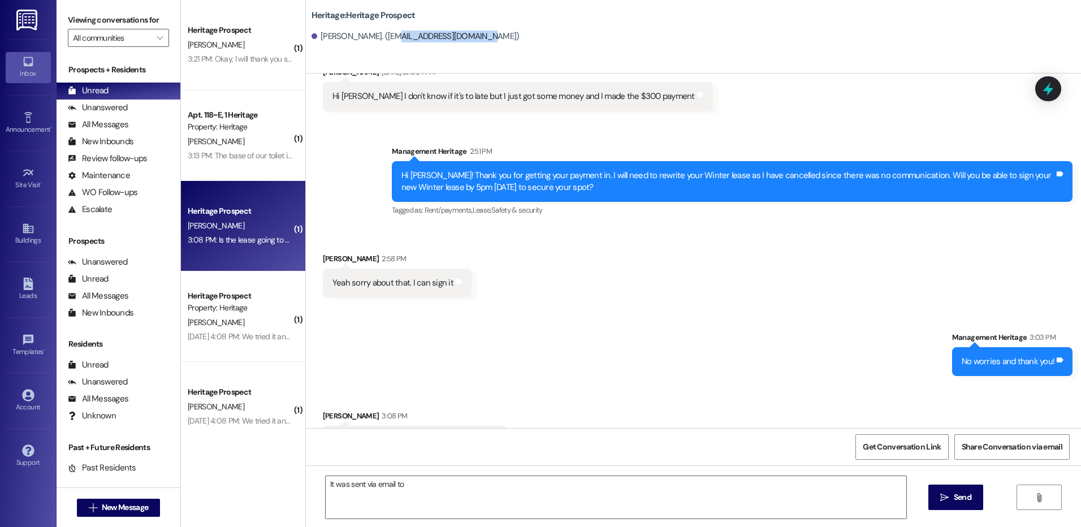
drag, startPoint x: 455, startPoint y: 34, endPoint x: 373, endPoint y: 37, distance: 82.0
click at [373, 37] on div "[PERSON_NAME]. ([EMAIL_ADDRESS][DOMAIN_NAME])" at bounding box center [415, 37] width 208 height 12
copy div "fluckiger3@icloud.com"
click at [418, 475] on div "It was sent via email to" at bounding box center [615, 497] width 581 height 44
click at [418, 484] on textarea "It was sent via email to" at bounding box center [616, 497] width 580 height 42
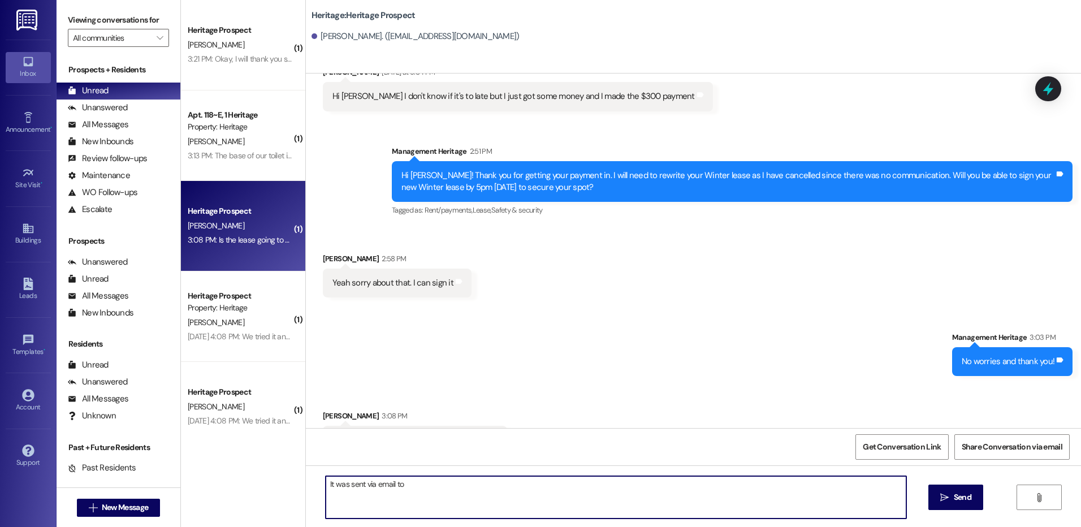
paste textarea "fluckiger3@icloud.com"
type textarea "It was sent via email to fluckiger3@icloud.com."
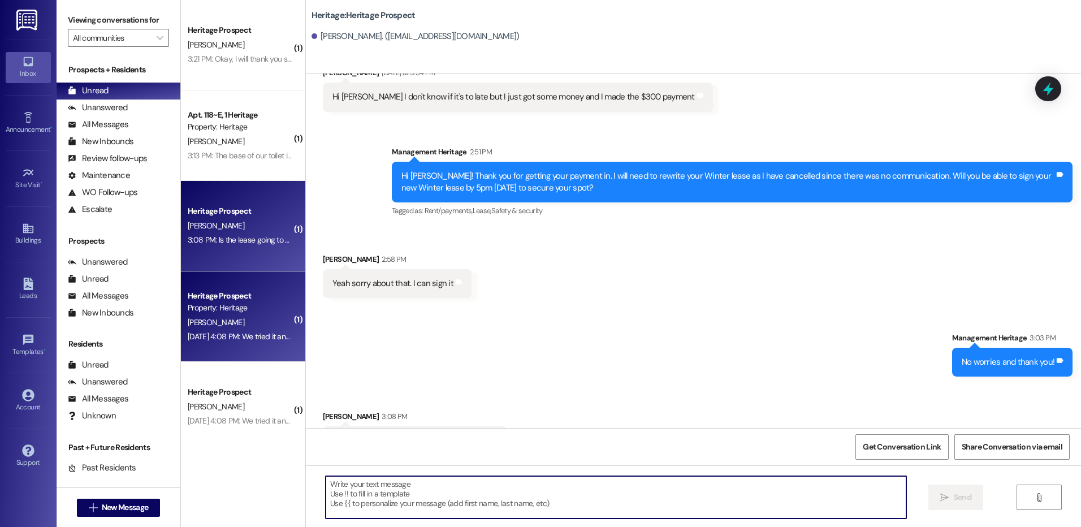
click at [247, 327] on div "C. Jensen" at bounding box center [240, 322] width 107 height 14
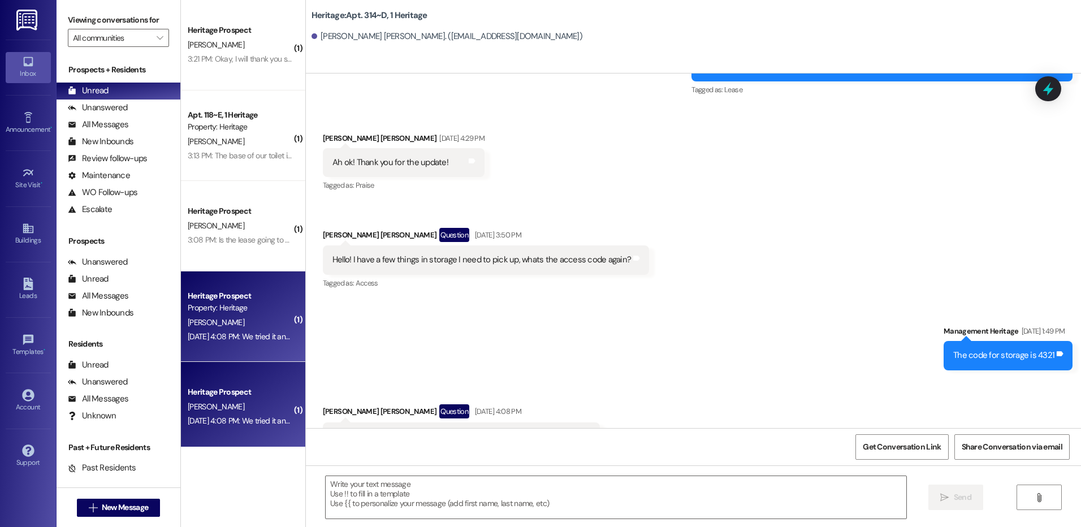
scroll to position [23234, 0]
click at [449, 479] on textarea at bounding box center [616, 497] width 580 height 42
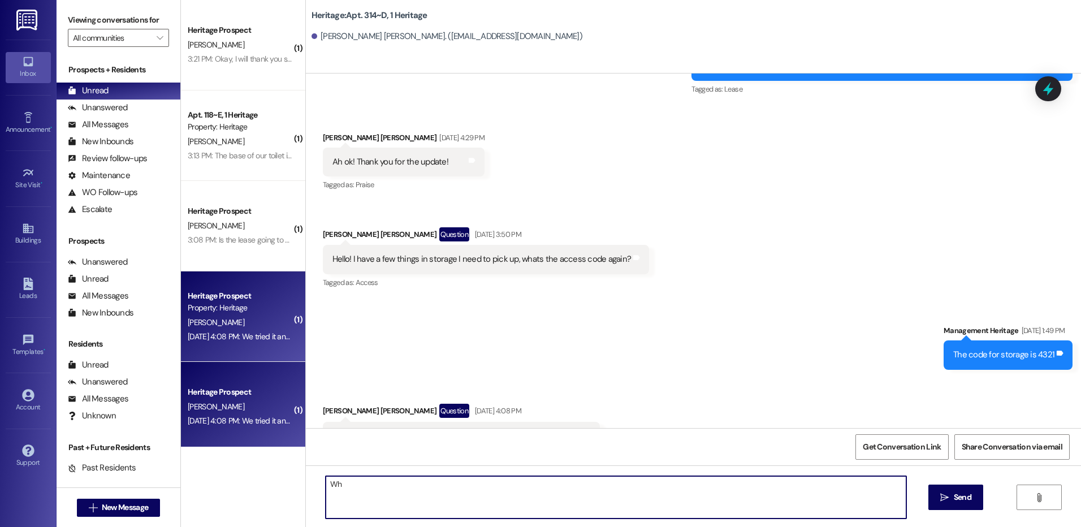
type textarea "W"
type textarea "Was the door code flashing red after you put the code in?"
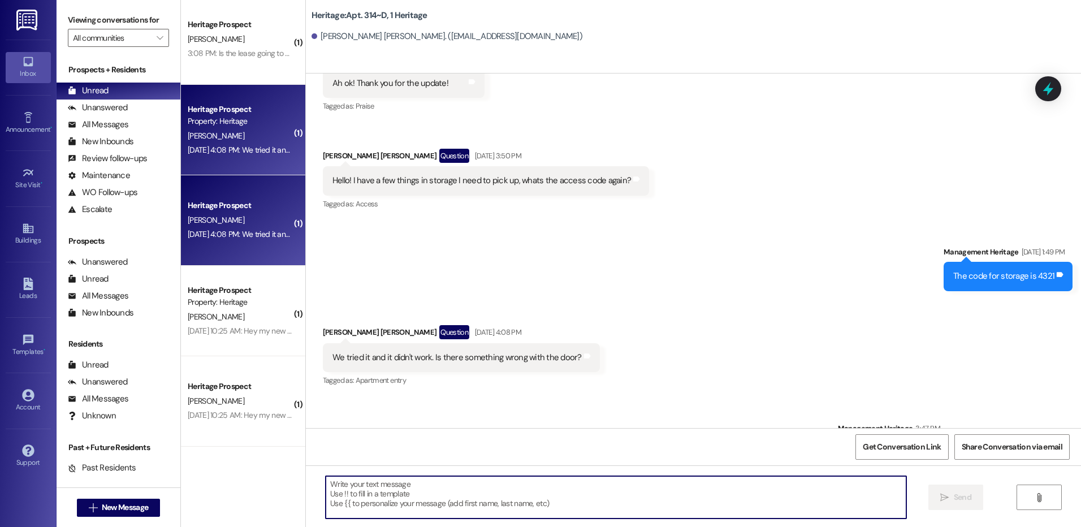
scroll to position [0, 0]
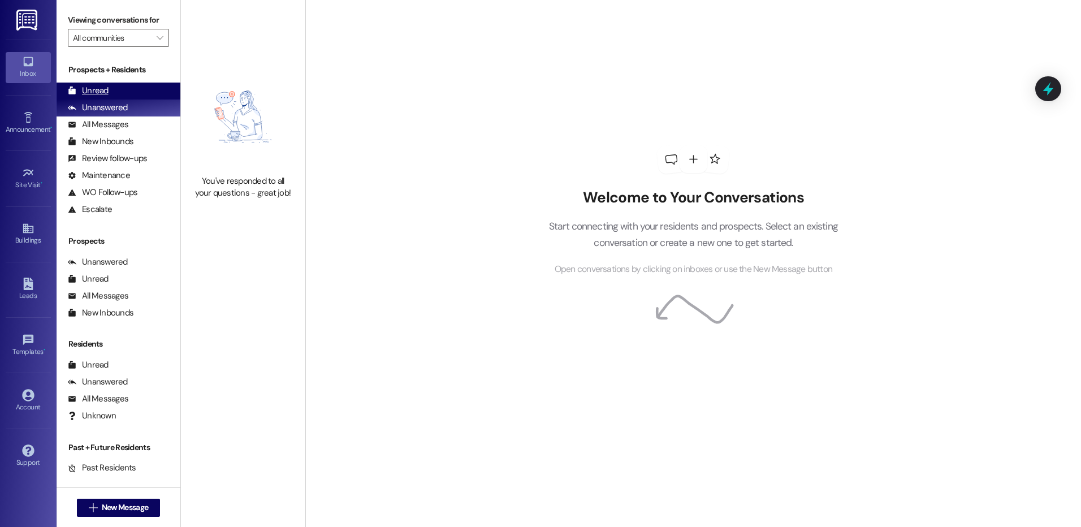
click at [128, 84] on div "Unread (0)" at bounding box center [119, 91] width 124 height 17
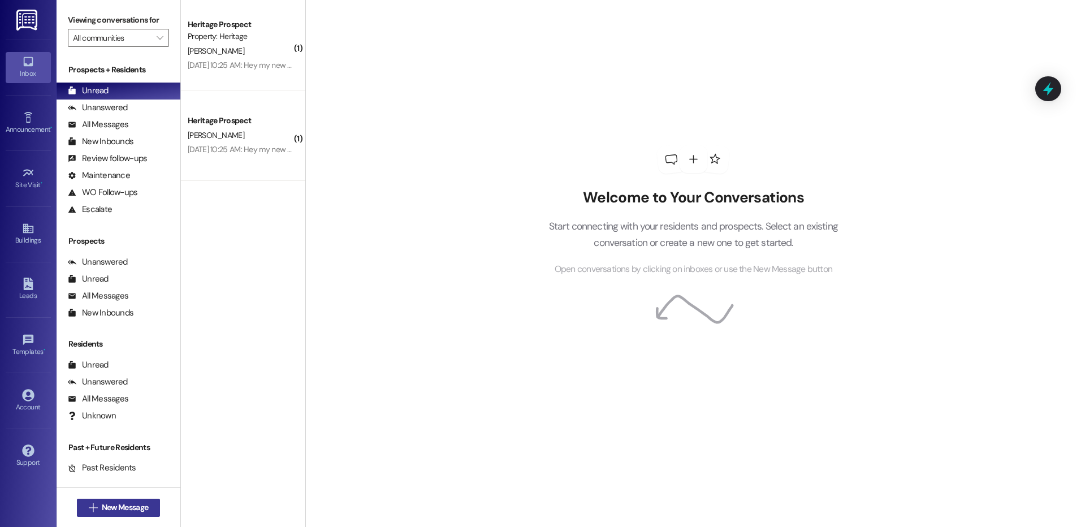
click at [112, 503] on span "New Message" at bounding box center [125, 507] width 46 height 12
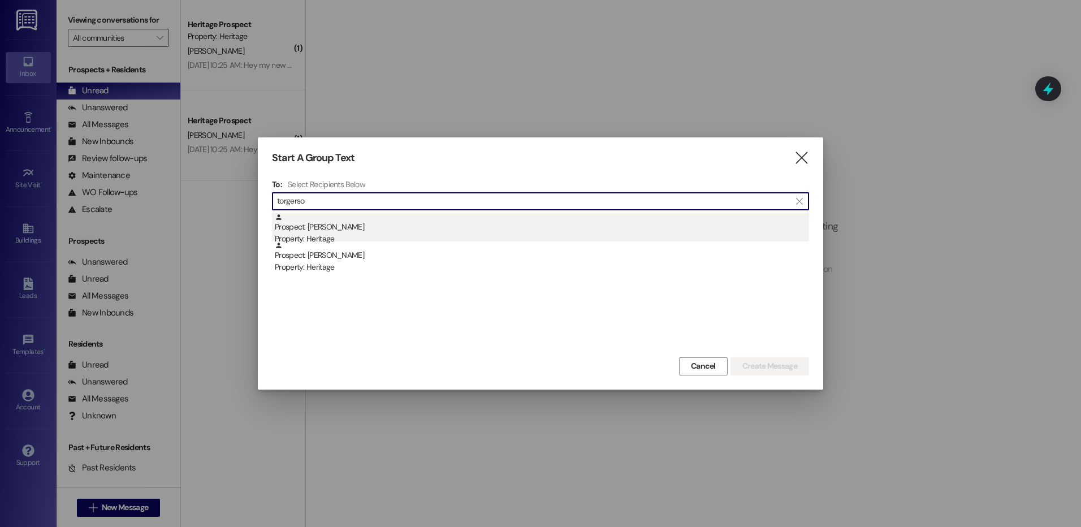
type input "torgerso"
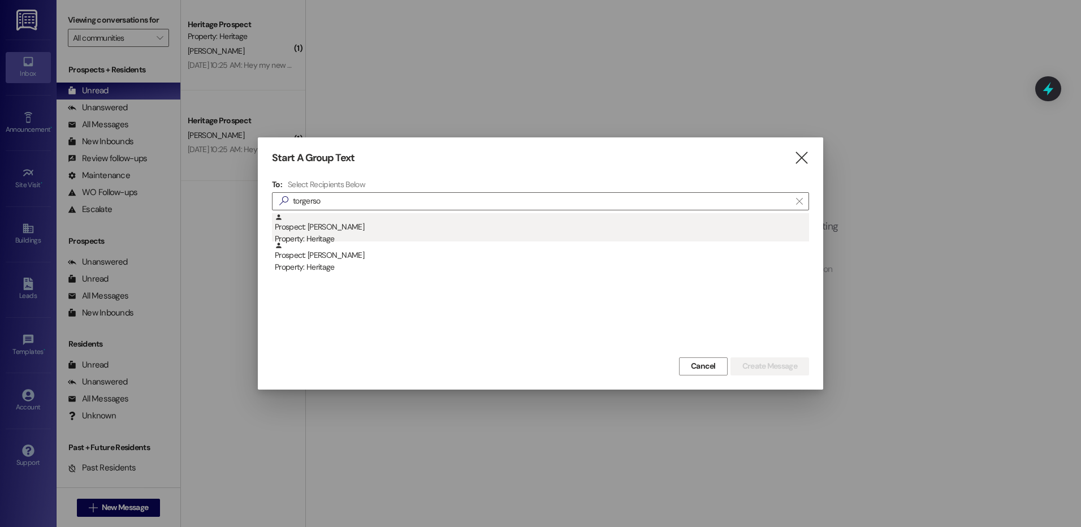
click at [327, 219] on div "Prospect: Daxon Torgerson Property: Heritage" at bounding box center [542, 229] width 534 height 32
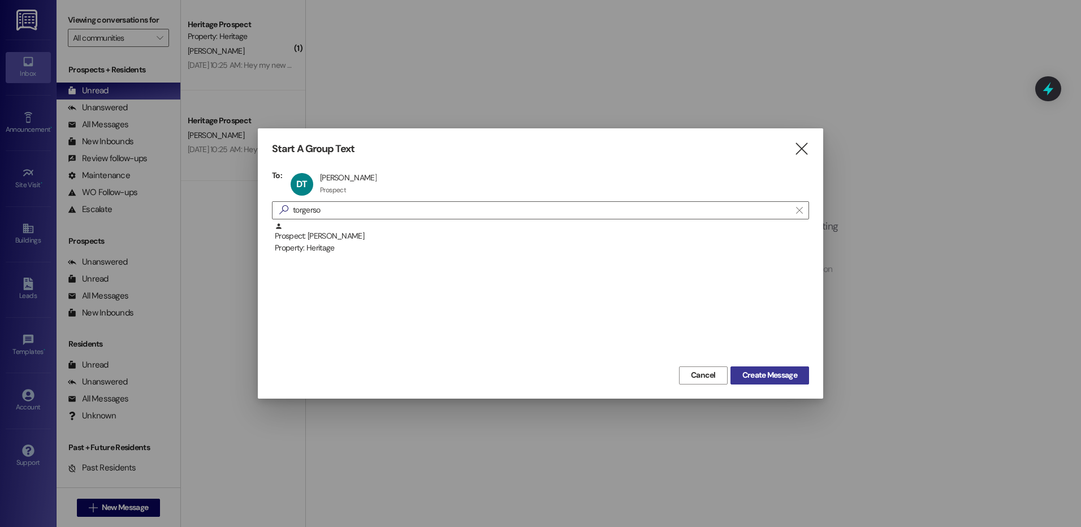
click at [749, 372] on span "Create Message" at bounding box center [769, 375] width 55 height 12
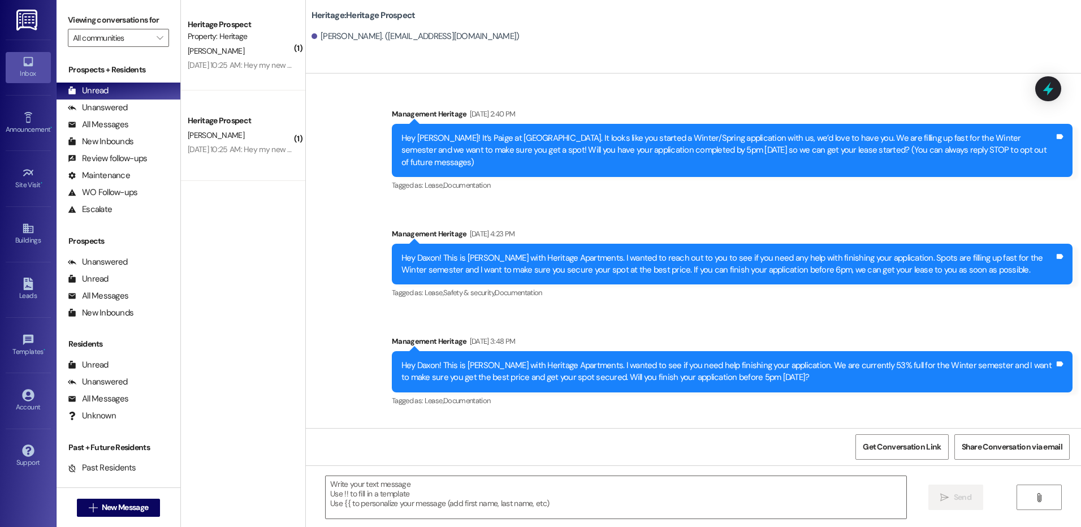
click at [529, 360] on div "Hey Daxon! This is Paige with Heritage Apartments. I wanted to see if you need …" at bounding box center [727, 372] width 653 height 24
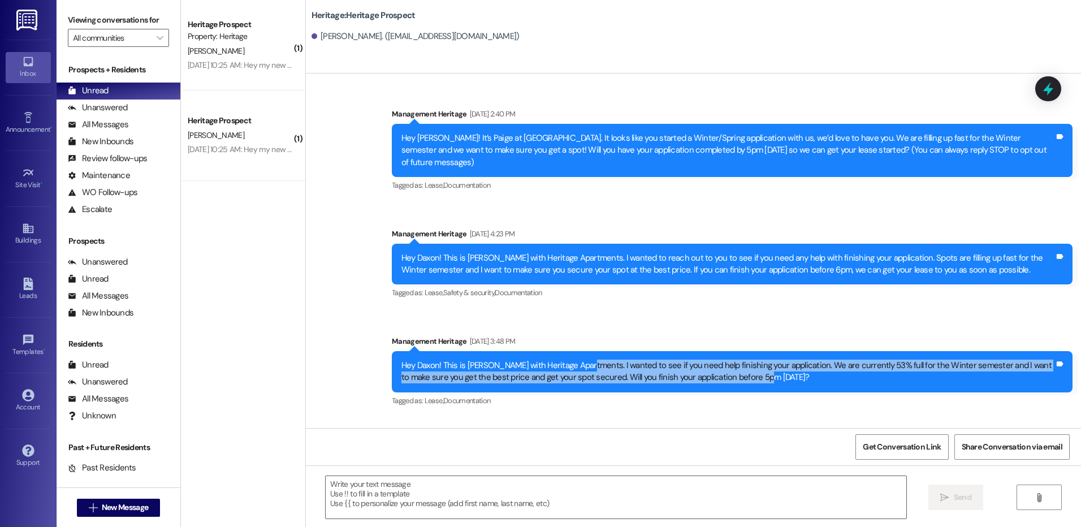
drag, startPoint x: 573, startPoint y: 352, endPoint x: 761, endPoint y: 373, distance: 189.4
click at [761, 373] on div "Hey Daxon! This is Paige with Heritage Apartments. I wanted to see if you need …" at bounding box center [732, 371] width 681 height 41
copy div "I wanted to see if you need help finishing your application. We are currently 5…"
click at [123, 511] on span "New Message" at bounding box center [125, 507] width 46 height 12
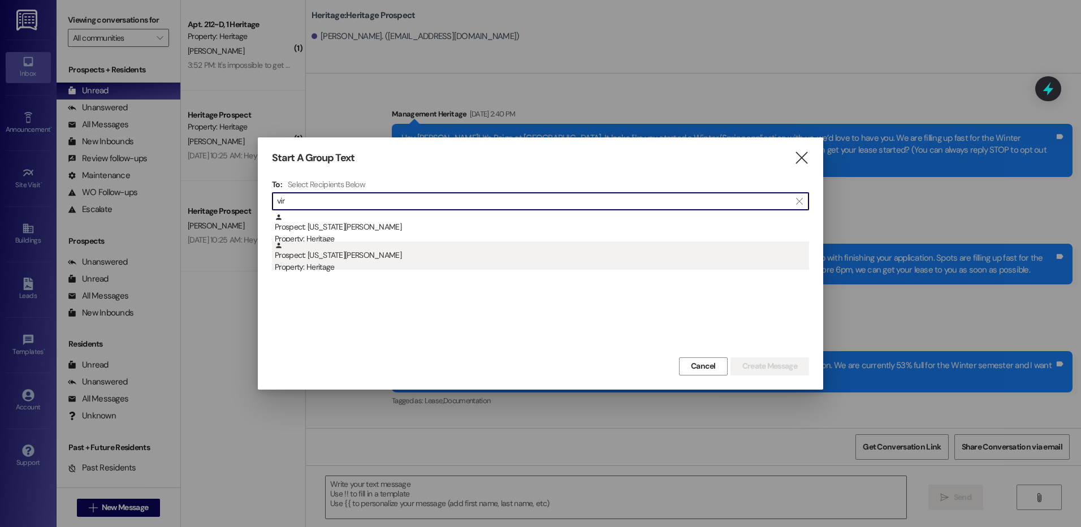
type input "vir"
click at [387, 263] on div "Property: Heritage" at bounding box center [542, 267] width 534 height 12
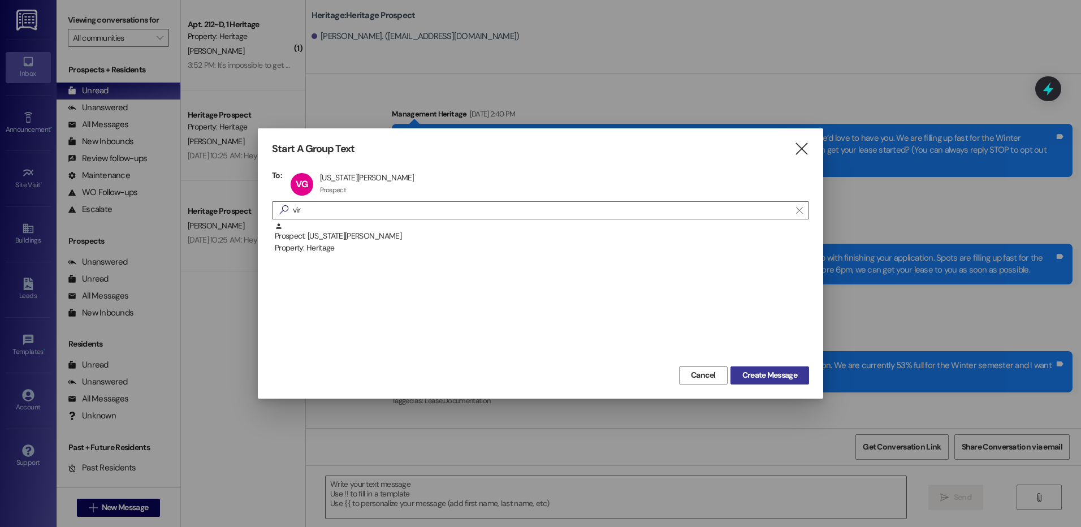
click at [774, 374] on span "Create Message" at bounding box center [769, 375] width 55 height 12
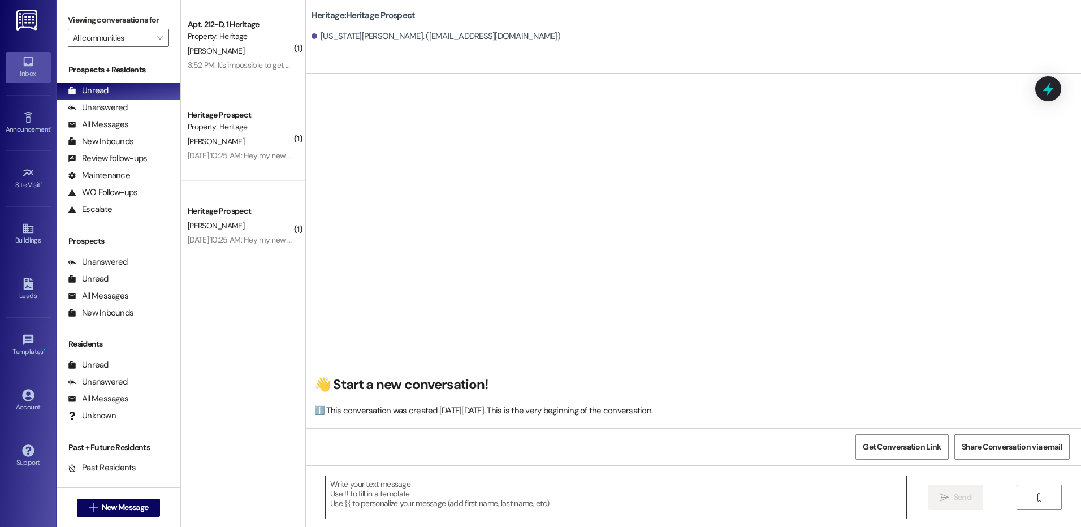
click at [352, 493] on textarea at bounding box center [616, 497] width 580 height 42
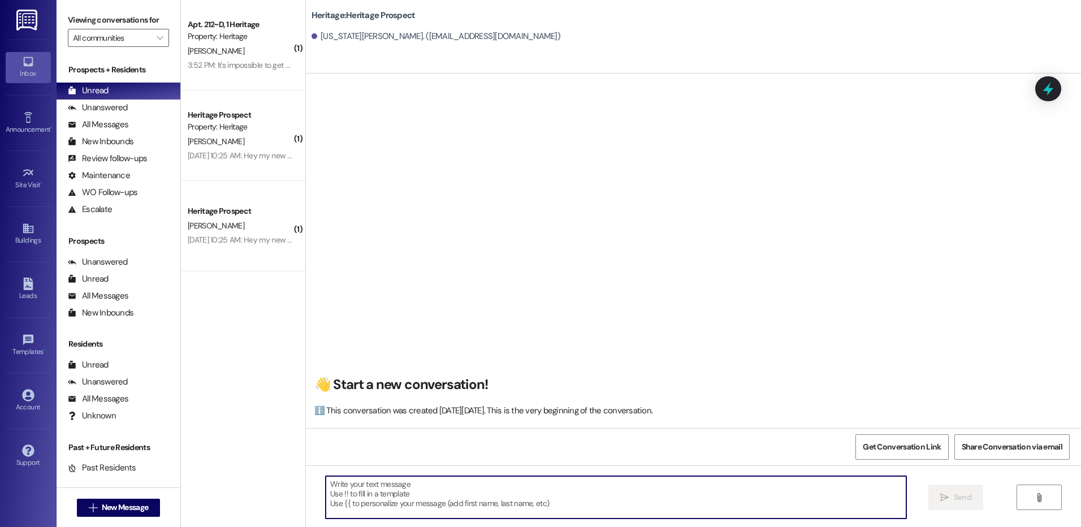
paste textarea "Hey ___! This is Paige with Heritage Apartments. I see that you are so close to…"
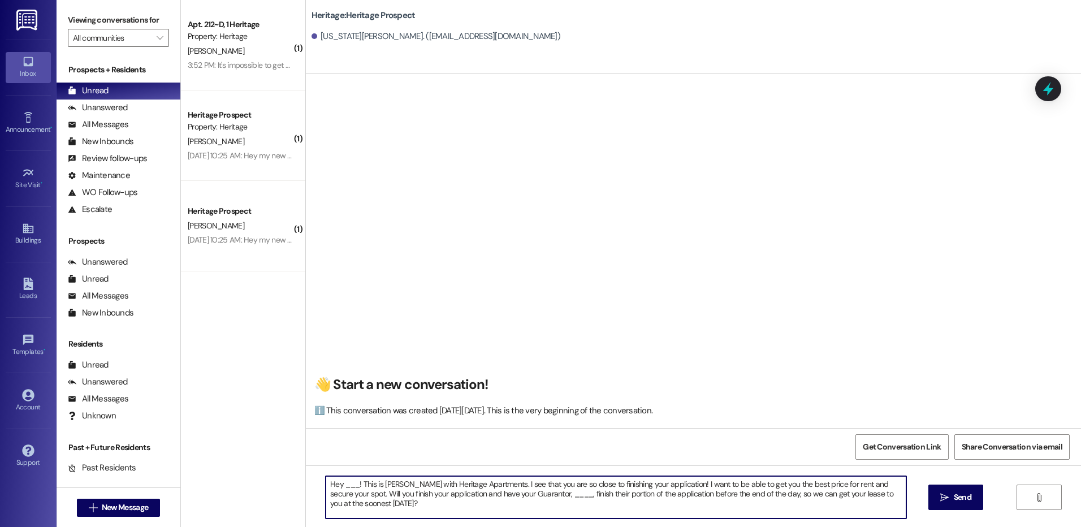
click at [346, 491] on textarea "Hey ___! This is Paige with Heritage Apartments. I see that you are so close to…" at bounding box center [616, 497] width 580 height 42
click at [344, 486] on textarea "Hey ___! This is Paige with Heritage Apartments. I see that you are so close to…" at bounding box center [616, 497] width 580 height 42
click at [542, 493] on textarea "Hey Virginia! This is Paige with Heritage Apartments. I see that you are so clo…" at bounding box center [616, 497] width 580 height 42
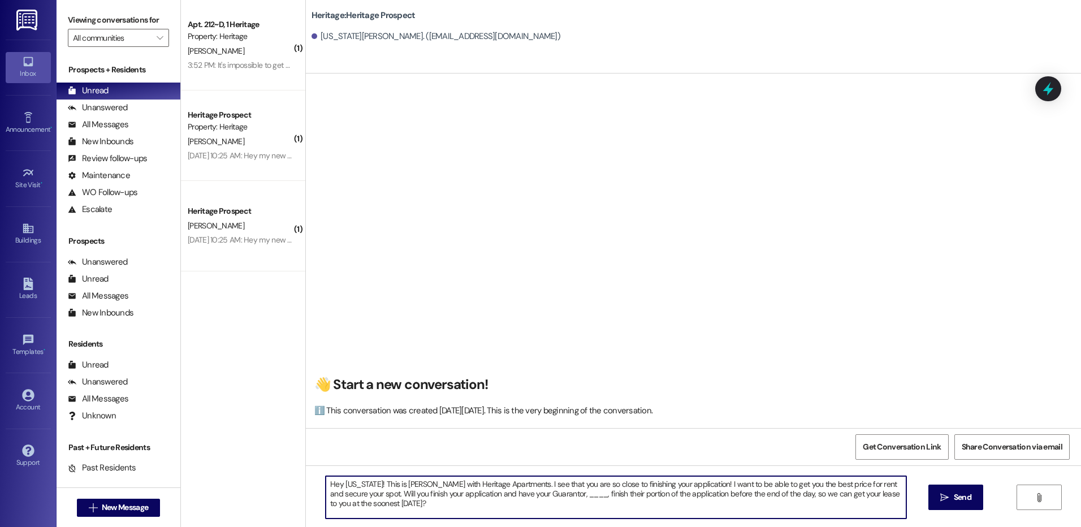
click at [539, 493] on textarea "Hey Virginia! This is Paige with Heritage Apartments. I see that you are so clo…" at bounding box center [616, 497] width 580 height 42
type textarea "Hey Virginia! This is Paige with Heritage Apartments. I see that you are so clo…"
click at [954, 501] on span "Send" at bounding box center [963, 497] width 18 height 12
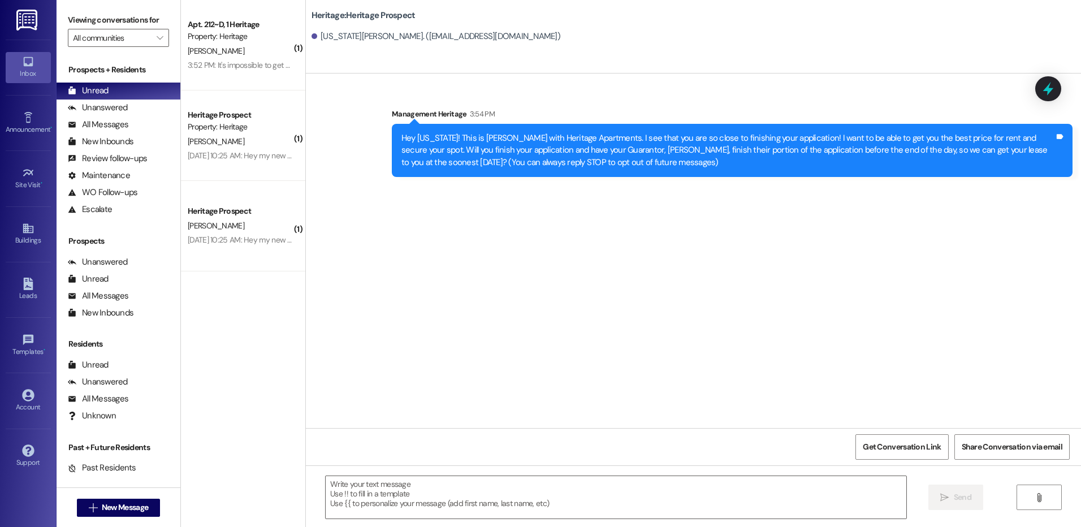
click at [656, 170] on div "Hey Virginia! This is Paige with Heritage Apartments. I see that you are so clo…" at bounding box center [732, 150] width 681 height 53
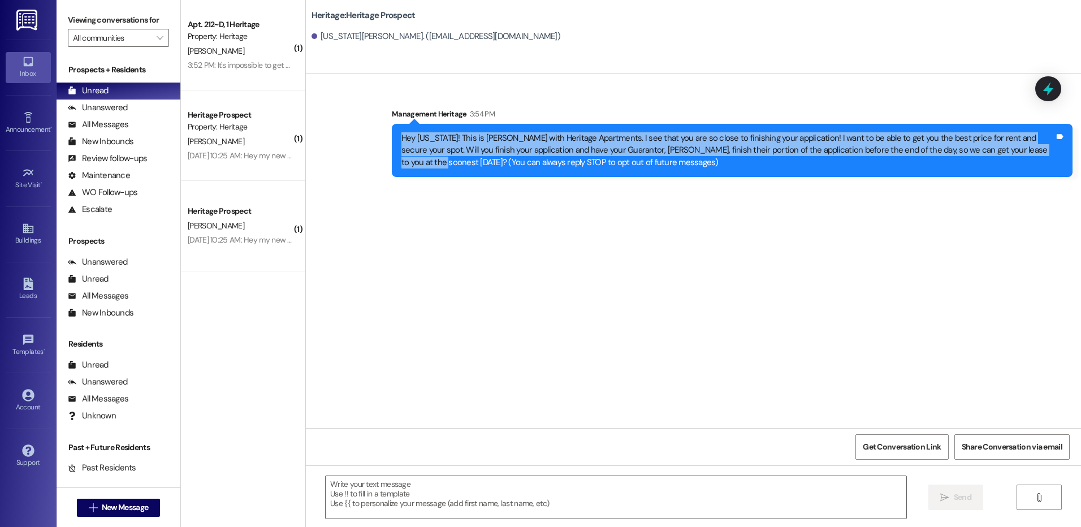
drag, startPoint x: 1020, startPoint y: 152, endPoint x: 395, endPoint y: 133, distance: 625.5
click at [401, 133] on div "Hey Virginia! This is Paige with Heritage Apartments. I see that you are so clo…" at bounding box center [727, 150] width 653 height 36
copy div "Hey Virginia! This is Paige with Heritage Apartments. I see that you are so clo…"
click at [150, 505] on button " New Message" at bounding box center [119, 508] width 84 height 18
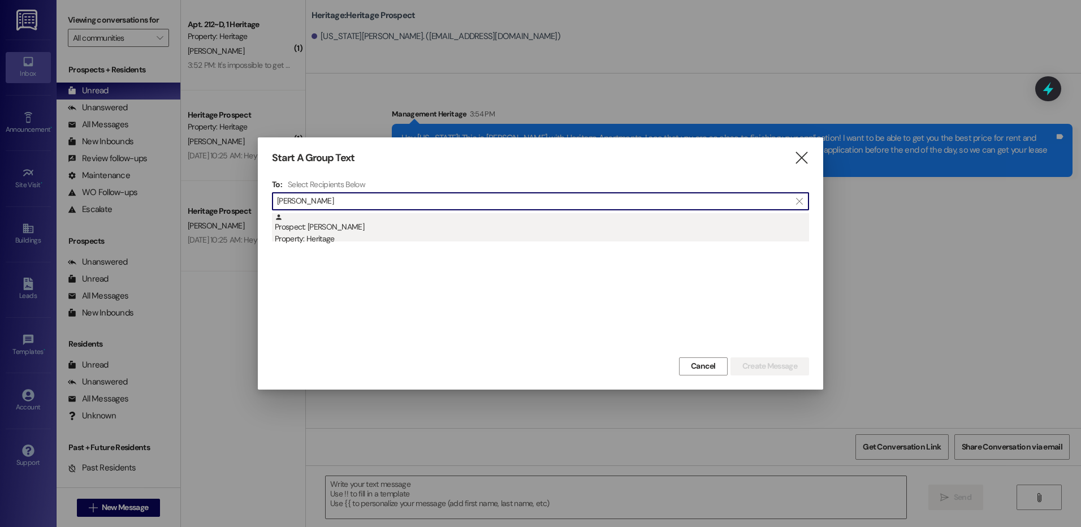
type input "emma flann"
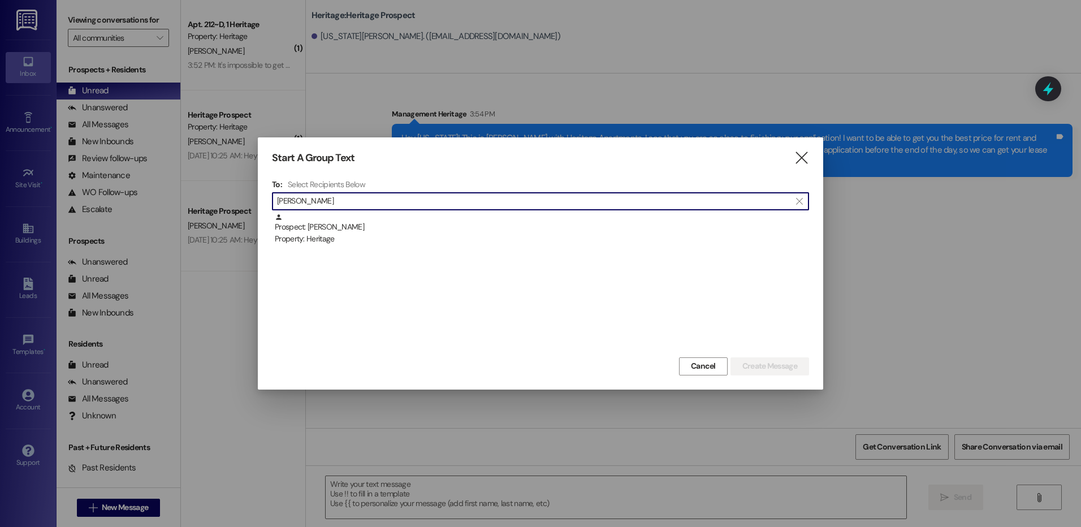
click at [451, 224] on div "Prospect: Emma Flannery Property: Heritage" at bounding box center [542, 229] width 534 height 32
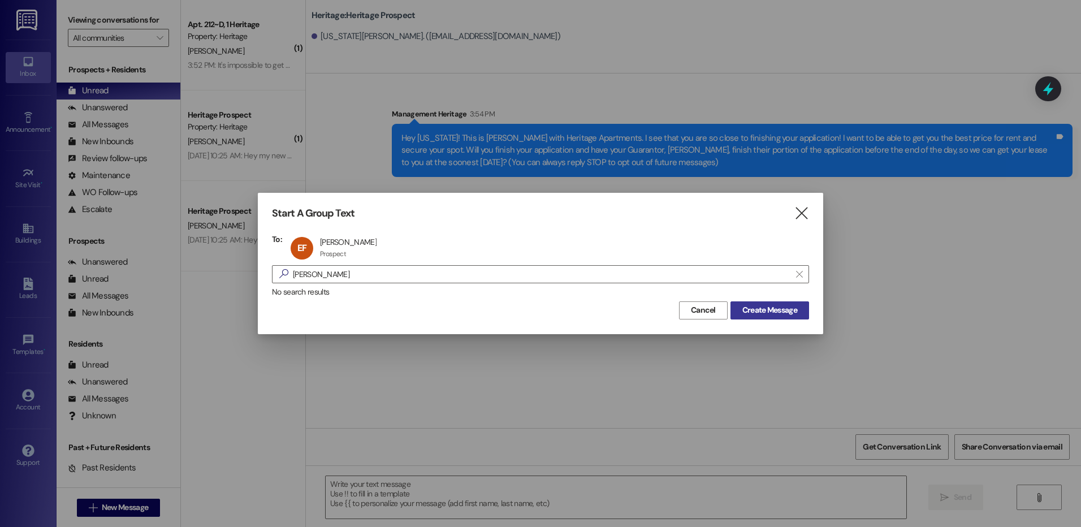
click at [744, 307] on span "Create Message" at bounding box center [769, 310] width 55 height 12
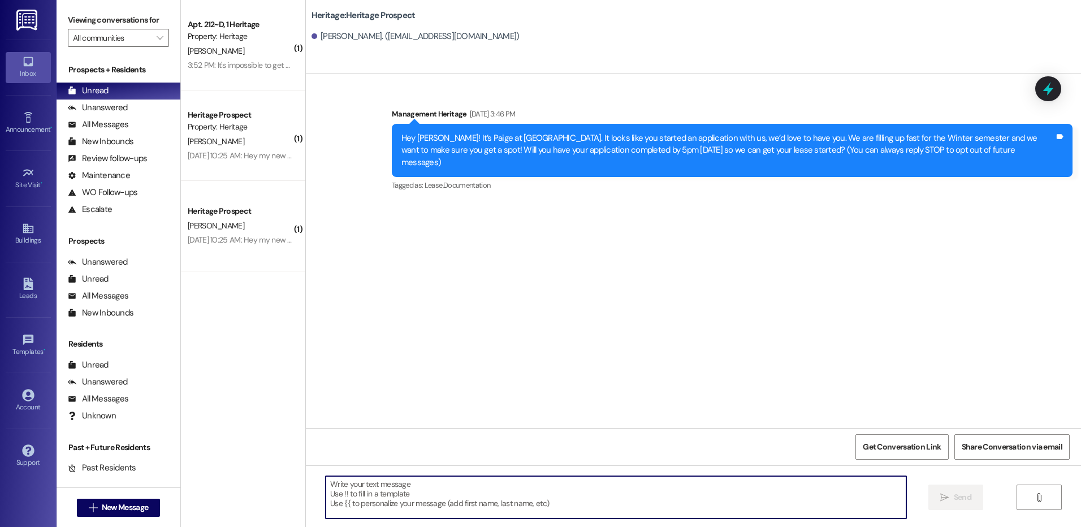
click at [411, 513] on textarea at bounding box center [616, 497] width 580 height 42
paste textarea "Hey ___! This is Paige with Heritage Apartments. I wanted to reach out to you t…"
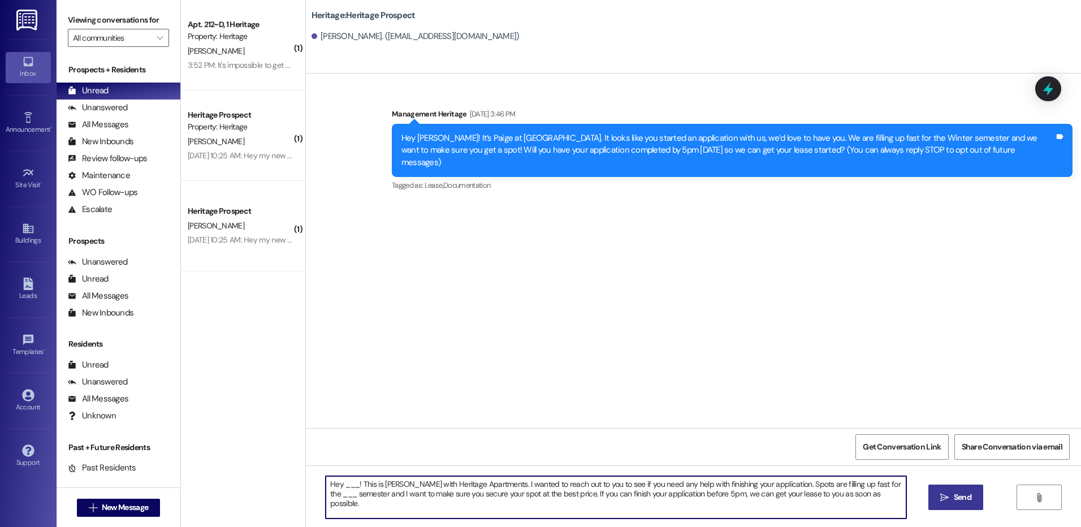
click at [345, 487] on textarea "Hey ___! This is Paige with Heritage Apartments. I wanted to reach out to you t…" at bounding box center [616, 497] width 580 height 42
click at [881, 486] on textarea "Hey Emma! This is Paige with Heritage Apartments. I wanted to reach out to you …" at bounding box center [616, 497] width 580 height 42
click at [835, 490] on textarea "Hey Emma! This is Paige with Heritage Apartments. I wanted to reach out to you …" at bounding box center [616, 497] width 580 height 42
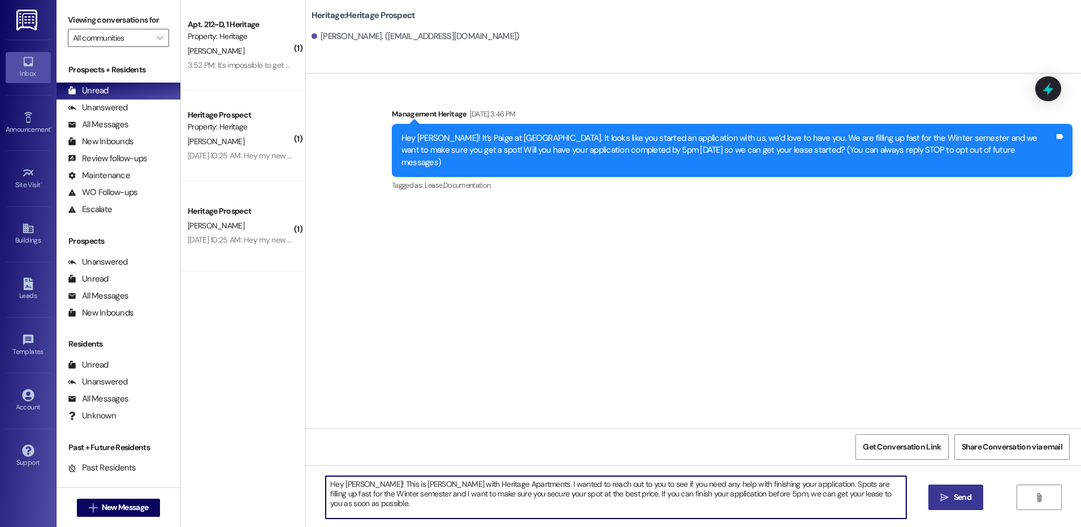
click at [835, 490] on textarea "Hey Emma! This is Paige with Heritage Apartments. I wanted to reach out to you …" at bounding box center [616, 497] width 580 height 42
click at [841, 489] on textarea "Hey Emma! This is Paige with Heritage Apartments. I wanted to reach out to you …" at bounding box center [616, 497] width 580 height 42
click at [326, 495] on textarea "Hey Emma! This is Paige with Heritage Apartments. I wanted to reach out to you …" at bounding box center [616, 497] width 580 height 42
click at [390, 497] on textarea "Hey Emma! This is Paige with Heritage Apartments. I wanted to reach out to you …" at bounding box center [616, 497] width 580 height 42
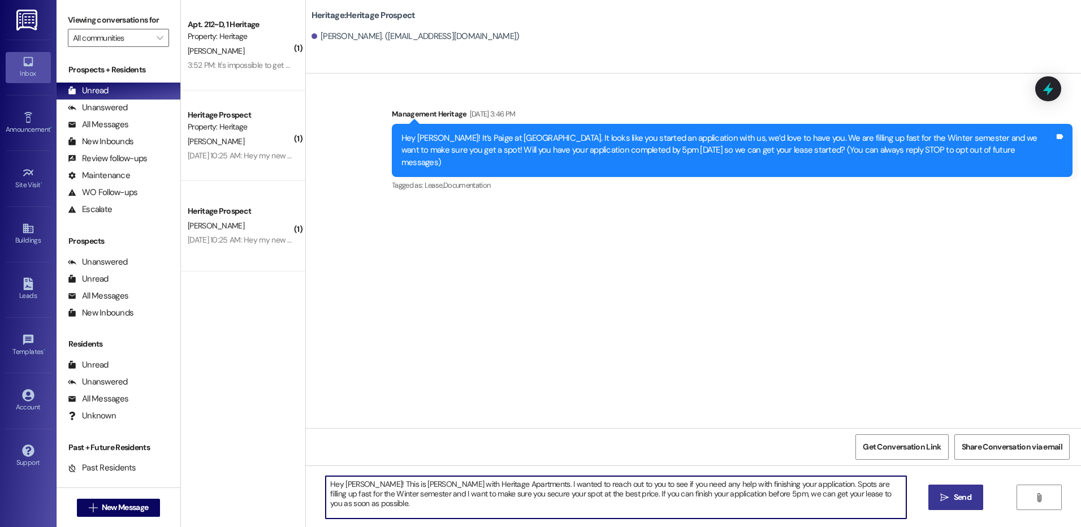
click at [390, 497] on textarea "Hey Emma! This is Paige with Heritage Apartments. I wanted to reach out to you …" at bounding box center [616, 497] width 580 height 42
type textarea "Hey Emma! This is Paige with Heritage Apartments. I wanted to reach out to you …"
click at [934, 495] on button " Send" at bounding box center [955, 496] width 55 height 25
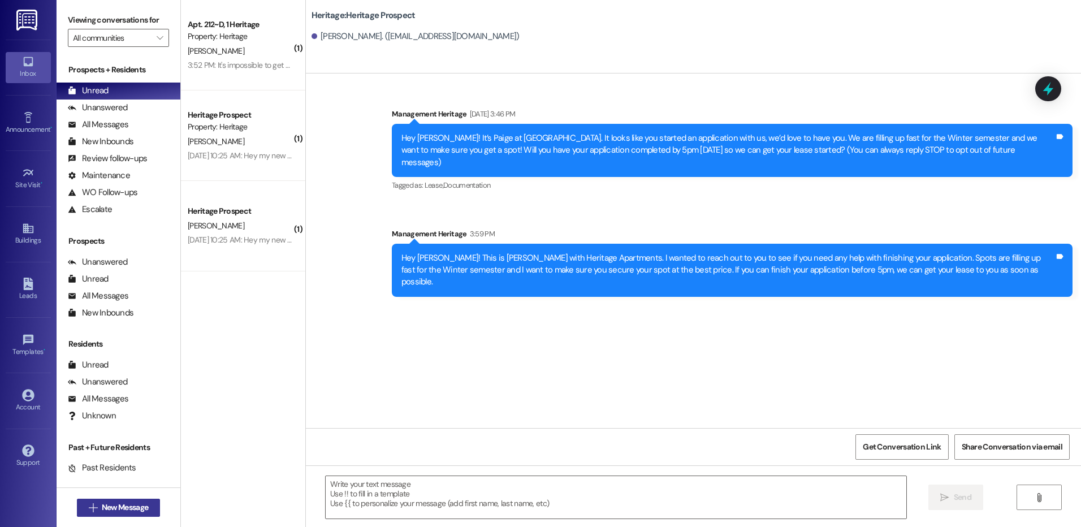
click at [86, 510] on span " New Message" at bounding box center [118, 507] width 64 height 12
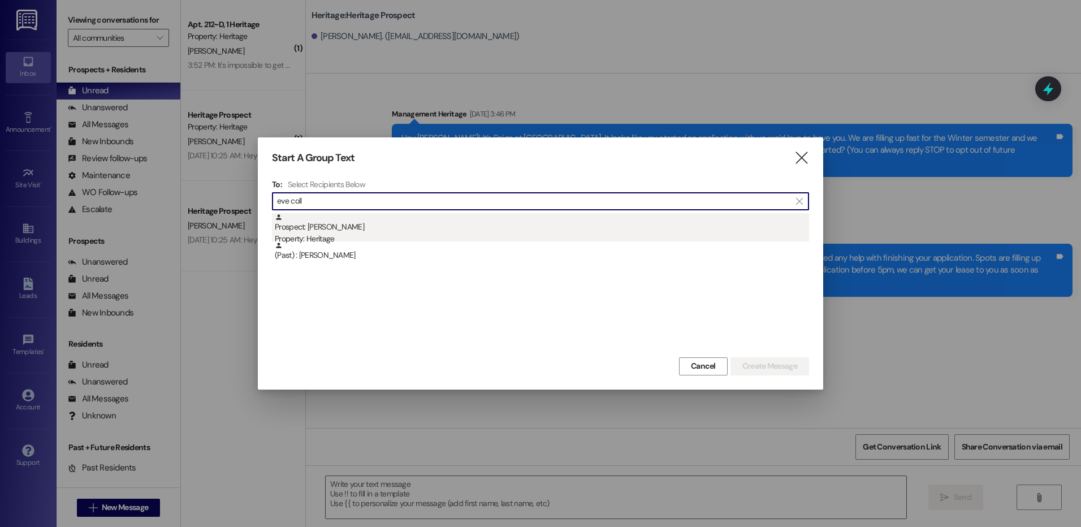
type input "eve coll"
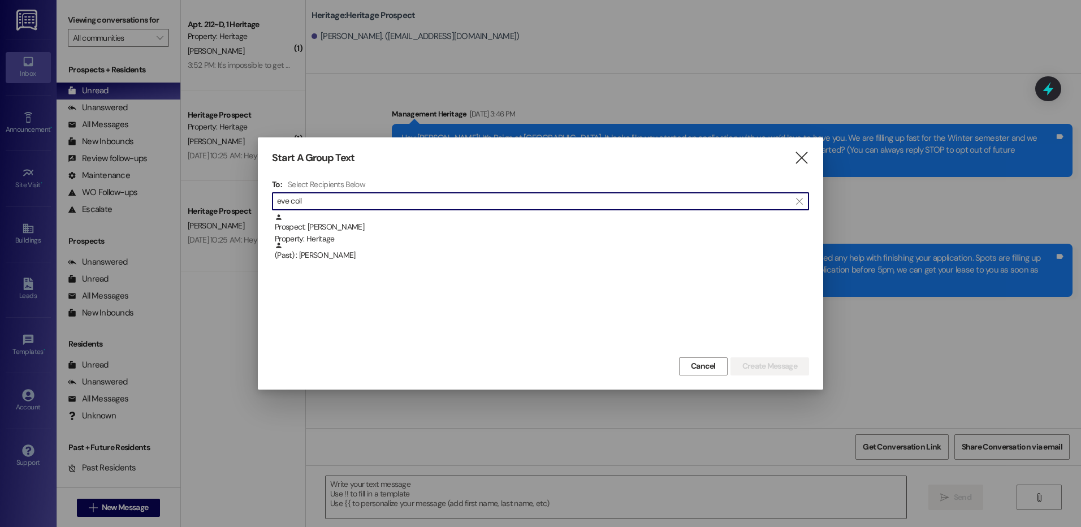
drag, startPoint x: 369, startPoint y: 217, endPoint x: 375, endPoint y: 218, distance: 7.0
click at [369, 217] on div "Prospect: Eve Collins Property: Heritage" at bounding box center [542, 229] width 534 height 32
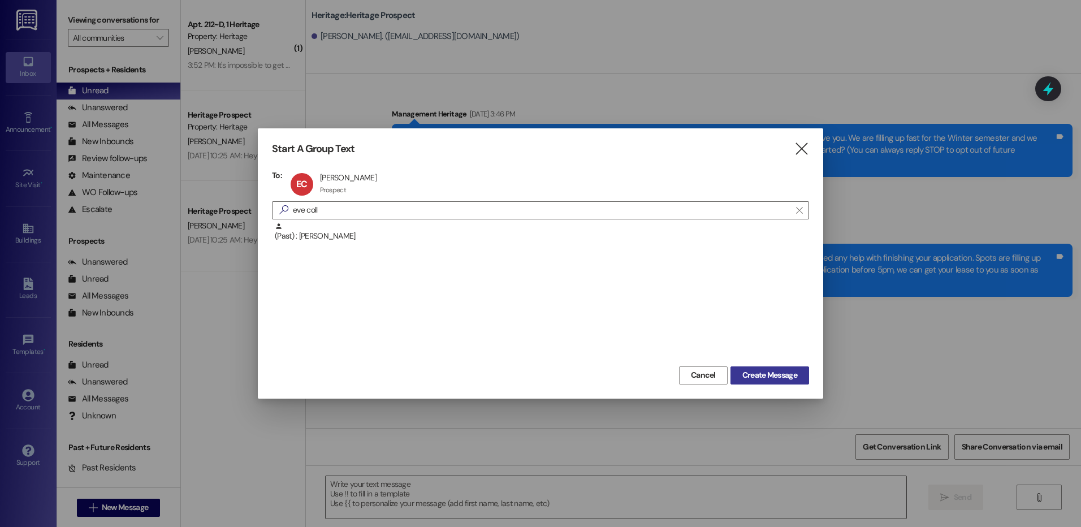
click at [752, 373] on span "Create Message" at bounding box center [769, 375] width 55 height 12
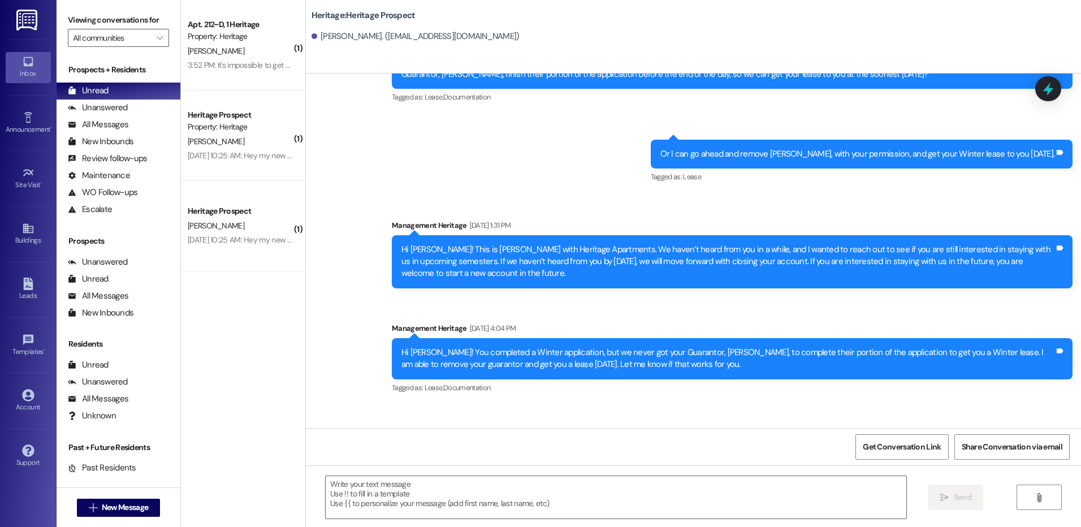
scroll to position [1092, 0]
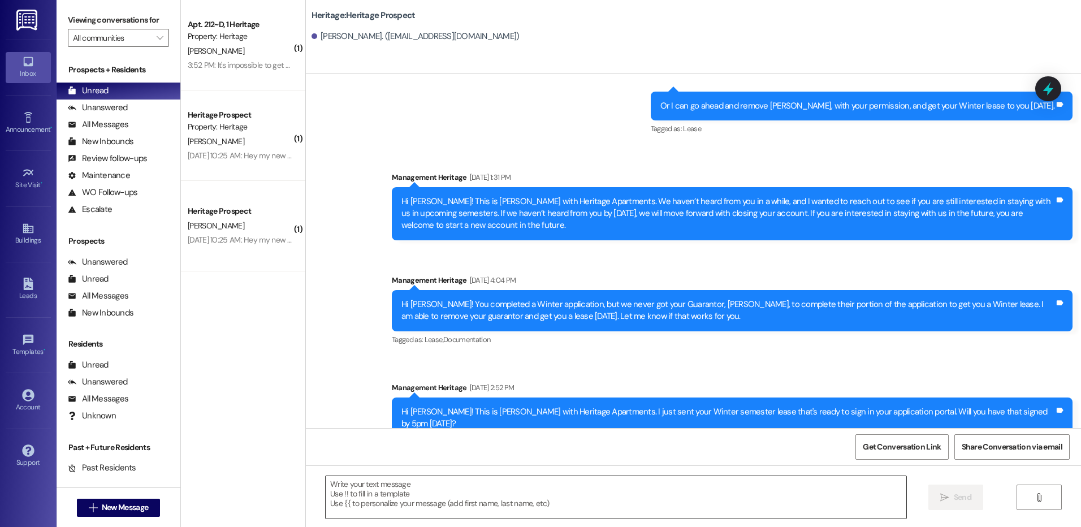
click at [399, 503] on textarea at bounding box center [616, 497] width 580 height 42
paste textarea "Hello ___! I saw that your ___ semester lease hasn’t been signed yet. We will n…"
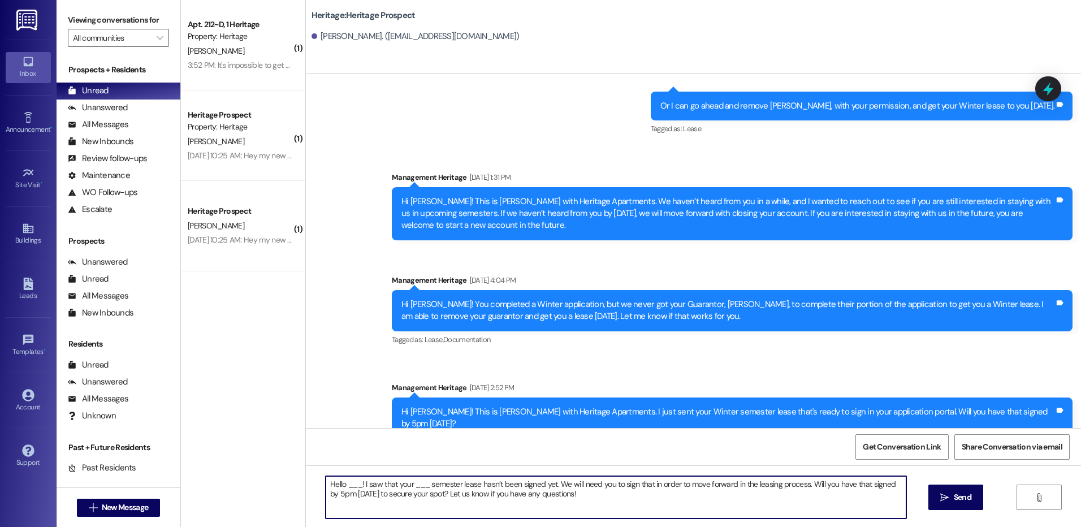
click at [350, 482] on textarea "Hello ___! I saw that your ___ semester lease hasn’t been signed yet. We will n…" at bounding box center [616, 497] width 580 height 42
click at [404, 487] on textarea "Hello Eve! I saw that your ___ semester lease hasn’t been signed yet. We will n…" at bounding box center [616, 497] width 580 height 42
click at [326, 496] on textarea "Hello Eve! I saw that your Winter semester lease hasn’t been signed yet. We wil…" at bounding box center [616, 497] width 580 height 42
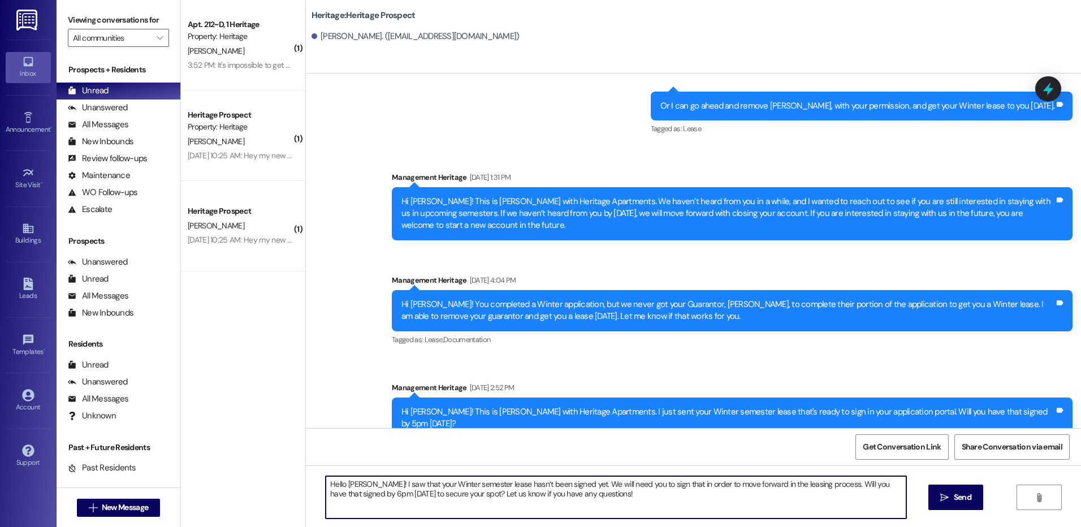
click at [426, 494] on textarea "Hello Eve! I saw that your Winter semester lease hasn’t been signed yet. We wil…" at bounding box center [616, 497] width 580 height 42
type textarea "Hello Eve! I saw that your Winter semester lease hasn’t been signed yet. We wil…"
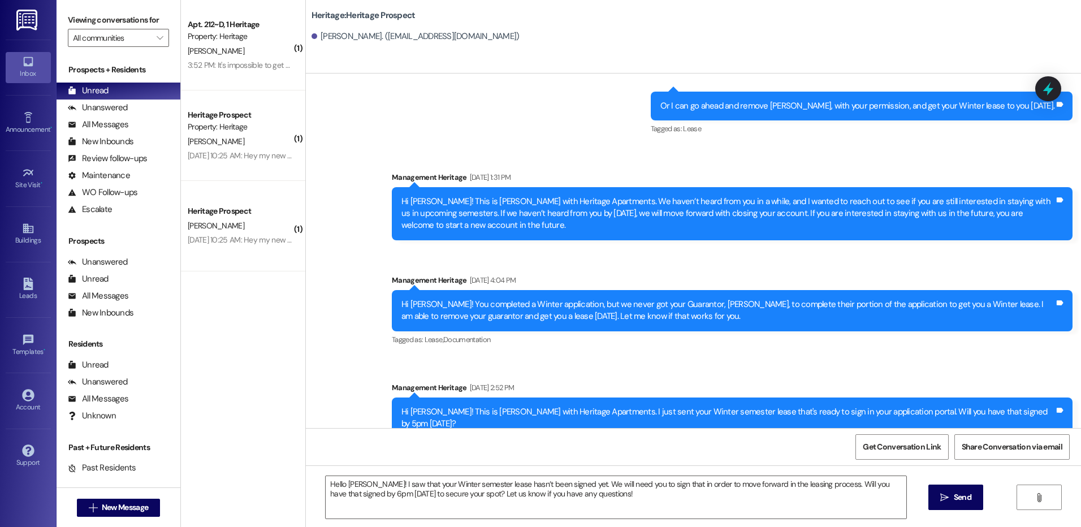
click at [945, 496] on icon "" at bounding box center [944, 497] width 8 height 9
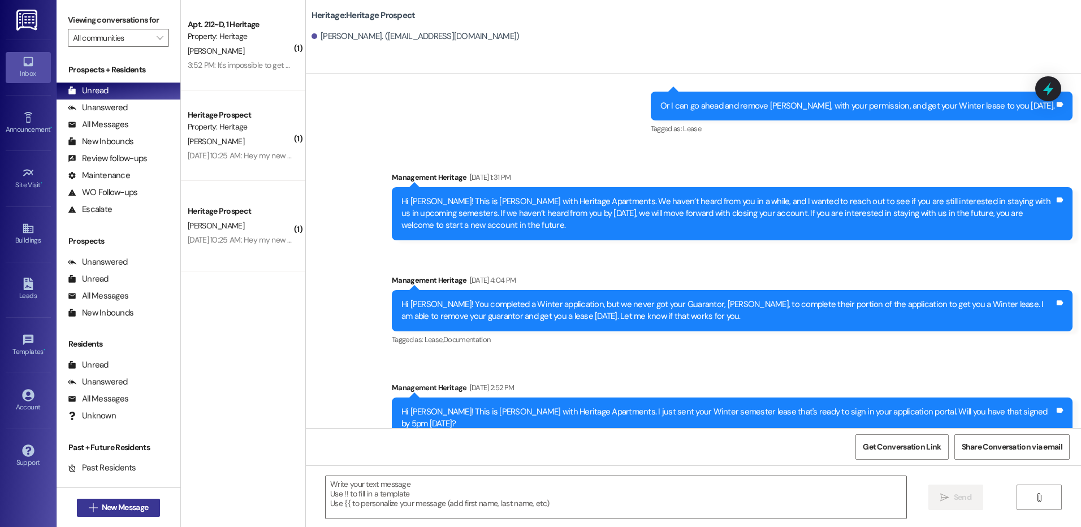
click at [89, 509] on icon "" at bounding box center [93, 507] width 8 height 9
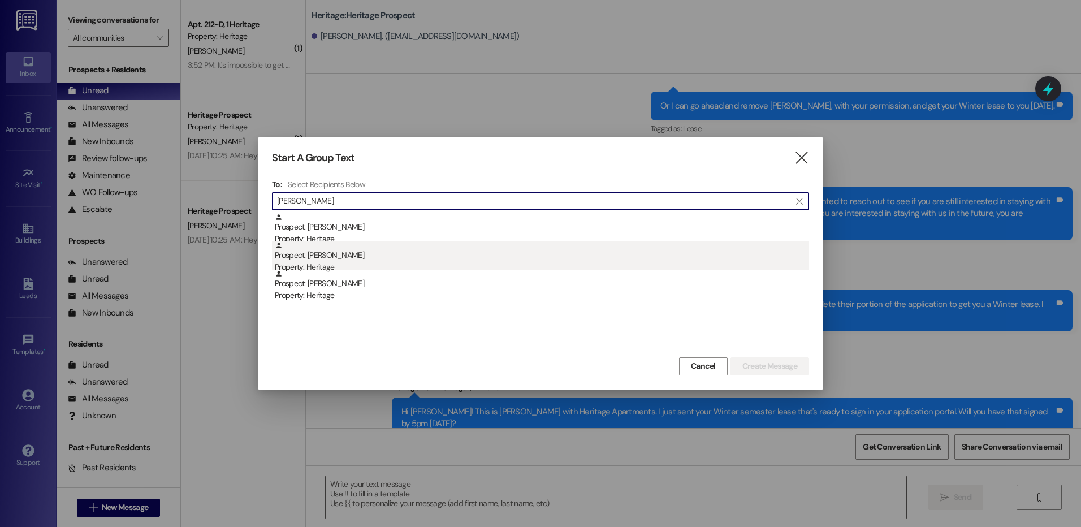
type input "tucker"
click at [399, 259] on div "Prospect: Olivia Tucker Property: Heritage" at bounding box center [542, 257] width 534 height 32
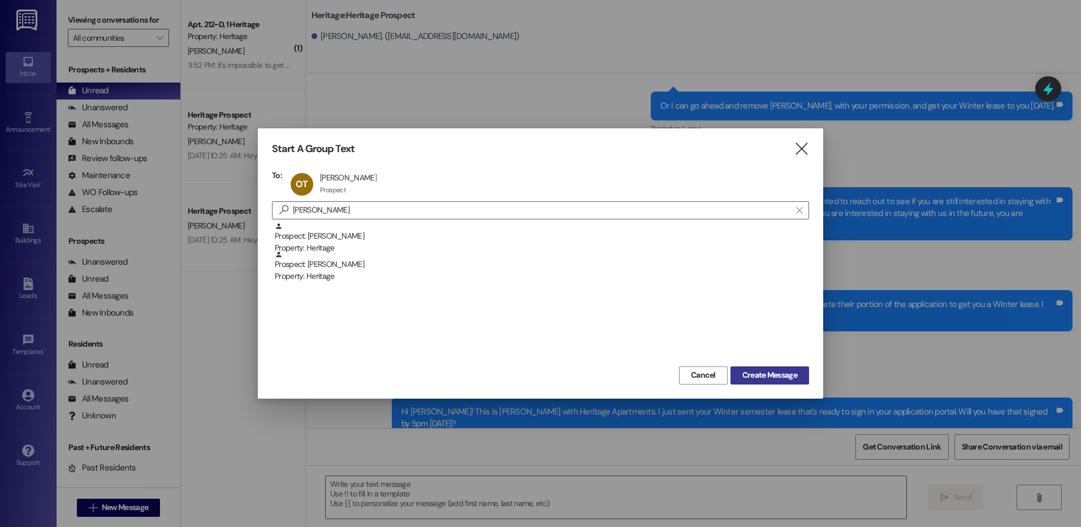
click at [758, 375] on span "Create Message" at bounding box center [769, 375] width 55 height 12
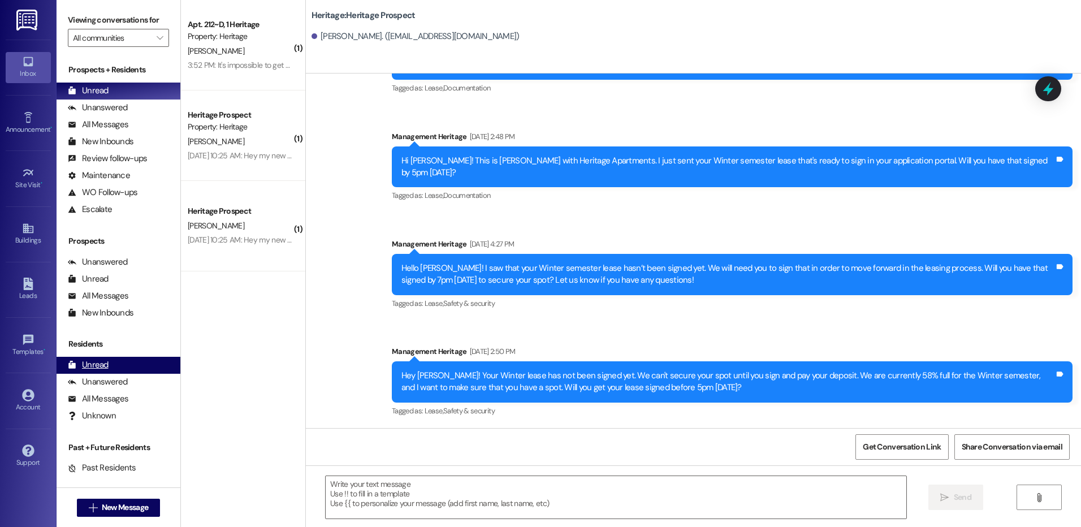
scroll to position [85, 0]
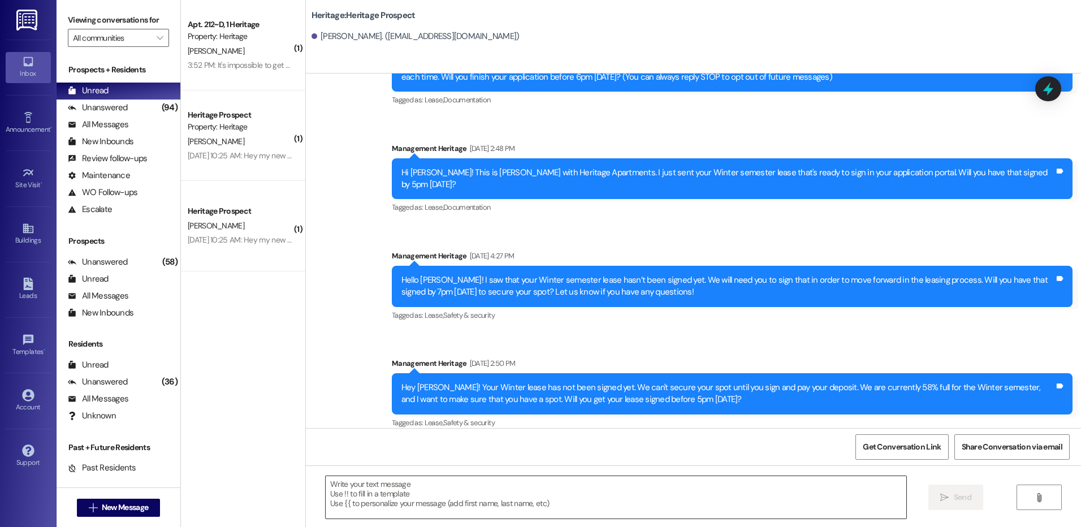
drag, startPoint x: 453, startPoint y: 470, endPoint x: 460, endPoint y: 503, distance: 34.0
click at [453, 469] on div " Send " at bounding box center [693, 507] width 775 height 85
click at [460, 504] on textarea at bounding box center [616, 497] width 580 height 42
paste textarea "Hey ___! Your ___ lease has not been signed yet. We can't secure your spot unti…"
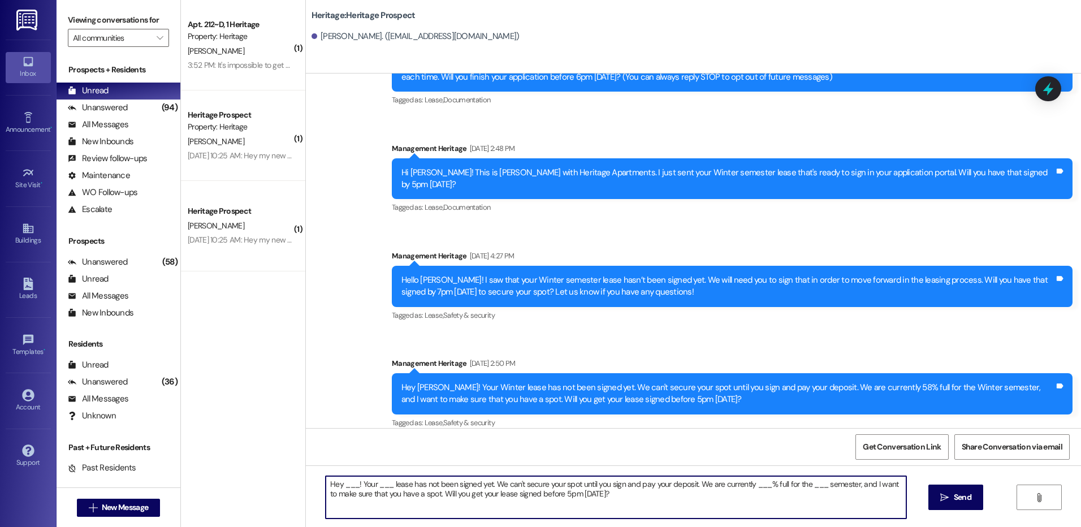
click at [347, 487] on textarea "Hey ___! Your ___ lease has not been signed yet. We can't secure your spot unti…" at bounding box center [616, 497] width 580 height 42
click at [379, 481] on textarea "Hey Olivia! Your ___ lease has not been signed yet. We can't secure your spot u…" at bounding box center [616, 497] width 580 height 42
click at [769, 487] on textarea "Hey Olivia! Your Winter lease has not been signed yet. We can't secure your spo…" at bounding box center [616, 497] width 580 height 42
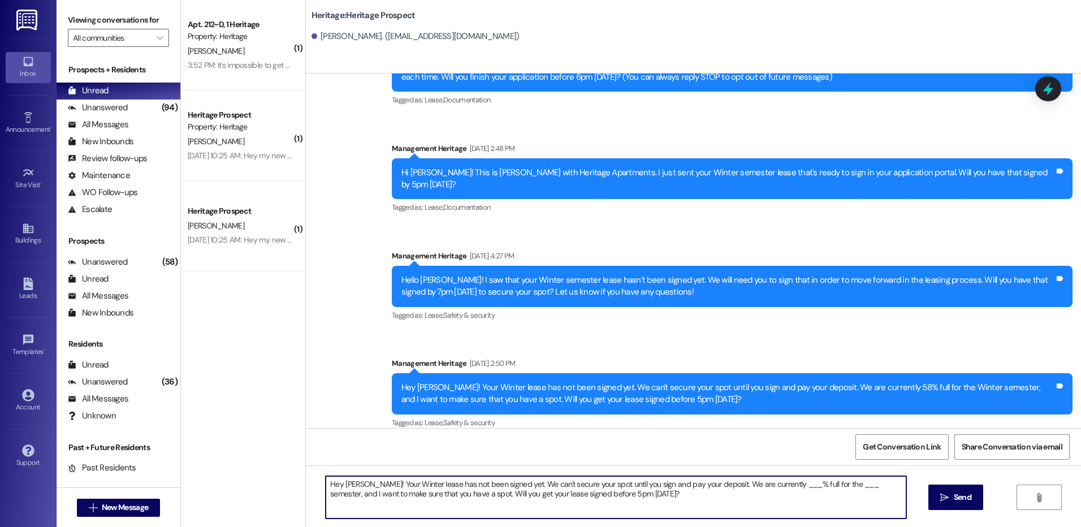
click at [769, 487] on textarea "Hey Olivia! Your Winter lease has not been signed yet. We can't secure your spo…" at bounding box center [616, 497] width 580 height 42
click at [816, 487] on textarea "Hey Olivia! Your Winter lease has not been signed yet. We can't secure your spo…" at bounding box center [616, 497] width 580 height 42
click at [560, 495] on textarea "Hey Olivia! Your Winter lease has not been signed yet. We can't secure your spo…" at bounding box center [616, 497] width 580 height 42
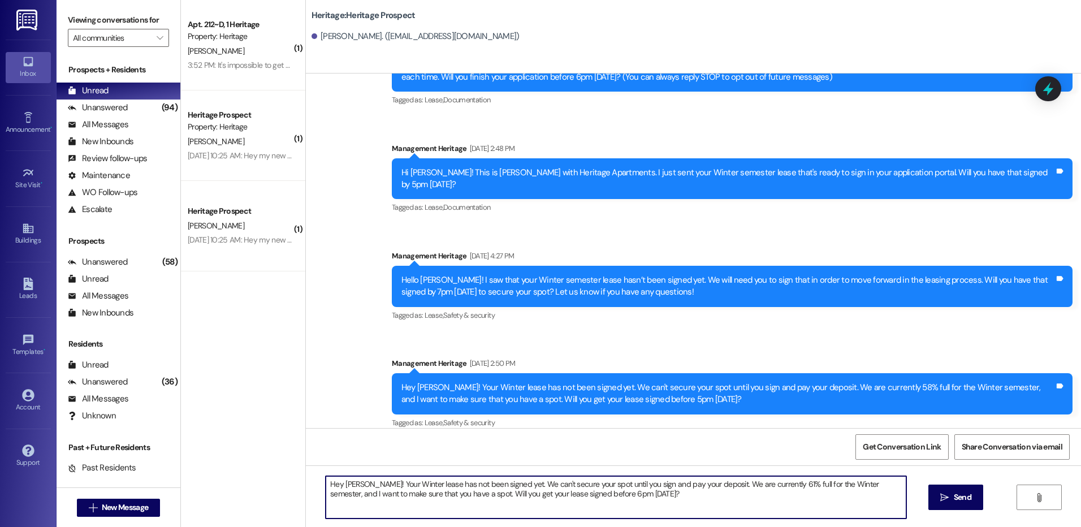
click at [560, 495] on textarea "Hey Olivia! Your Winter lease has not been signed yet. We can't secure your spo…" at bounding box center [616, 497] width 580 height 42
type textarea "Hey Olivia! Your Winter lease has not been signed yet. We can't secure your spo…"
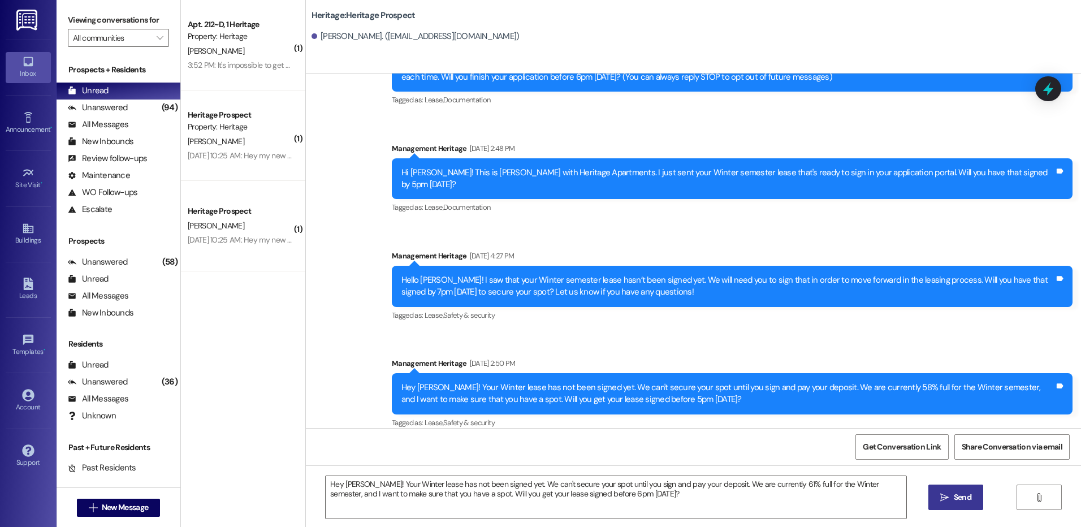
click at [951, 502] on span "Send" at bounding box center [962, 497] width 22 height 12
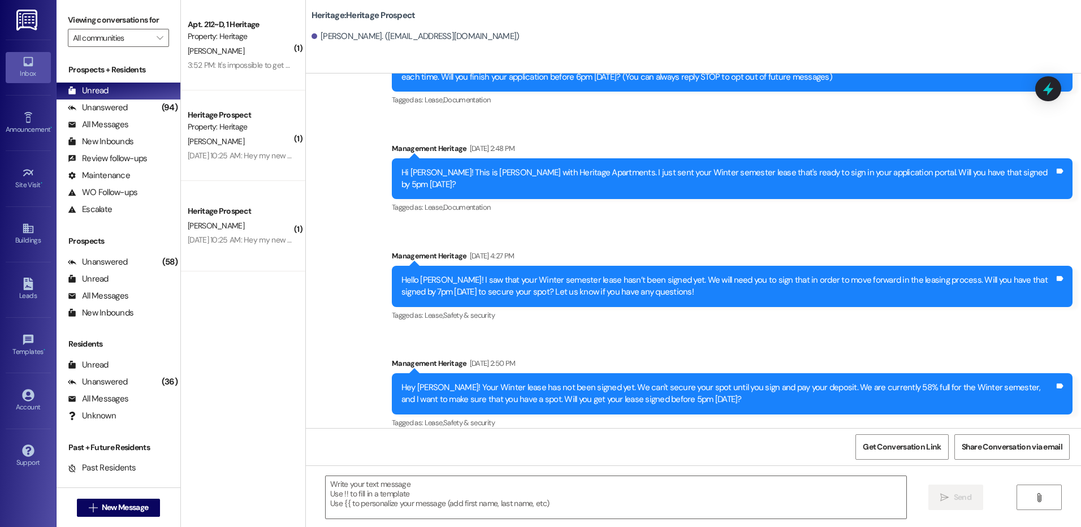
scroll to position [176, 0]
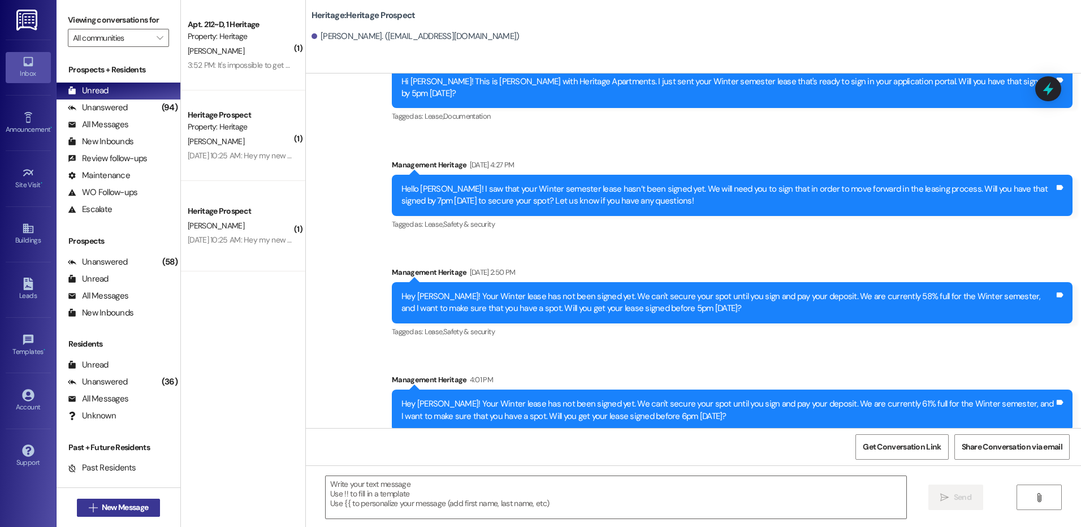
click at [141, 499] on button " New Message" at bounding box center [119, 508] width 84 height 18
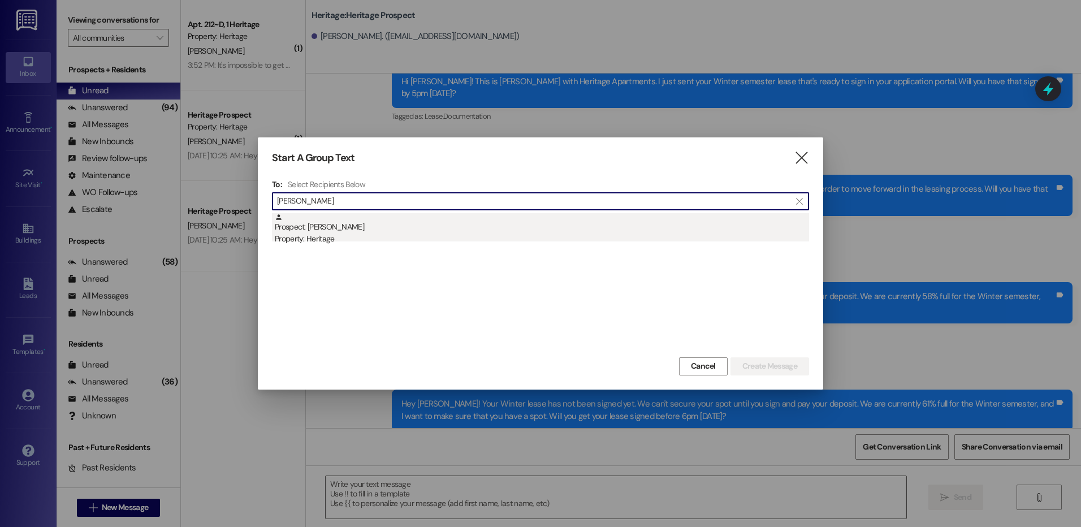
type input "hannah monso"
click at [409, 224] on div "Prospect: Hannah Monson Property: Heritage" at bounding box center [542, 229] width 534 height 32
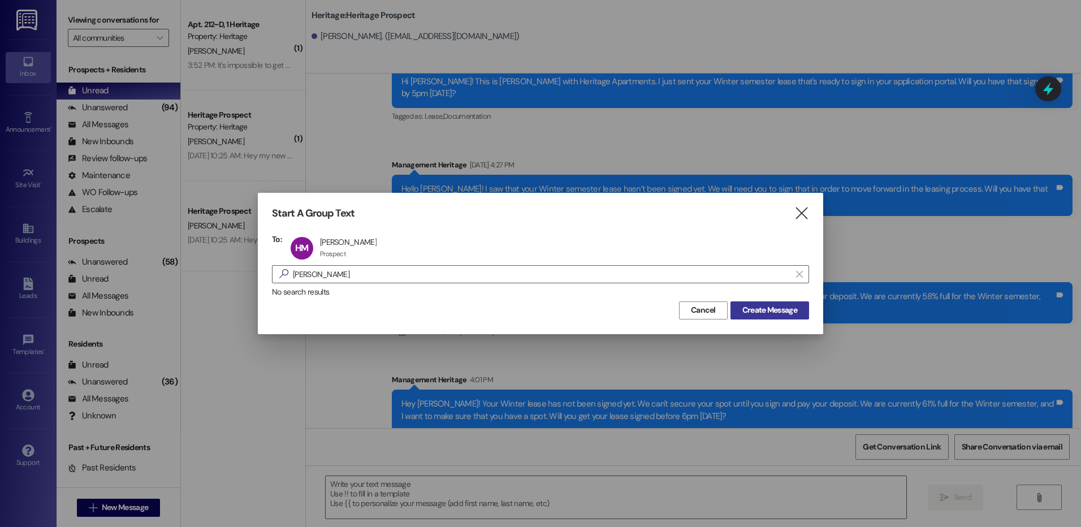
click at [787, 311] on span "Create Message" at bounding box center [769, 310] width 55 height 12
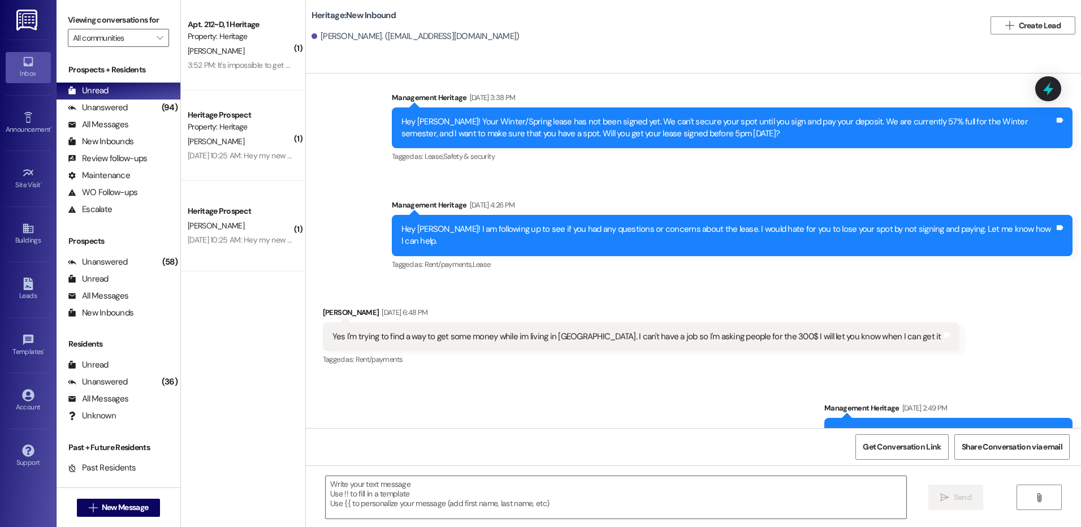
scroll to position [1077, 0]
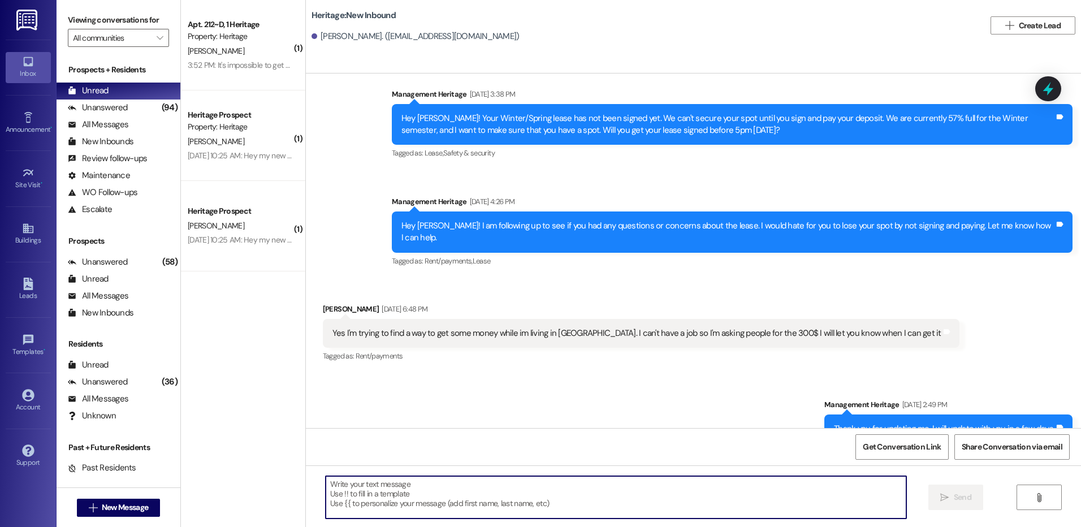
click at [361, 494] on textarea at bounding box center [616, 497] width 580 height 42
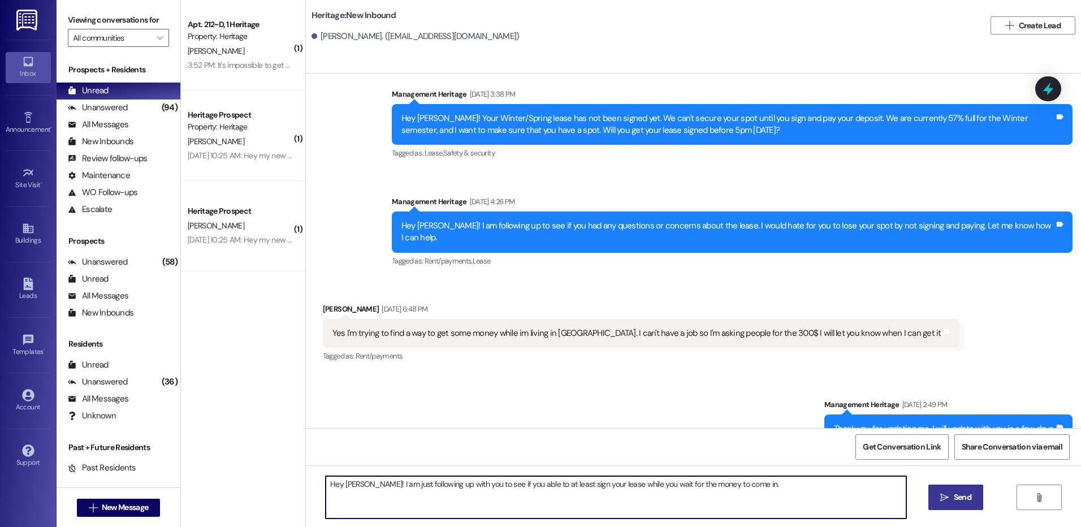
click at [367, 503] on textarea "Hey Hannah! I am just following up with you to see if you able to at least sign…" at bounding box center [616, 497] width 580 height 42
type textarea "Hey Hannah! I am just following up with you to see if you able to at least sign…"
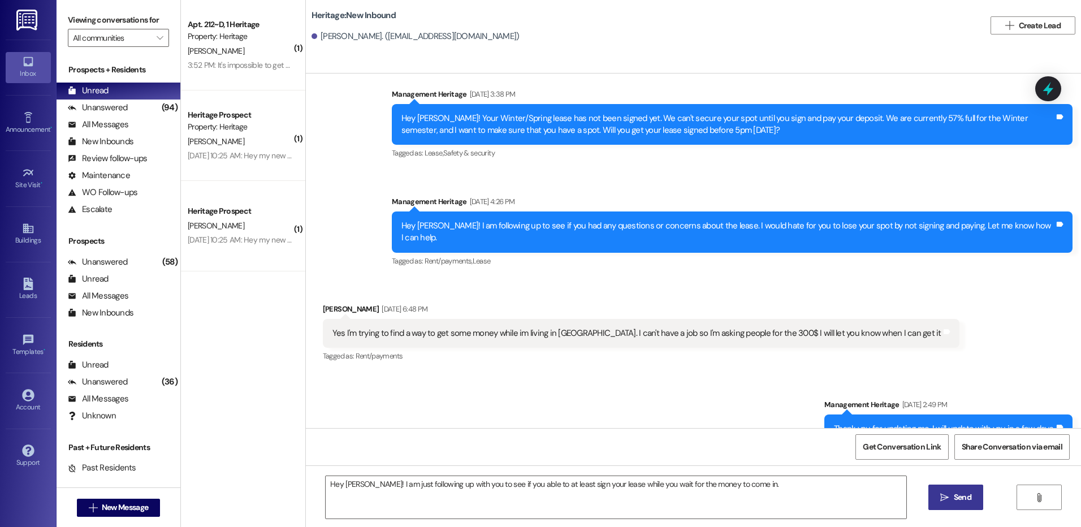
click at [949, 506] on button " Send" at bounding box center [955, 496] width 55 height 25
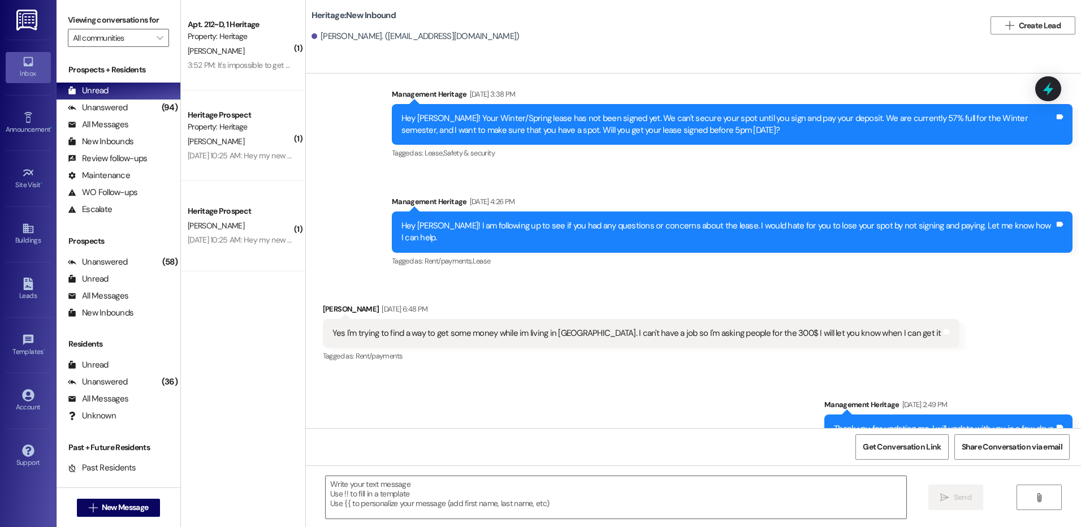
scroll to position [998, 0]
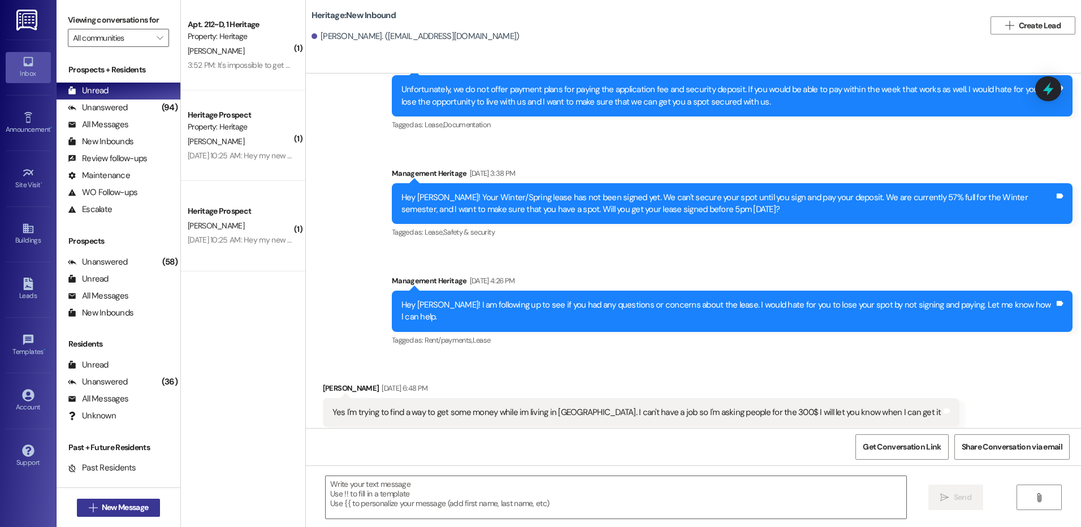
click at [88, 516] on button " New Message" at bounding box center [119, 508] width 84 height 18
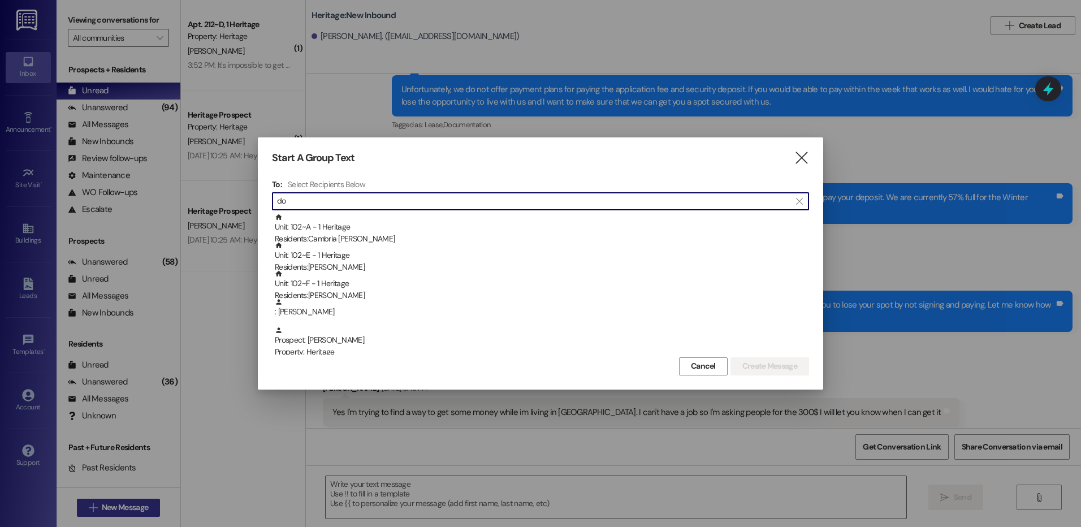
type input "d"
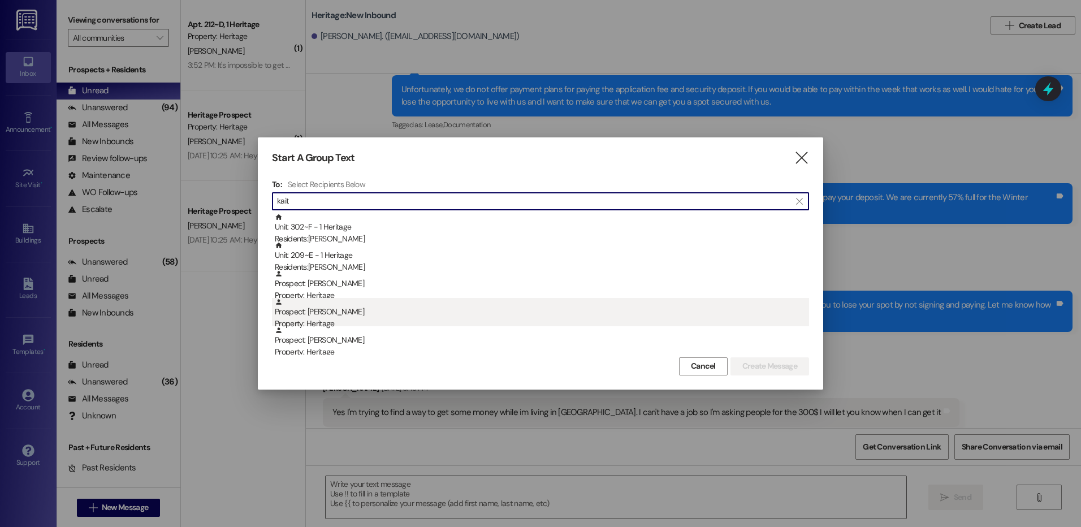
type input "kait"
click at [399, 317] on div "Prospect: Kaitlyn Doman Property: Heritage" at bounding box center [542, 314] width 534 height 32
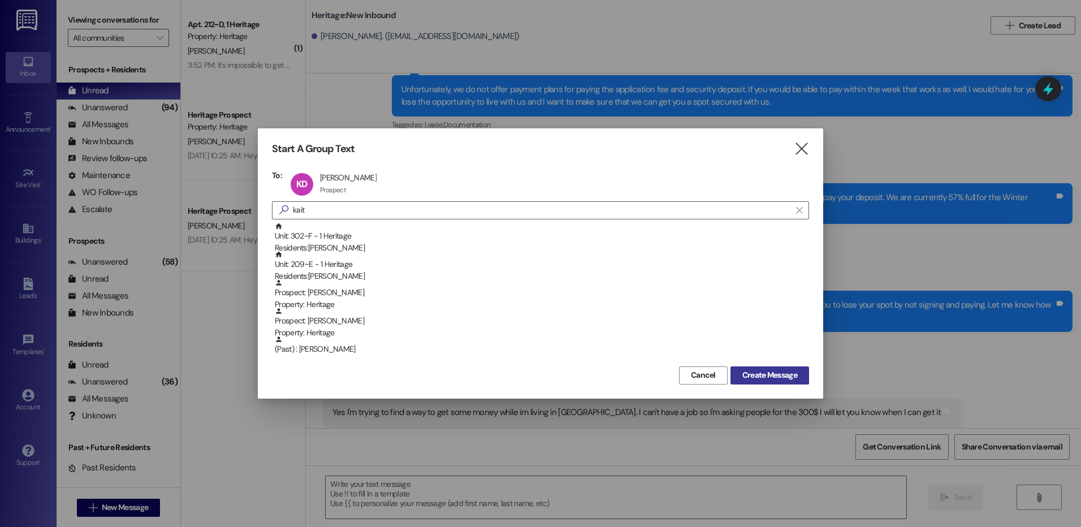
click at [779, 378] on span "Create Message" at bounding box center [769, 375] width 55 height 12
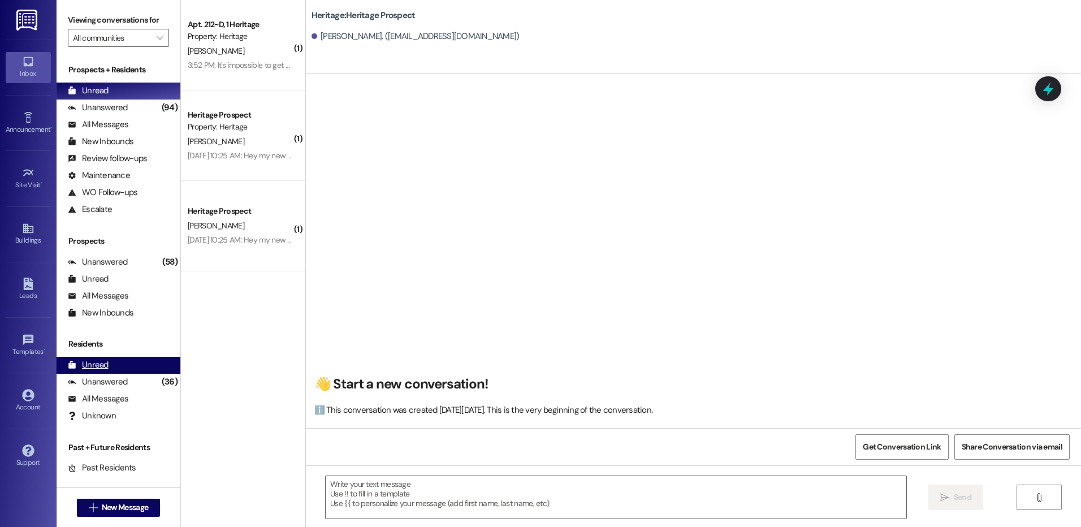
scroll to position [1, 0]
click at [426, 498] on textarea at bounding box center [616, 497] width 580 height 42
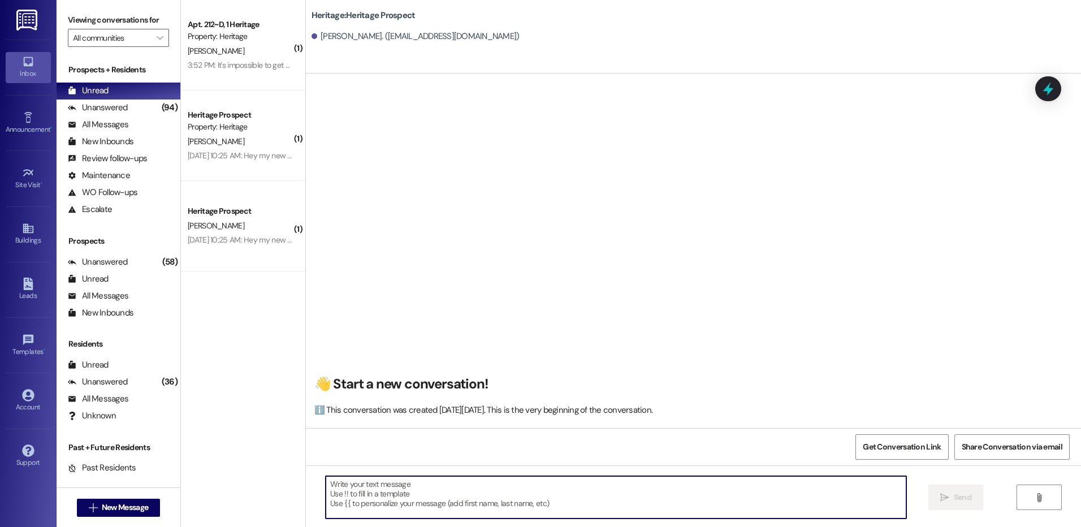
paste textarea "Hey ___! It’s Paige at Heritage Apartments. It looks like you started an applic…"
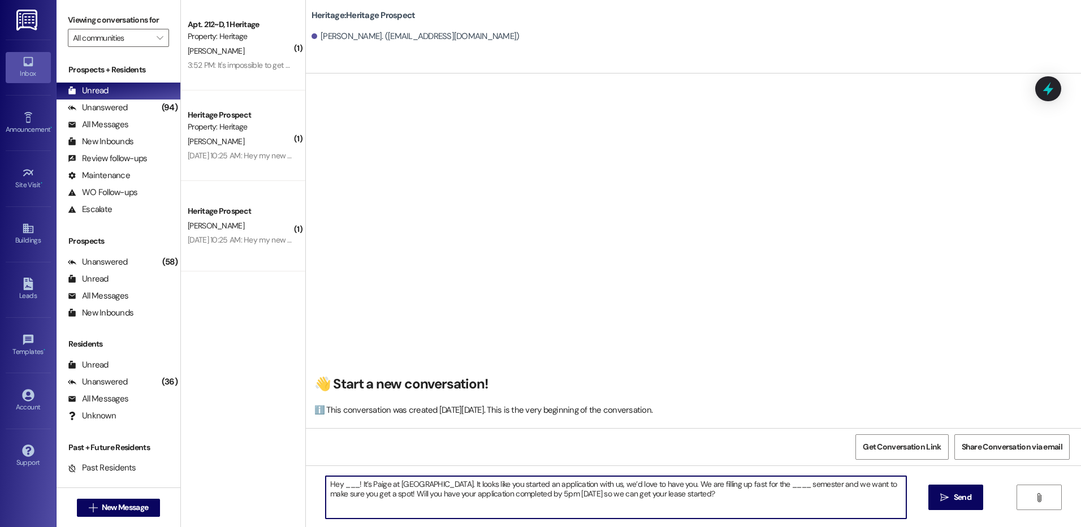
click at [341, 482] on textarea "Hey ___! It’s Paige at Heritage Apartments. It looks like you started an applic…" at bounding box center [616, 497] width 580 height 42
click at [342, 482] on textarea "Hey ___! It’s Paige at Heritage Apartments. It looks like you started an applic…" at bounding box center [616, 497] width 580 height 42
click at [795, 481] on textarea "Hey Kaitlyn! It’s Paige at Heritage Apartments. It looks like you started an ap…" at bounding box center [616, 497] width 580 height 42
click at [786, 481] on textarea "Hey Kaitlyn! It’s Paige at Heritage Apartments. It looks like you started an ap…" at bounding box center [616, 497] width 580 height 42
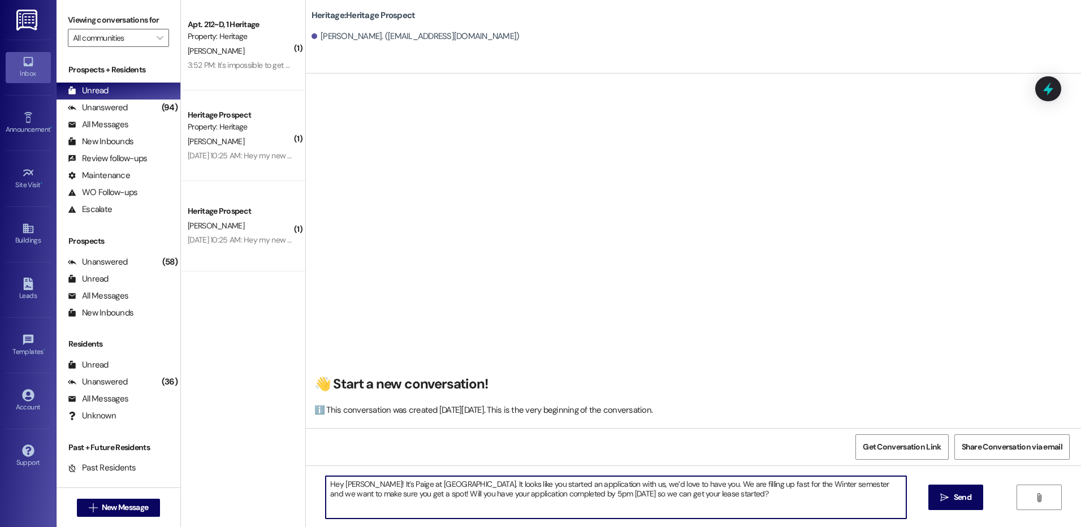
click at [786, 481] on textarea "Hey Kaitlyn! It’s Paige at Heritage Apartments. It looks like you started an ap…" at bounding box center [616, 497] width 580 height 42
type textarea "Hey Kaitlyn! It’s Paige at Heritage Apartments. It looks like you started an ap…"
click at [960, 504] on button " Send" at bounding box center [955, 496] width 55 height 25
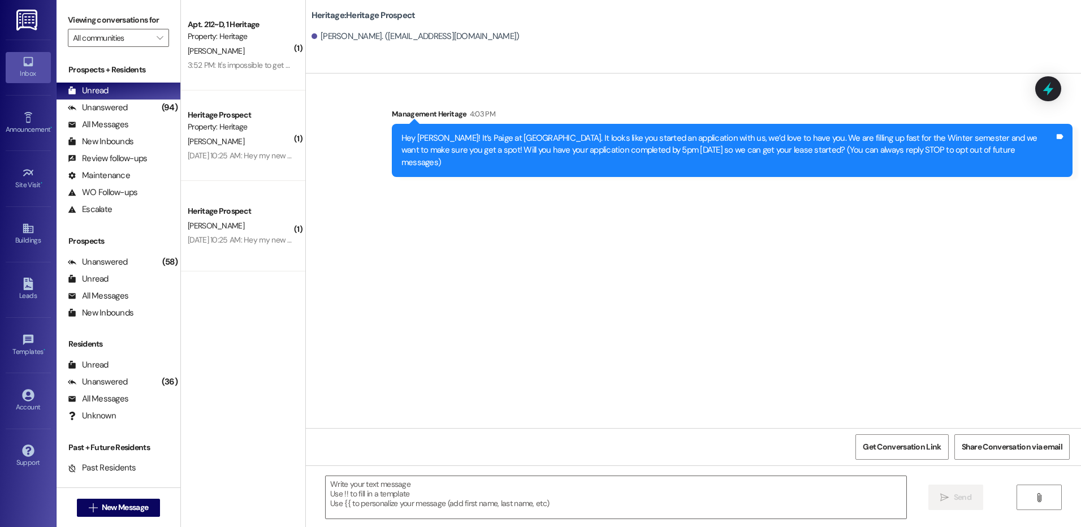
scroll to position [0, 0]
click at [115, 499] on button " New Message" at bounding box center [119, 508] width 84 height 18
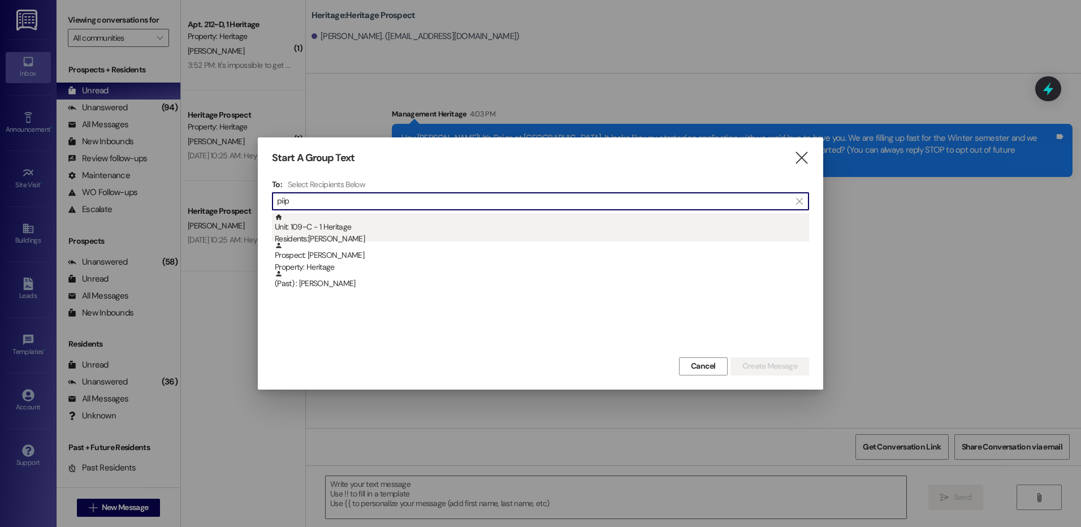
type input "piip"
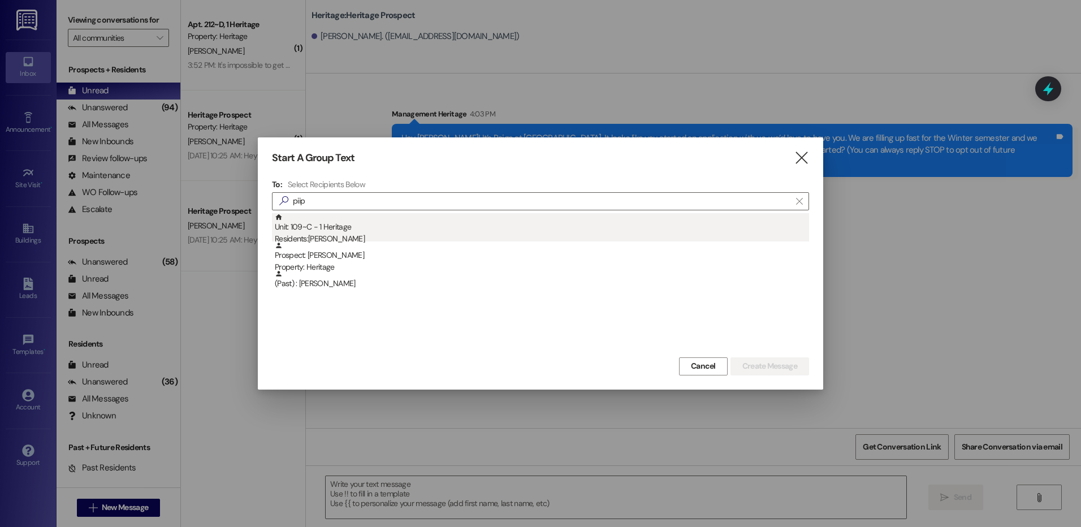
click at [419, 236] on div "Residents: Samantha Piippo" at bounding box center [542, 239] width 534 height 12
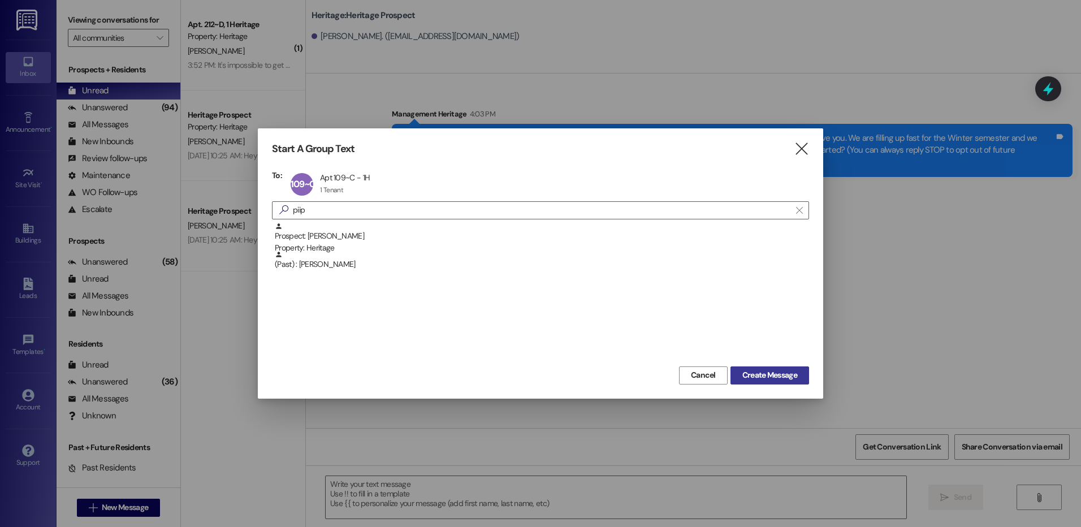
click at [740, 381] on span "Create Message" at bounding box center [769, 375] width 59 height 12
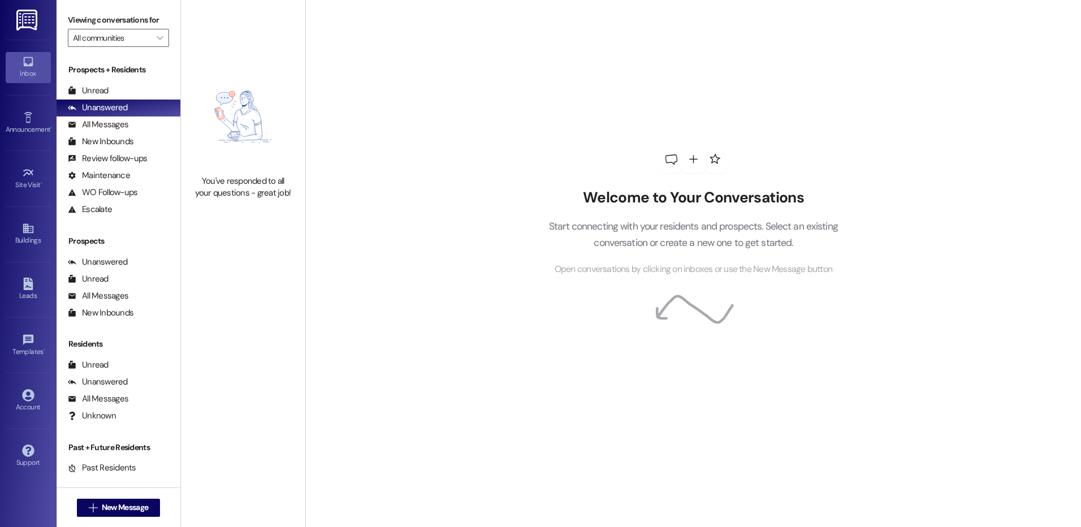
click at [99, 80] on div "Prospects + Residents Unread (0) Unread: Any message you haven't read yet will …" at bounding box center [119, 141] width 124 height 154
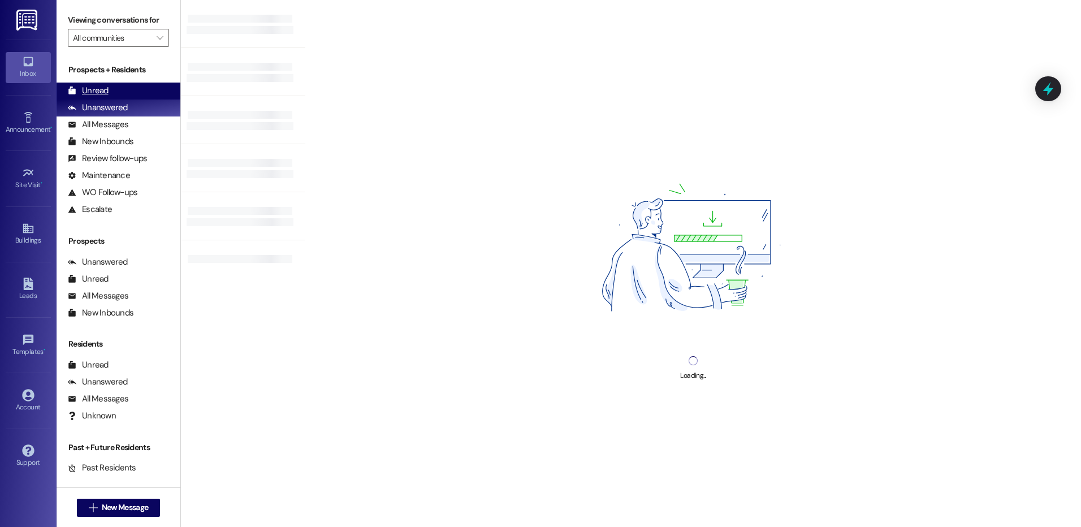
click at [99, 84] on div "Unread (0)" at bounding box center [119, 91] width 124 height 17
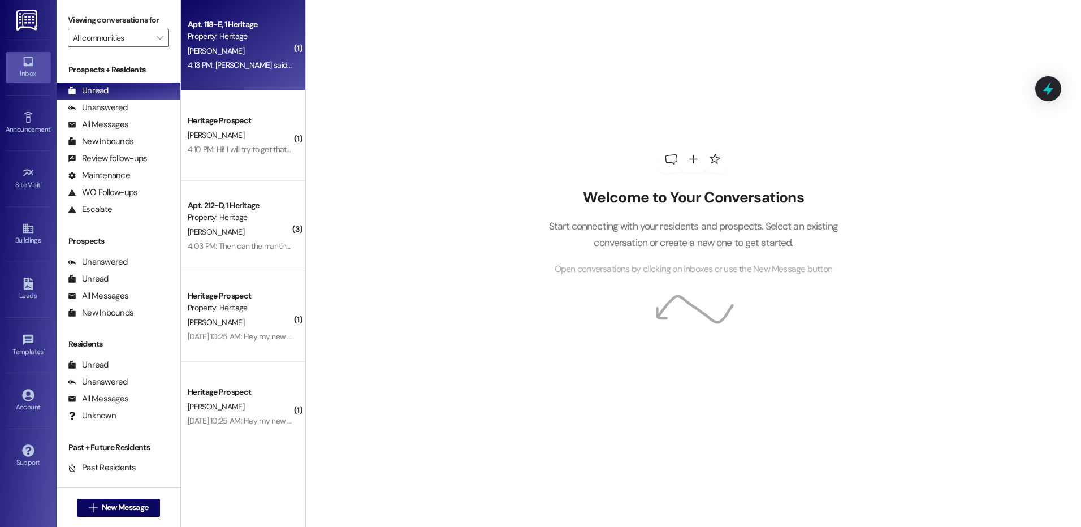
click at [245, 79] on div "Apt. 118~E, 1 Heritage Property: Heritage J. Feickert 4:13 PM: Jacob said he'd …" at bounding box center [243, 45] width 124 height 90
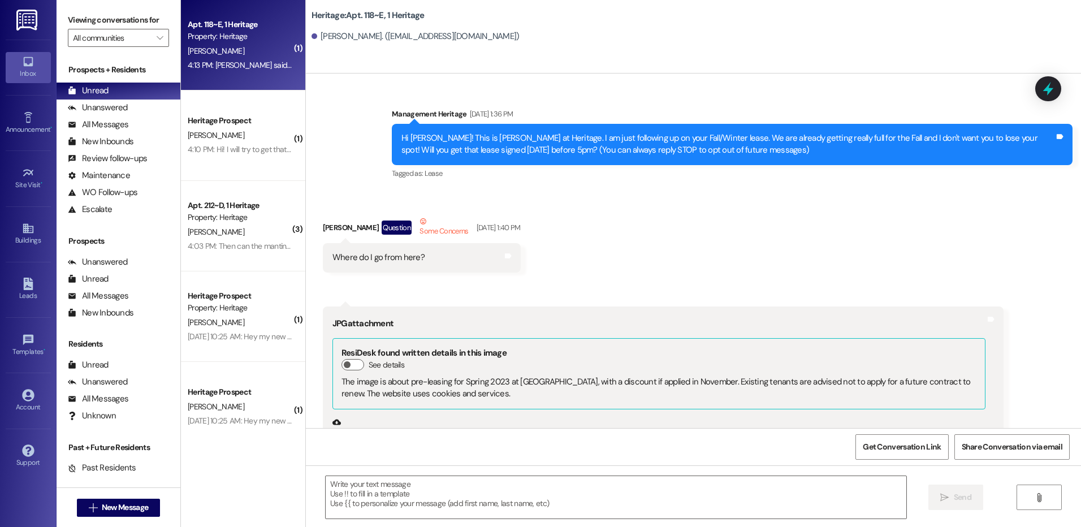
scroll to position [24812, 0]
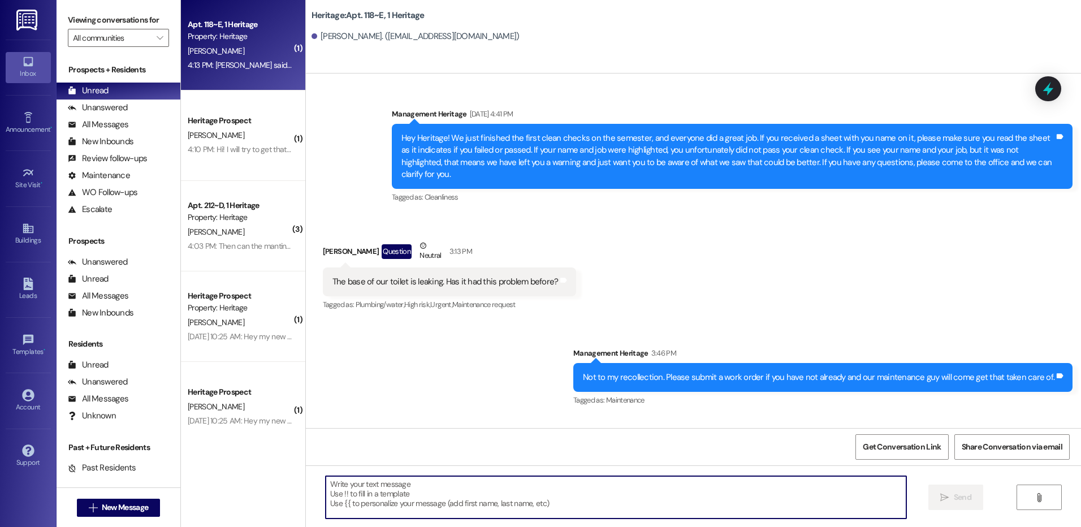
click at [356, 501] on textarea at bounding box center [616, 497] width 580 height 42
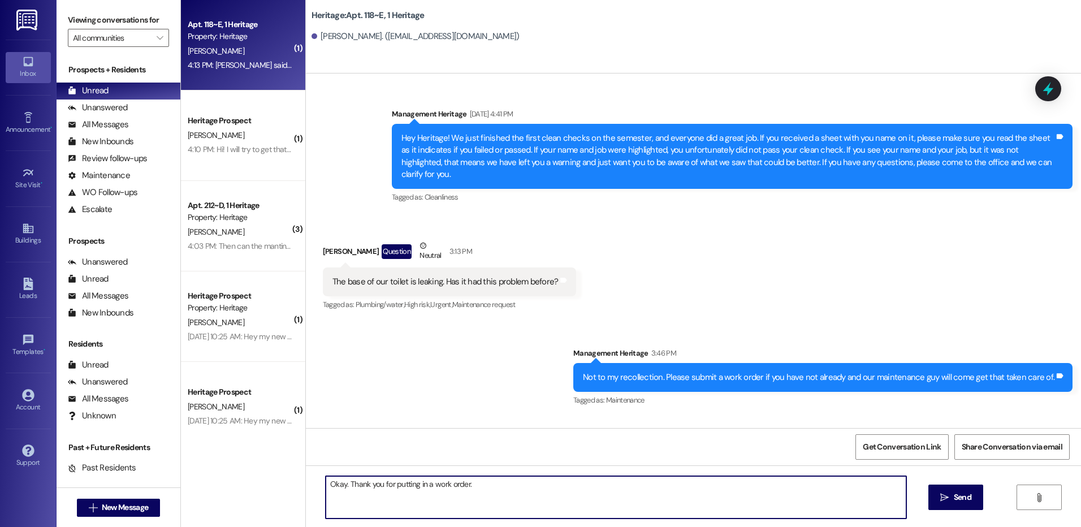
type textarea "Okay. Thank you for putting in a work order."
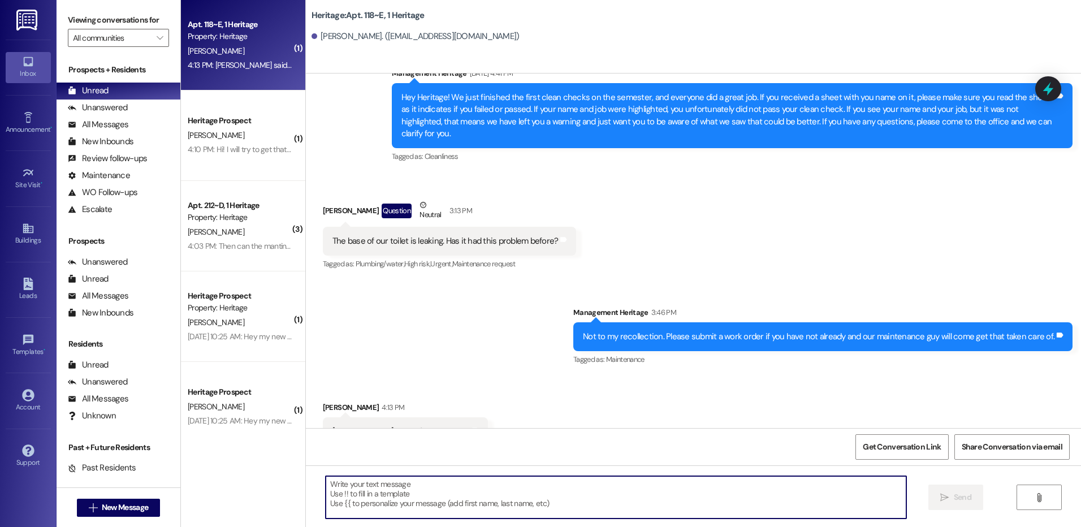
scroll to position [24891, 0]
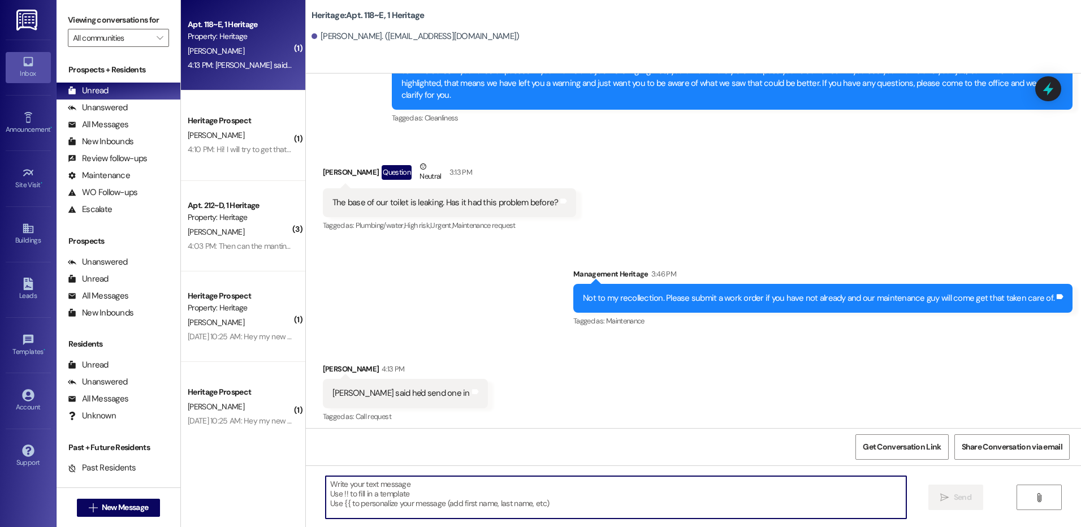
click at [225, 146] on div "4:10 PM: Hi! I will try to get that signed today, it might be a little bit late…" at bounding box center [321, 149] width 266 height 10
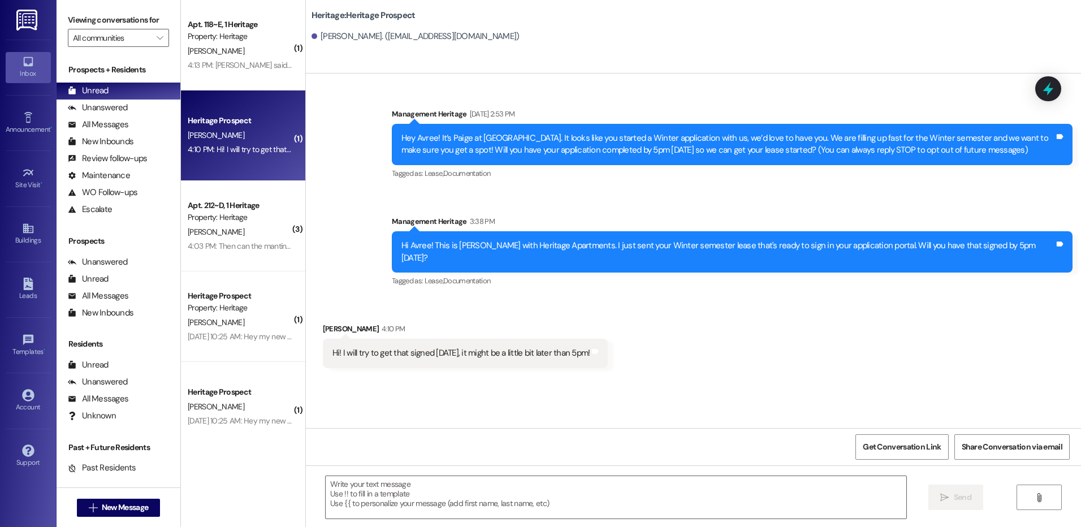
scroll to position [0, 0]
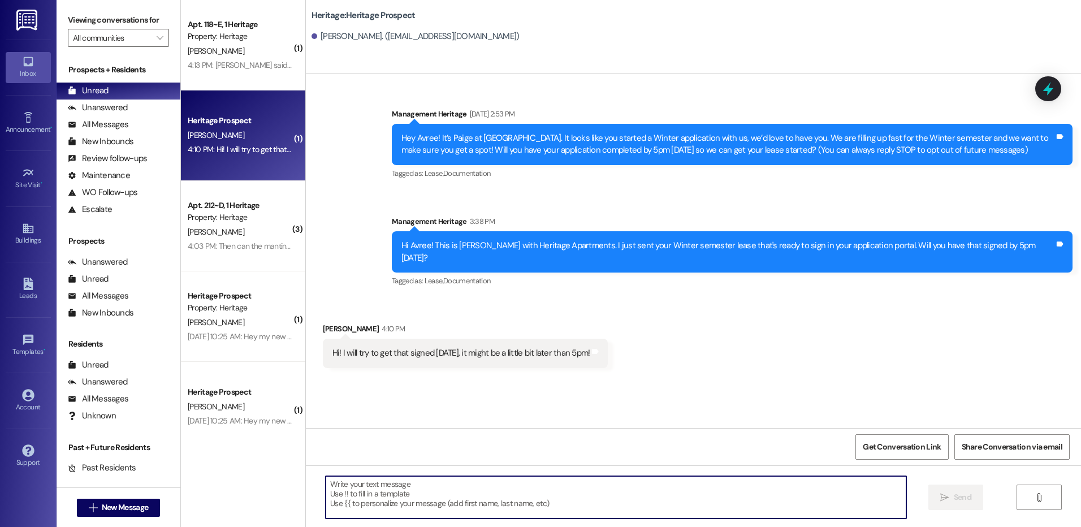
click at [405, 511] on textarea at bounding box center [616, 497] width 580 height 42
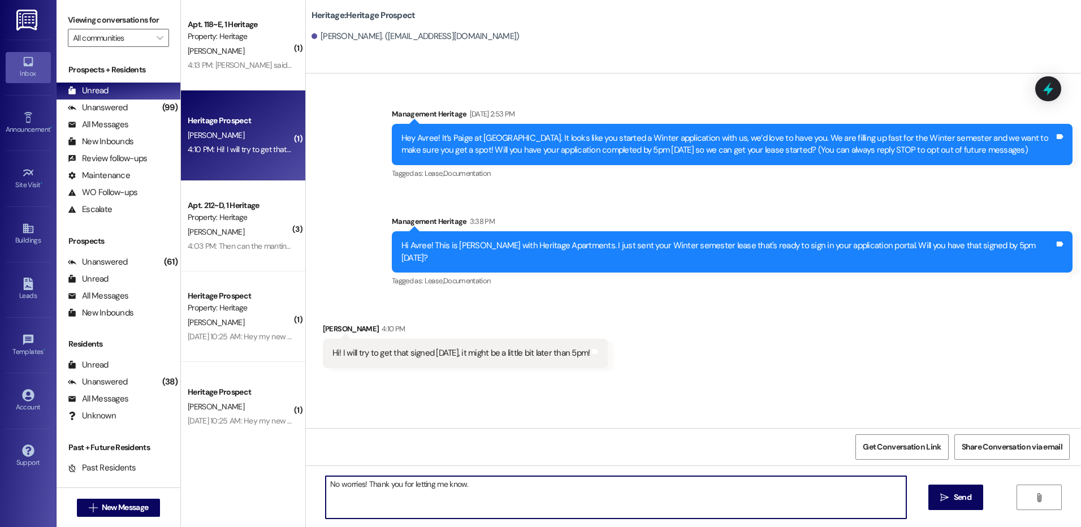
type textarea "No worries! Thank you for letting me know."
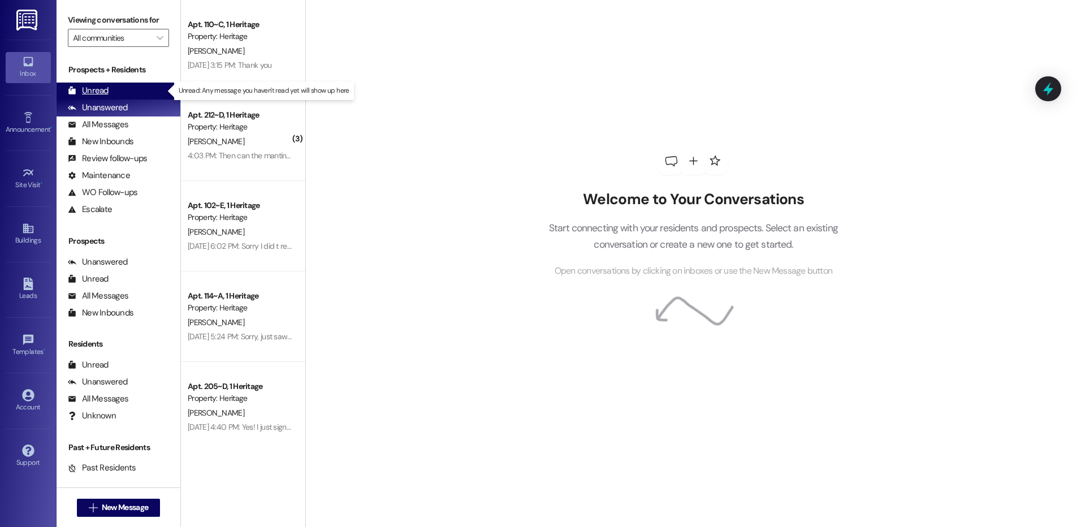
click at [134, 97] on div "Unread (0)" at bounding box center [119, 91] width 124 height 17
